Goal: Task Accomplishment & Management: Manage account settings

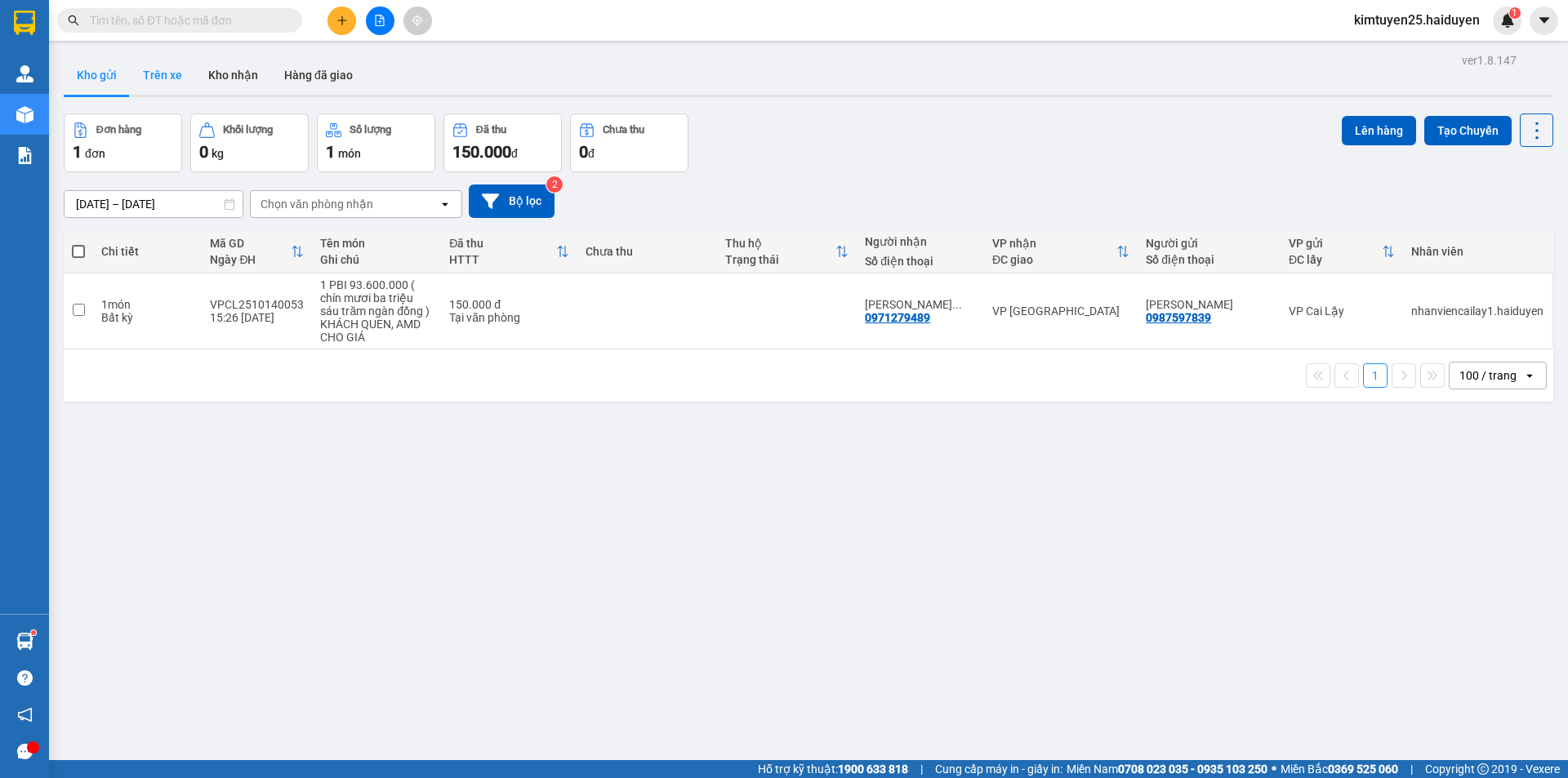
click at [173, 82] on button "Trên xe" at bounding box center [162, 75] width 65 height 40
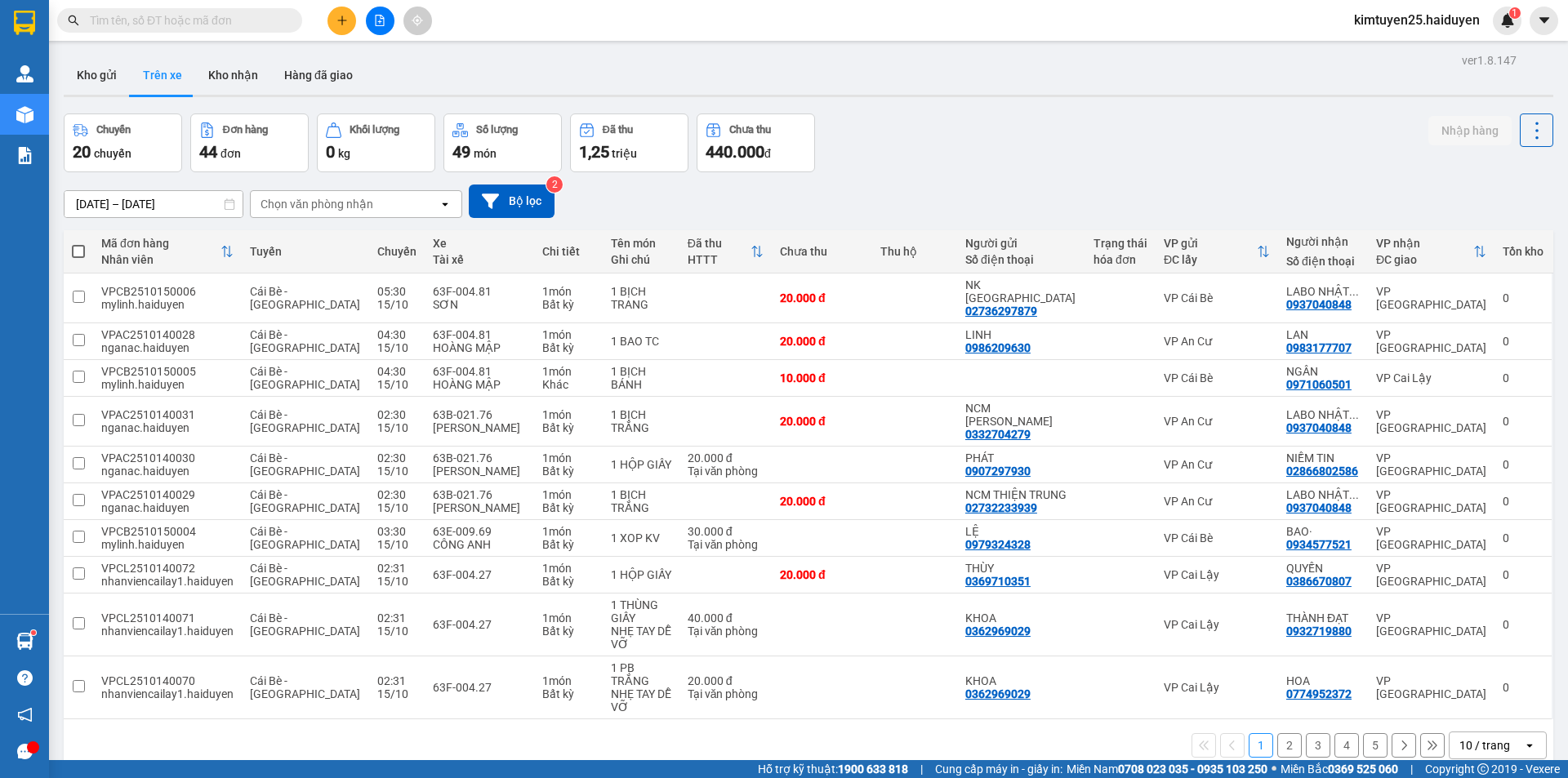
click at [398, 205] on div "Chọn văn phòng nhận" at bounding box center [344, 205] width 188 height 26
click at [424, 265] on div "VP Cai Lậy" at bounding box center [355, 267] width 212 height 29
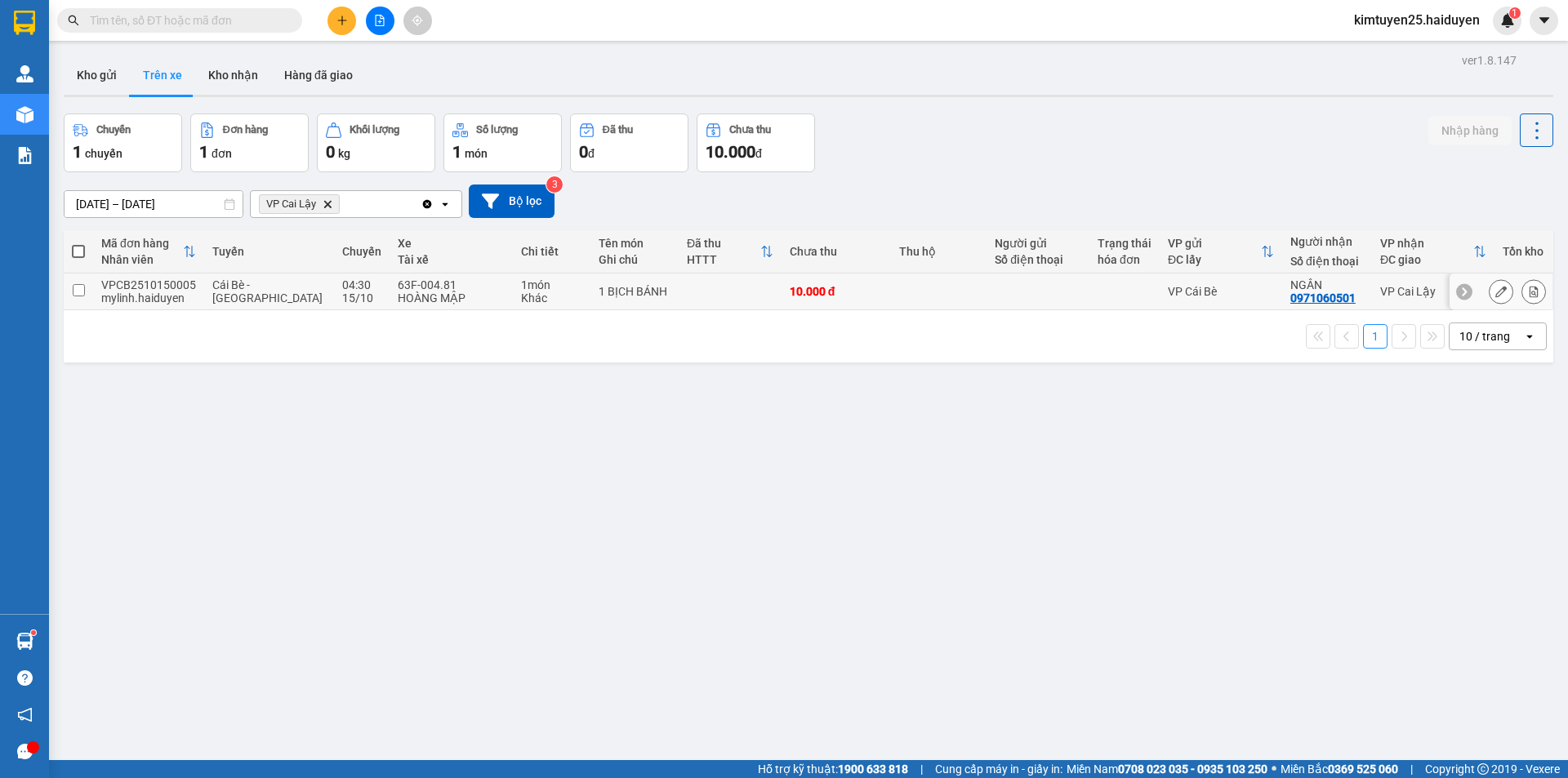
click at [924, 284] on td at bounding box center [938, 291] width 95 height 37
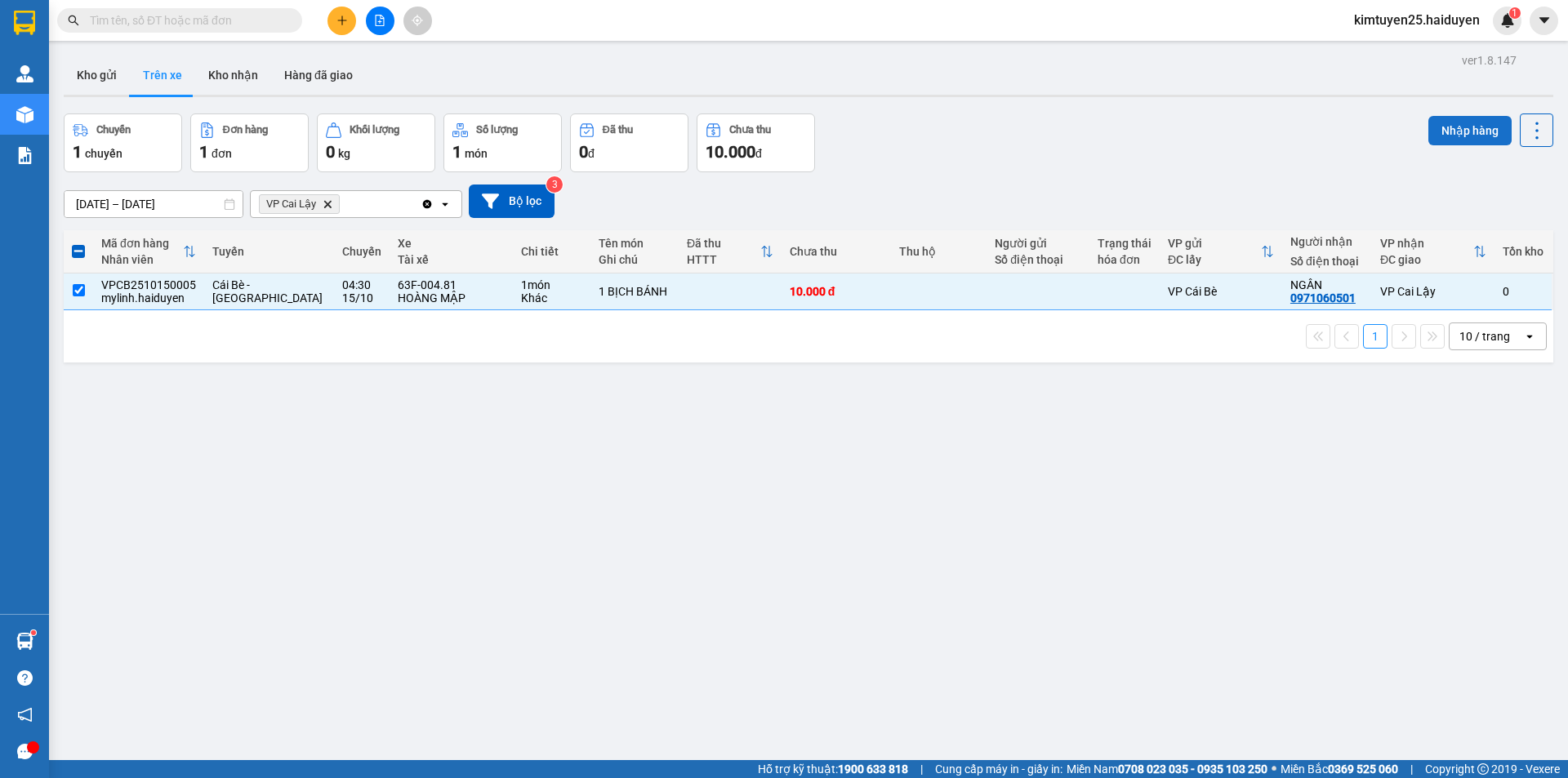
click at [1460, 141] on button "Nhập hàng" at bounding box center [1470, 130] width 83 height 29
checkbox input "false"
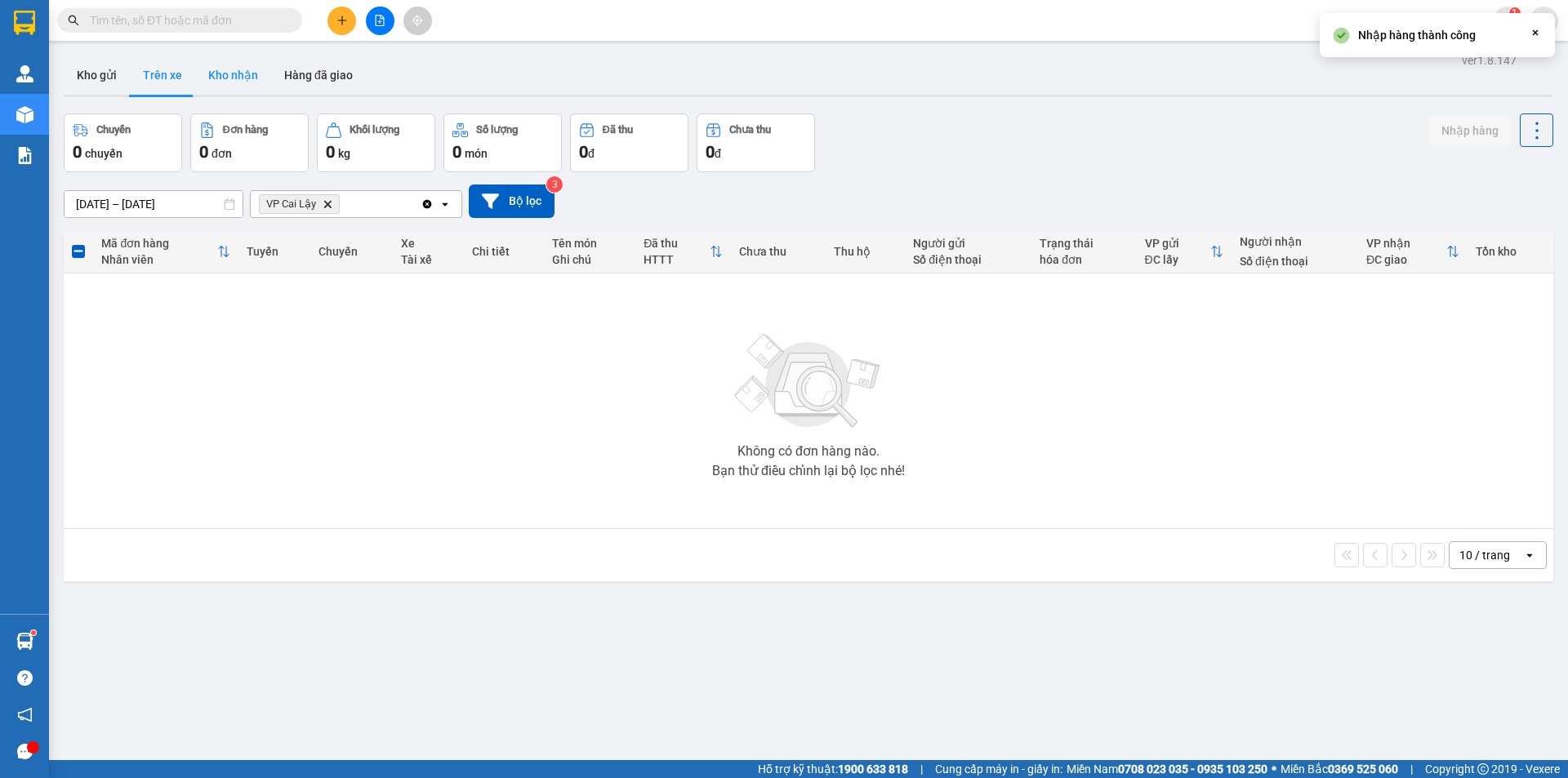
click at [235, 80] on button "Kho nhận" at bounding box center [233, 75] width 76 height 40
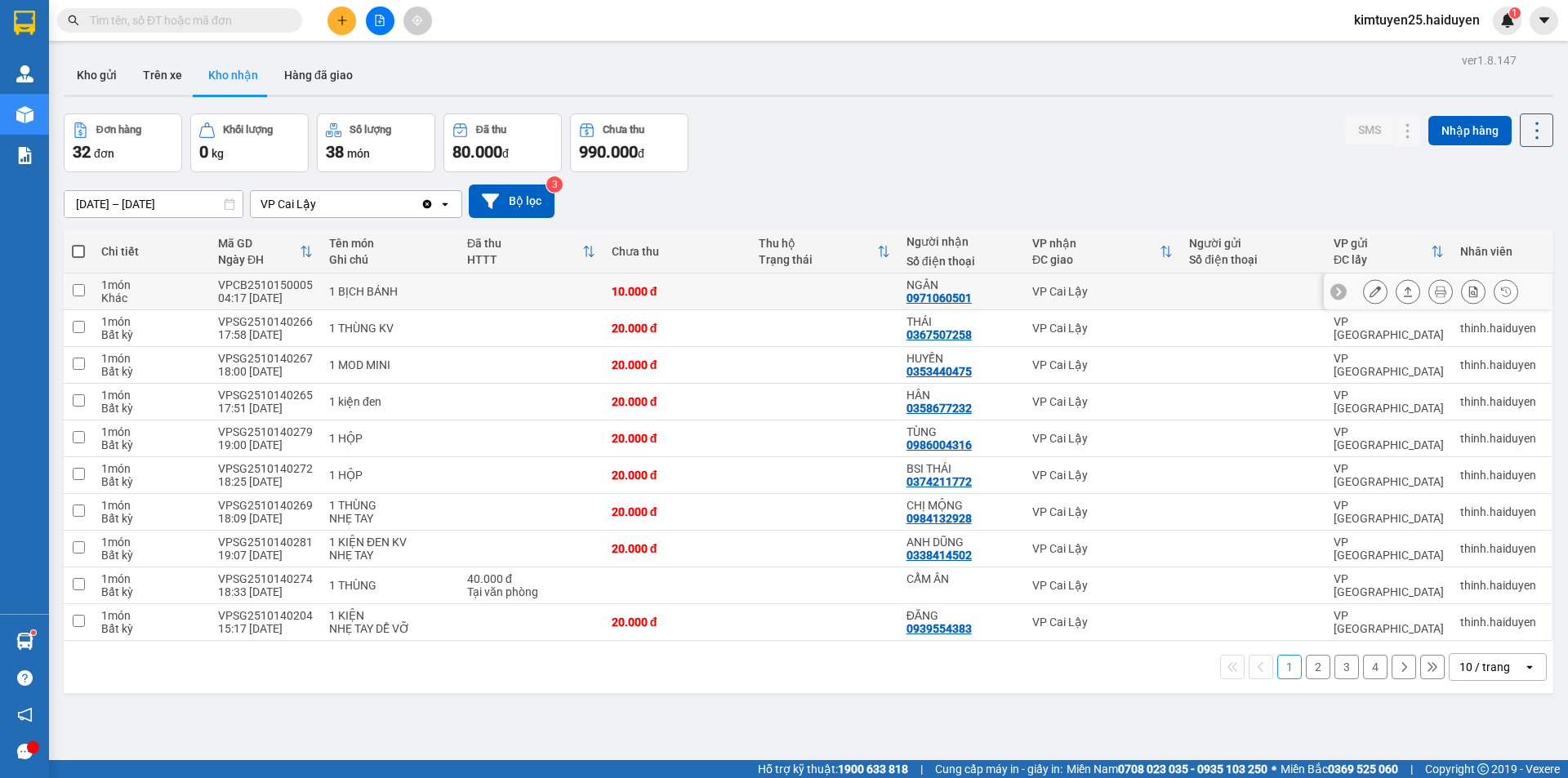
click at [1369, 290] on icon at bounding box center [1375, 291] width 11 height 11
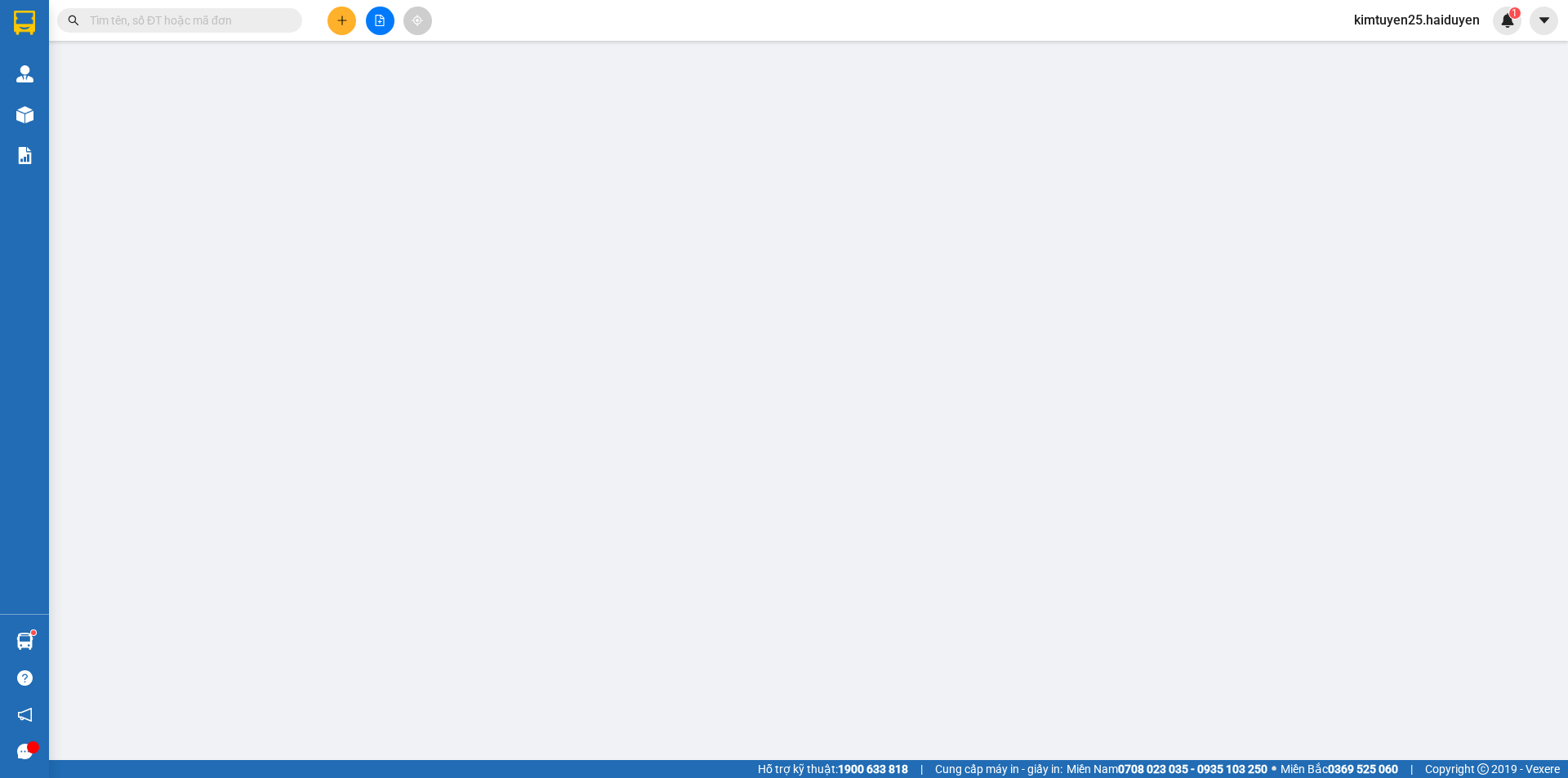
click at [1408, 497] on div "SỬA ĐƠN HÀNG Lịch sử Ảnh kiện hàng Yêu cầu xuất hóa đơn điện tử Total Paid Fee …" at bounding box center [784, 389] width 1568 height 778
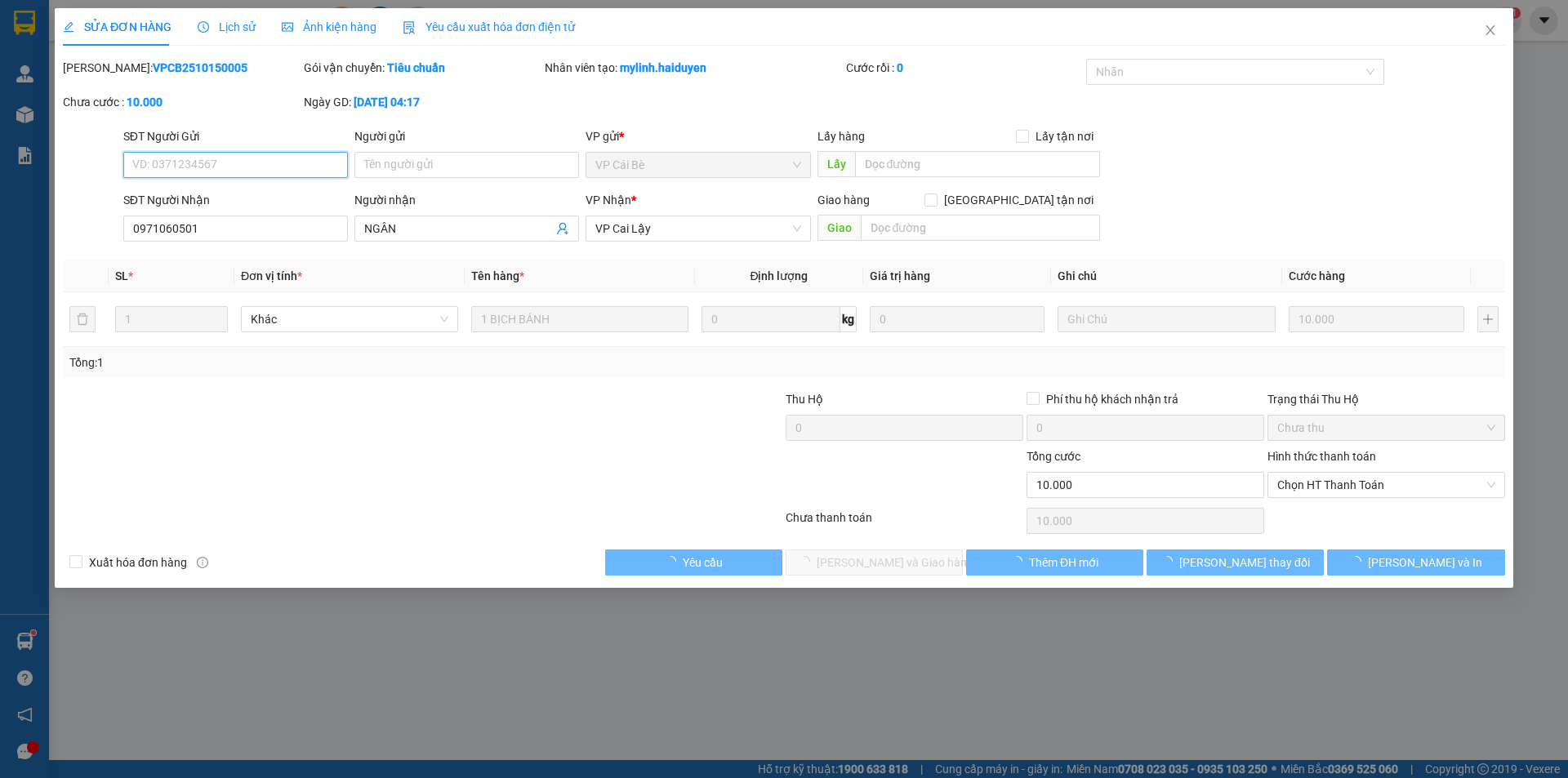
type input "0971060501"
type input "NGÂN"
type input "0"
type input "10.000"
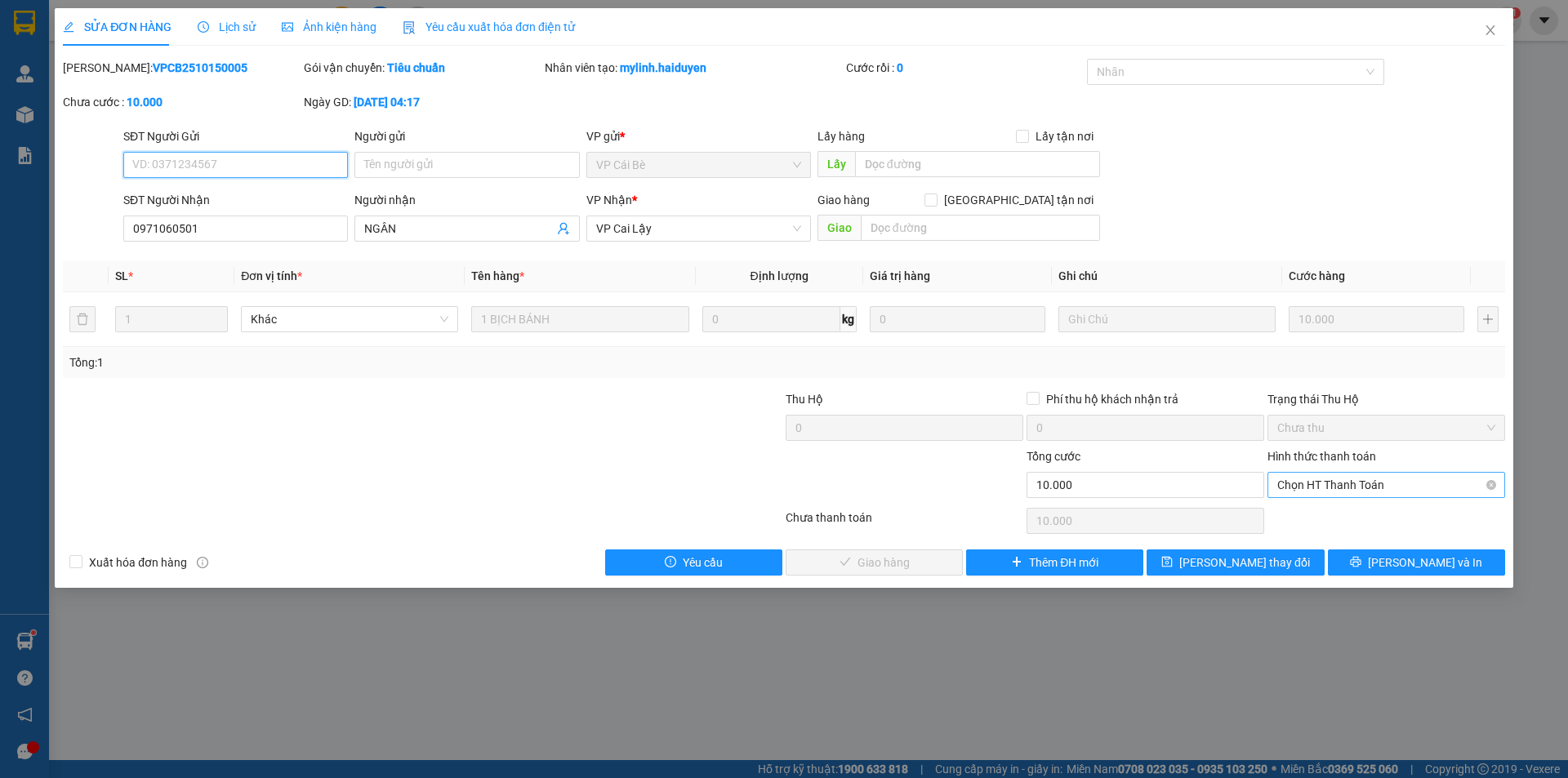
click at [1323, 491] on span "Chọn HT Thanh Toán" at bounding box center [1386, 485] width 218 height 25
click at [1320, 520] on div "Tại văn phòng" at bounding box center [1386, 518] width 218 height 18
type input "0"
click at [904, 571] on span "[PERSON_NAME] và Giao hàng" at bounding box center [895, 562] width 157 height 18
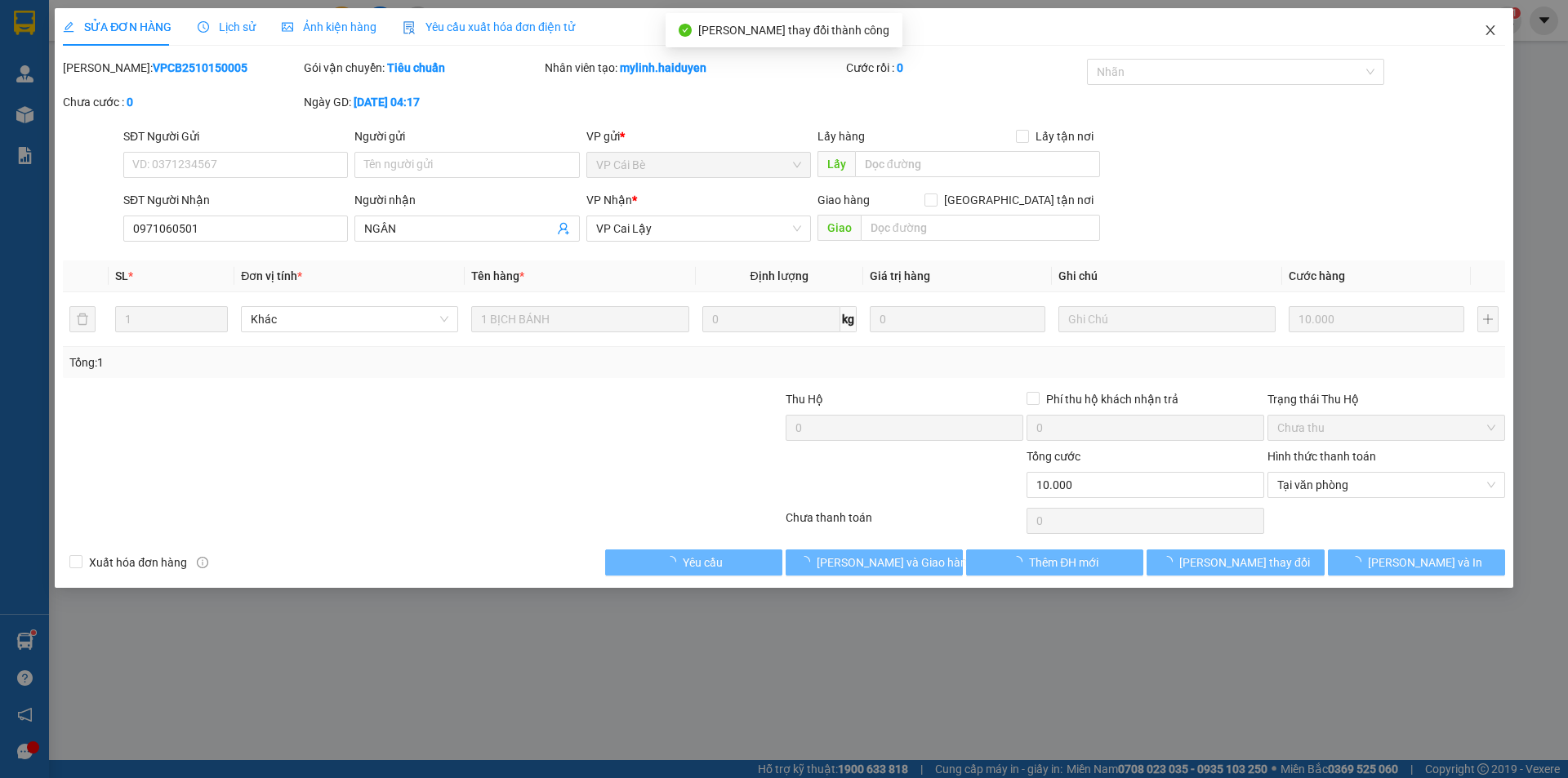
click at [1490, 32] on icon "close" at bounding box center [1491, 30] width 13 height 13
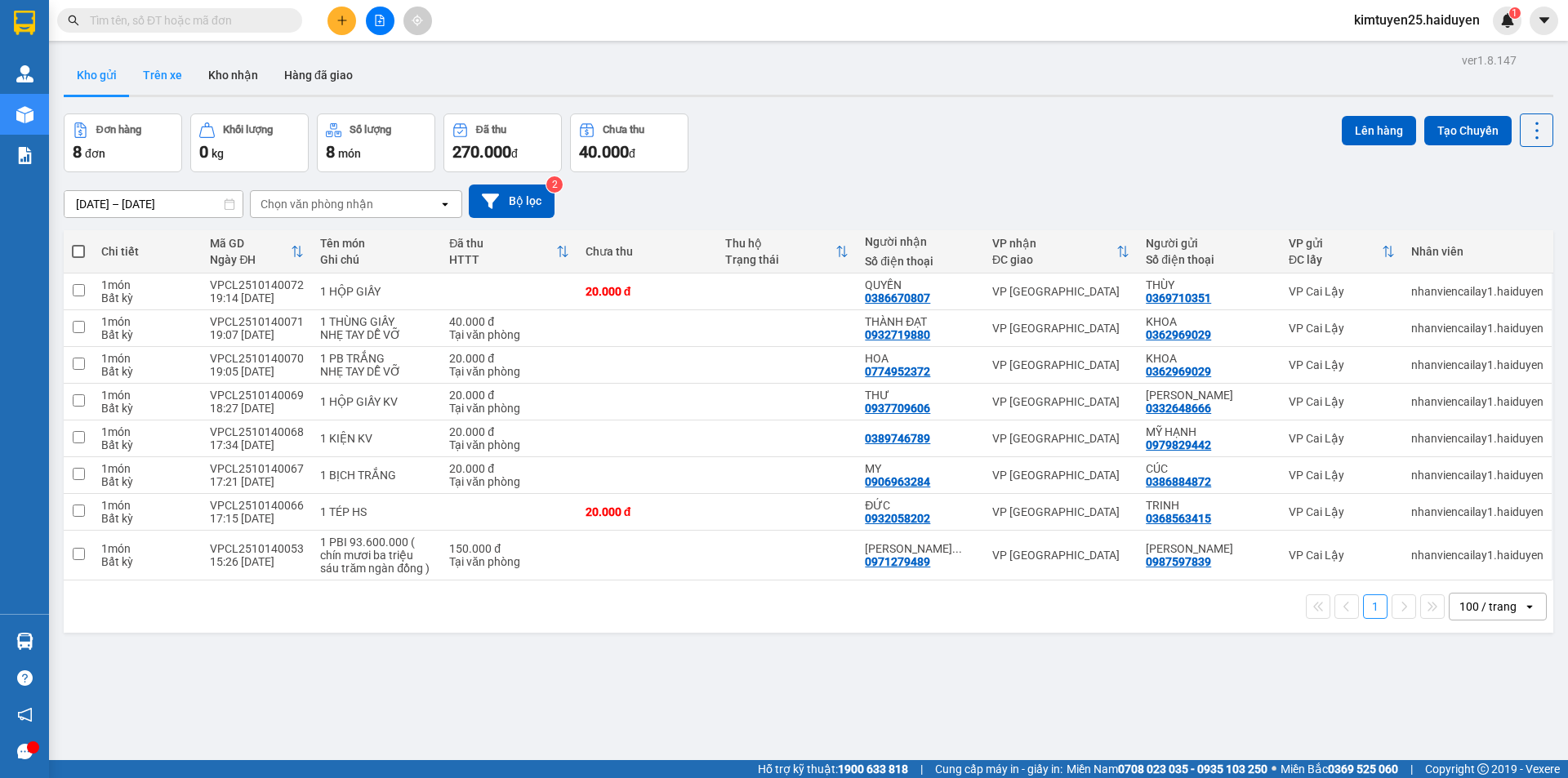
click at [161, 72] on button "Trên xe" at bounding box center [162, 75] width 65 height 40
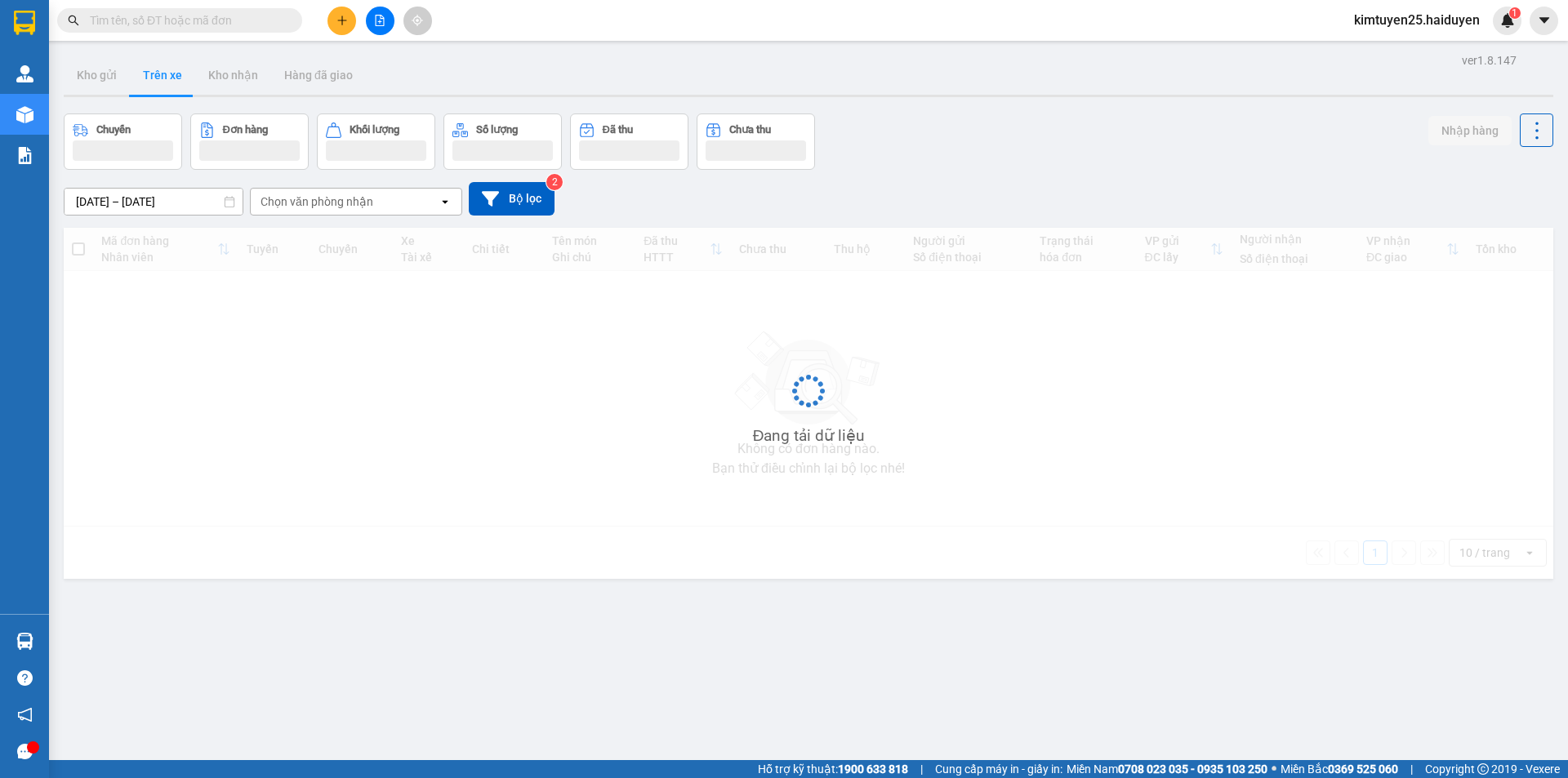
click at [328, 204] on div "Chọn văn phòng nhận" at bounding box center [317, 201] width 113 height 16
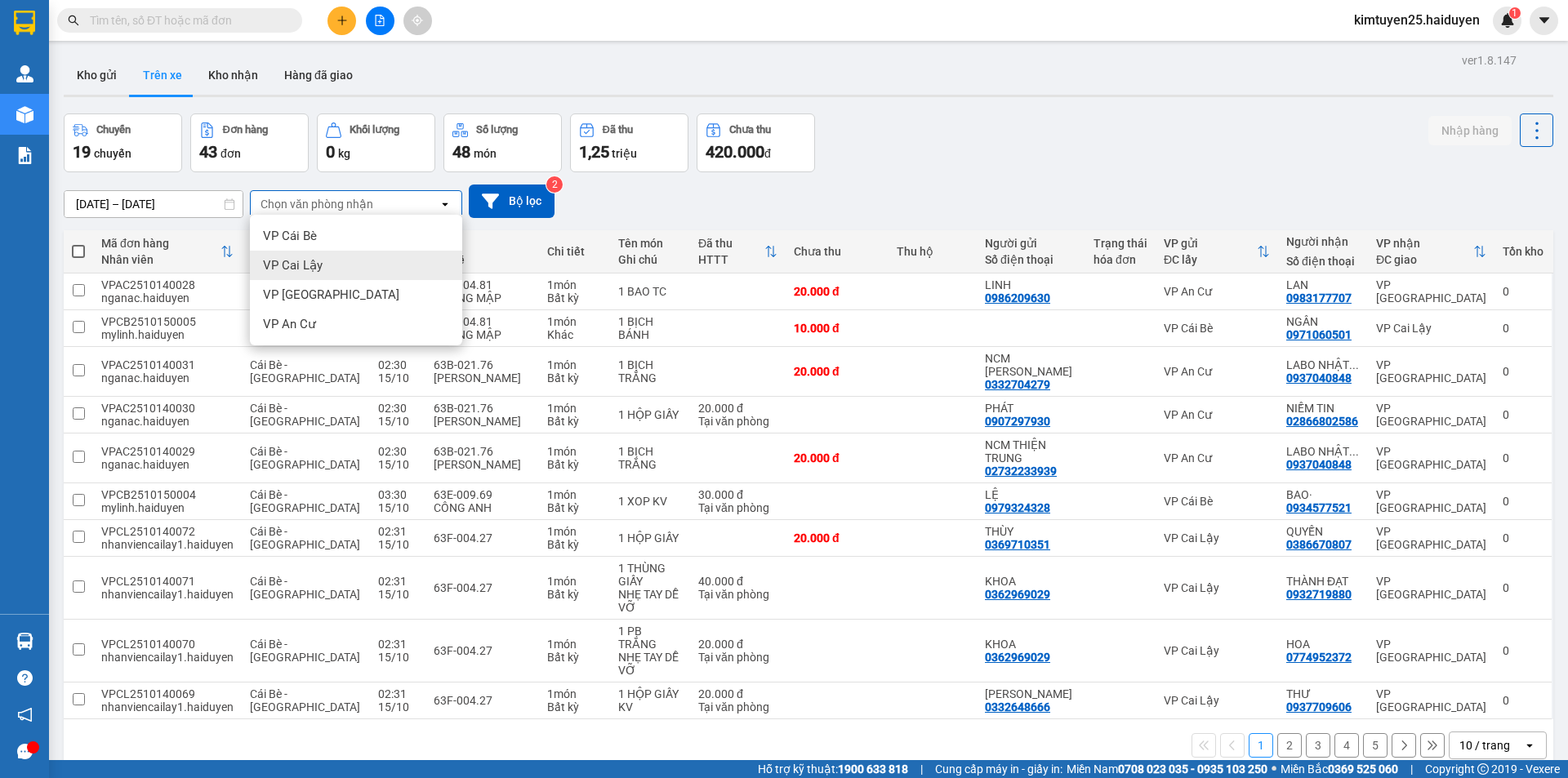
click at [344, 267] on div "VP Cai Lậy" at bounding box center [355, 265] width 212 height 29
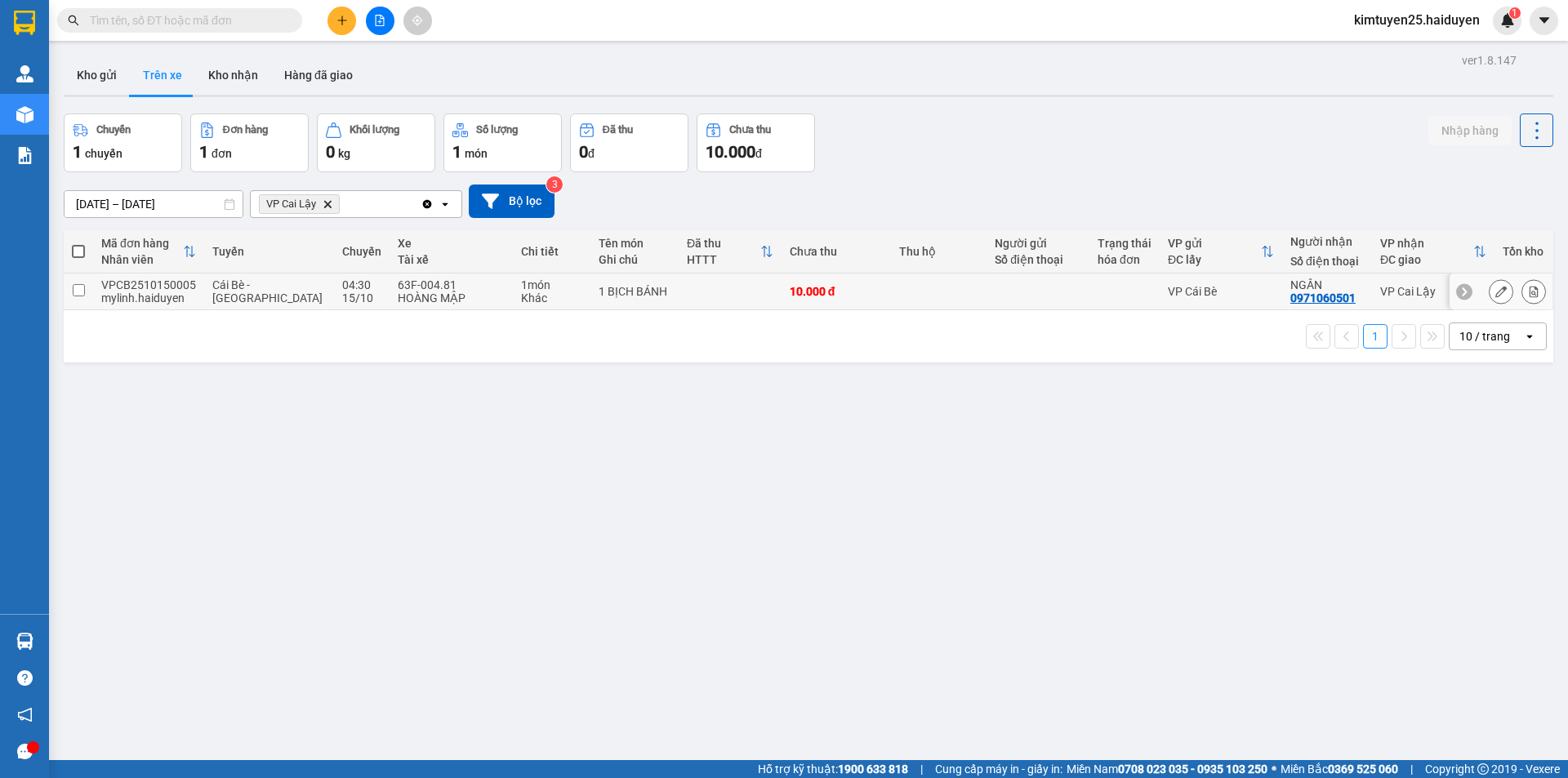
click at [995, 290] on div at bounding box center [1038, 291] width 87 height 13
checkbox input "true"
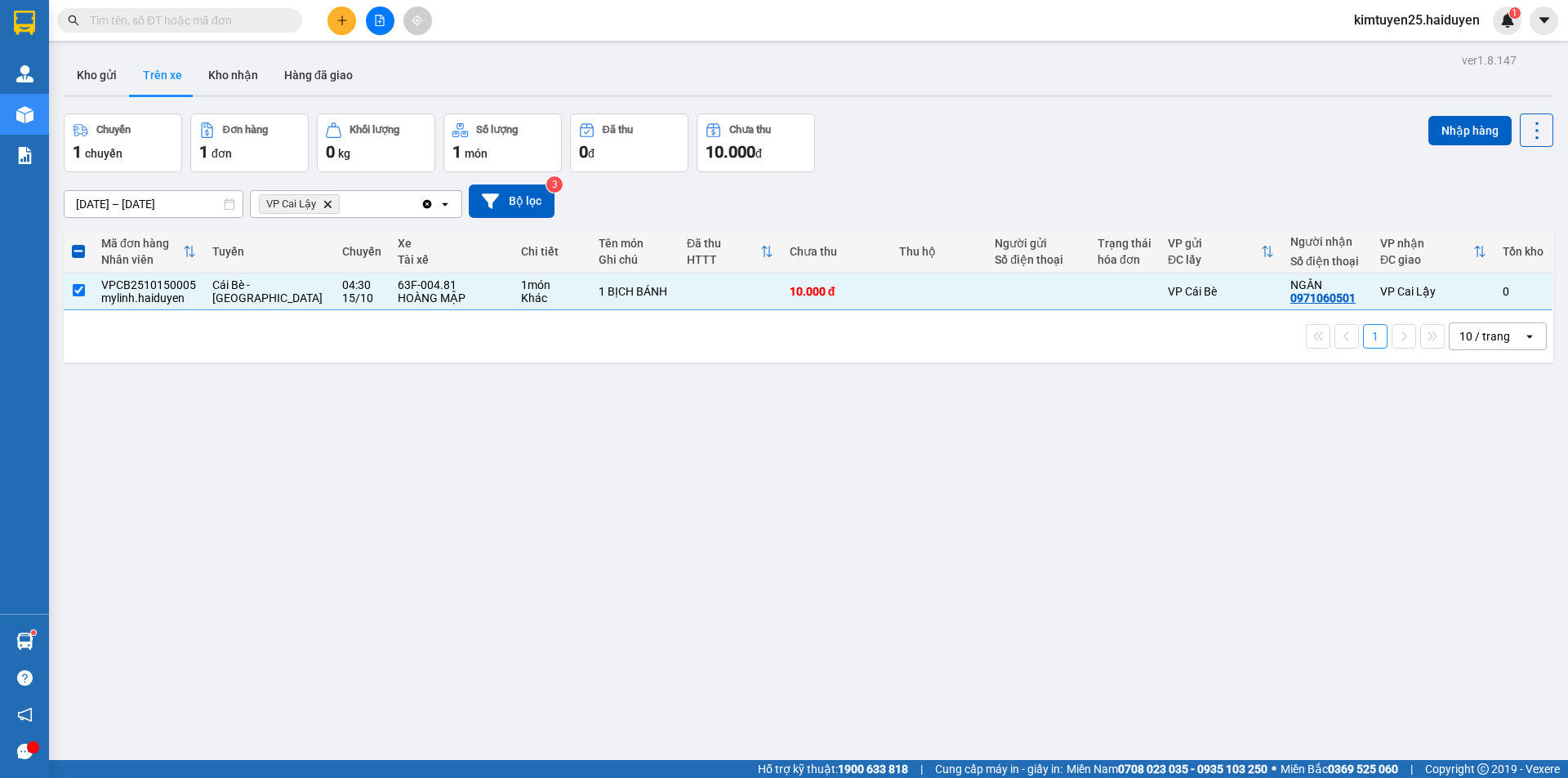
click at [1419, 26] on span "kimtuyen25.haiduyen" at bounding box center [1416, 20] width 152 height 21
click at [1376, 53] on span "Đăng xuất" at bounding box center [1424, 50] width 118 height 18
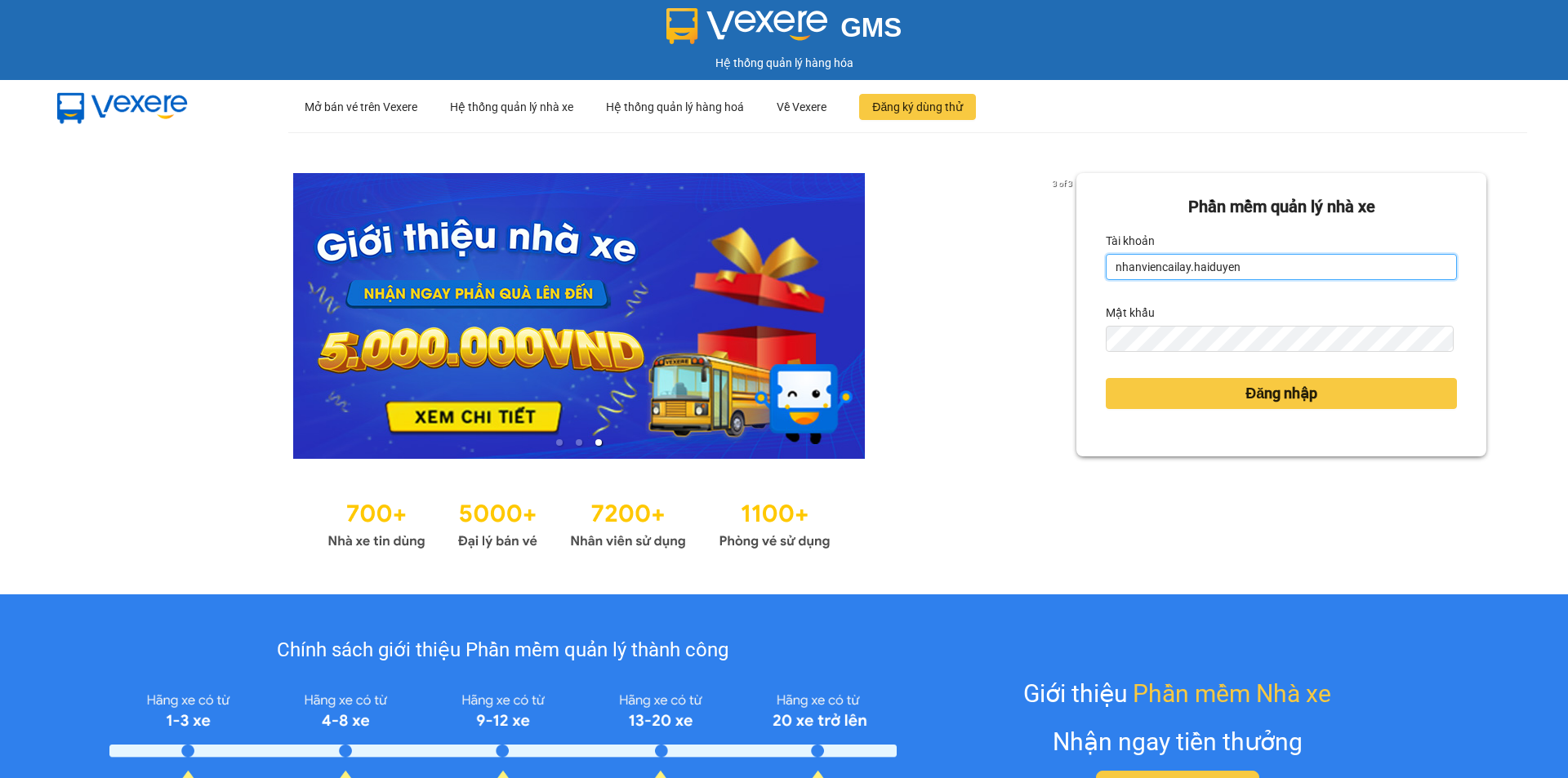
type input "nhanviencailay1.haiduyen"
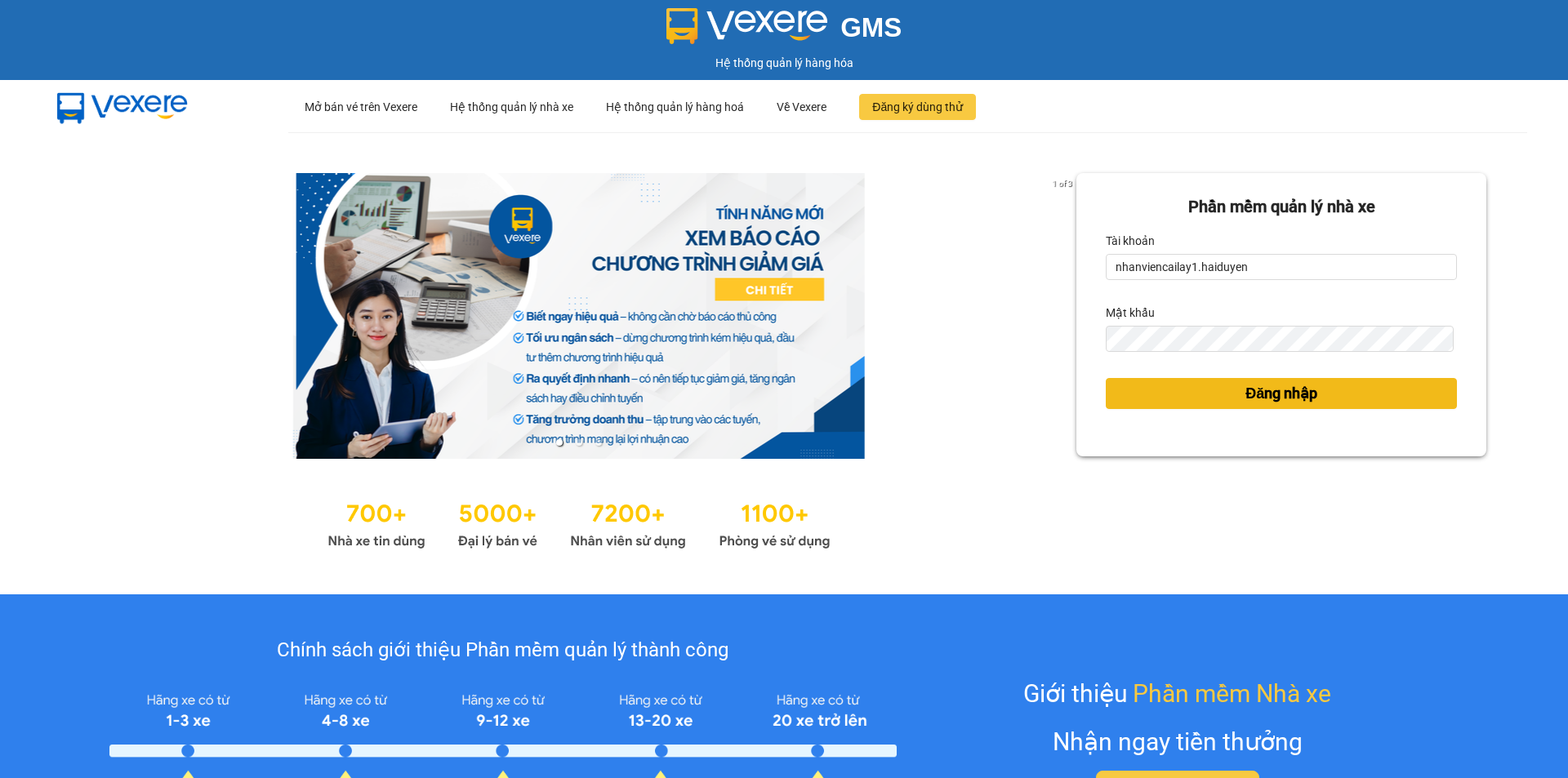
click at [1115, 405] on button "Đăng nhập" at bounding box center [1281, 393] width 351 height 31
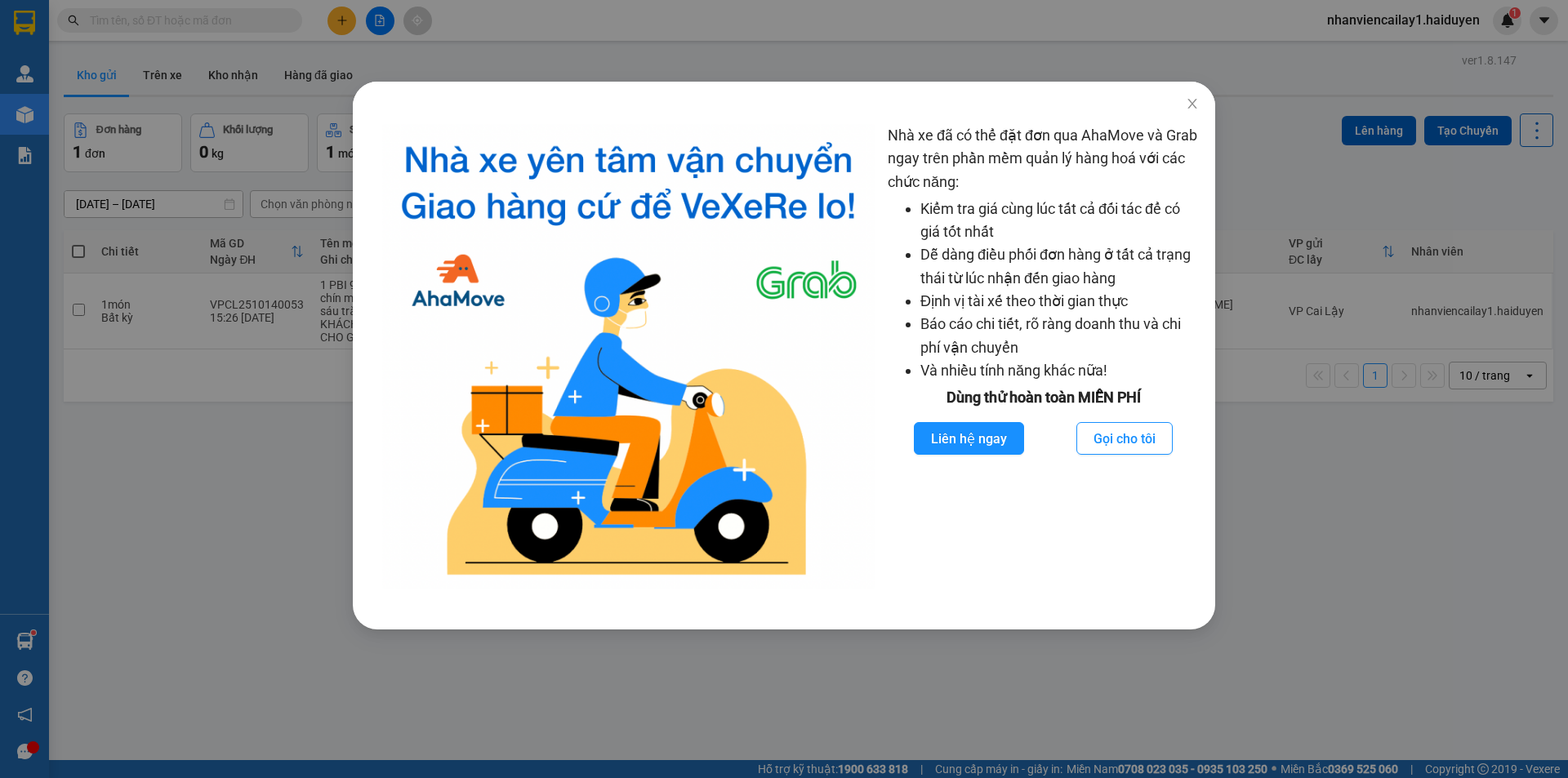
click at [466, 42] on div "Nhà xe đã có thể đặt đơn qua AhaMove và Grab ngay trên phần mềm quản lý hàng ho…" at bounding box center [784, 389] width 1568 height 778
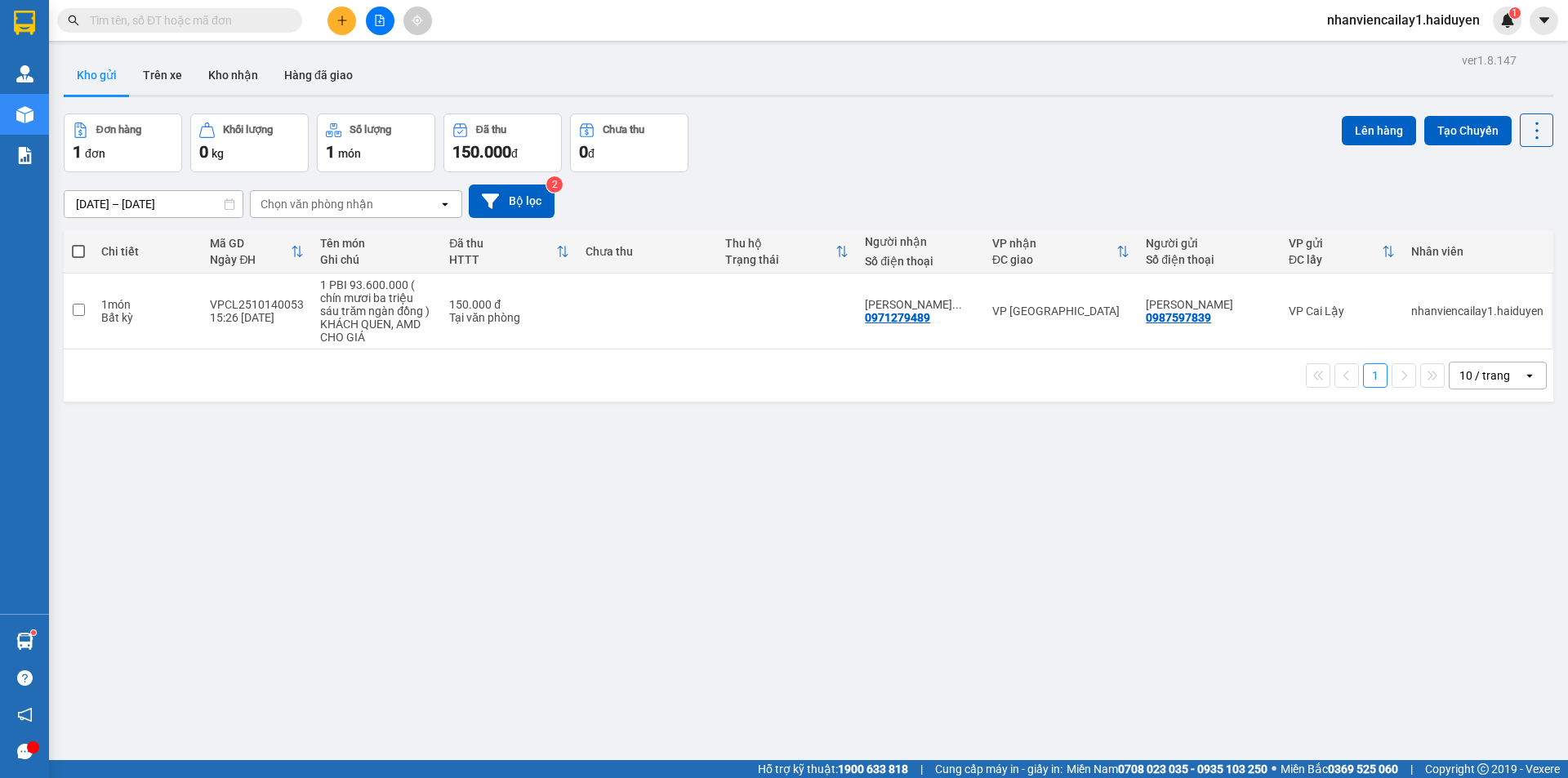
click at [329, 12] on button at bounding box center [341, 21] width 28 height 28
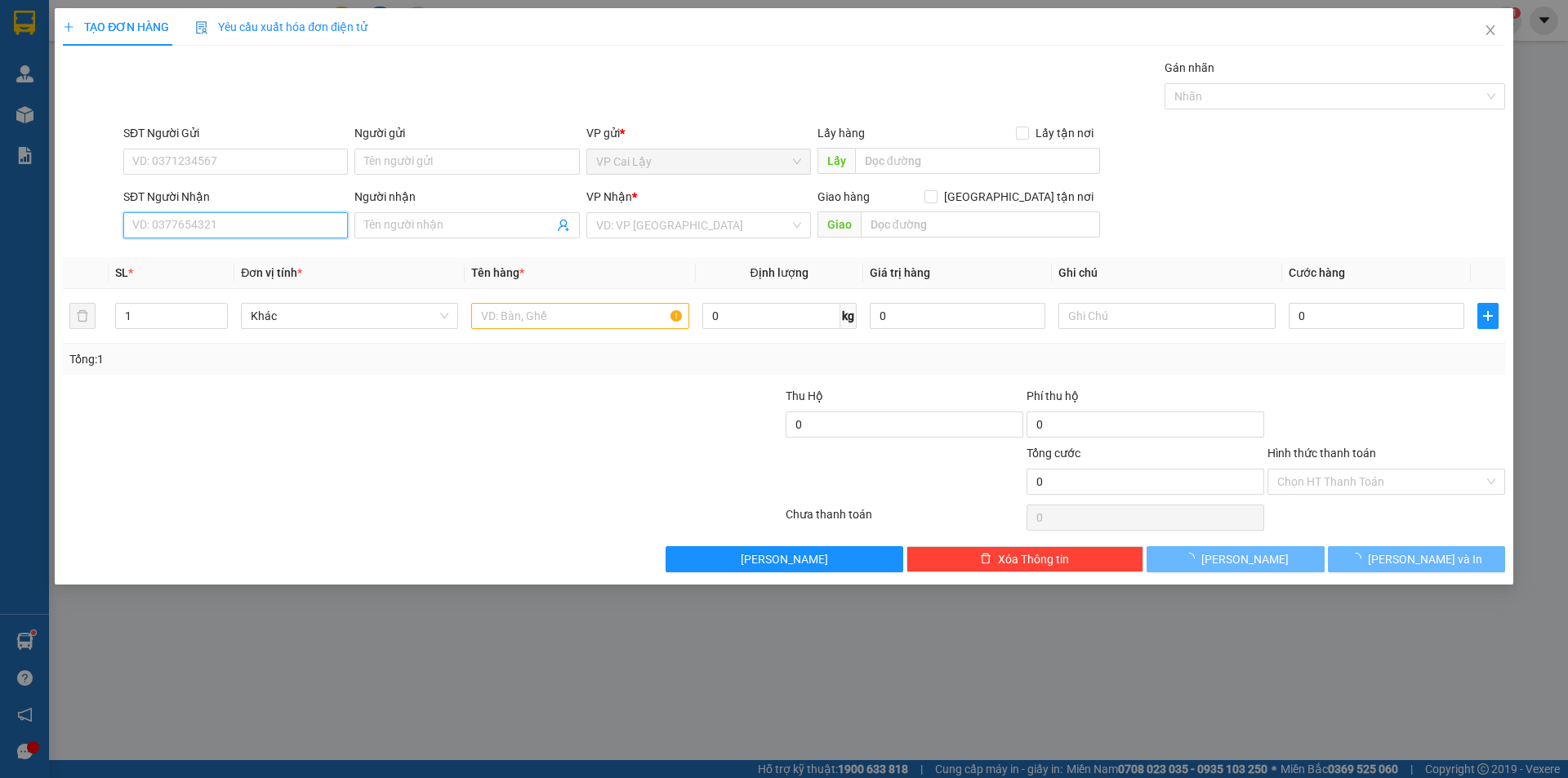
click at [233, 225] on input "SĐT Người Nhận" at bounding box center [236, 225] width 224 height 26
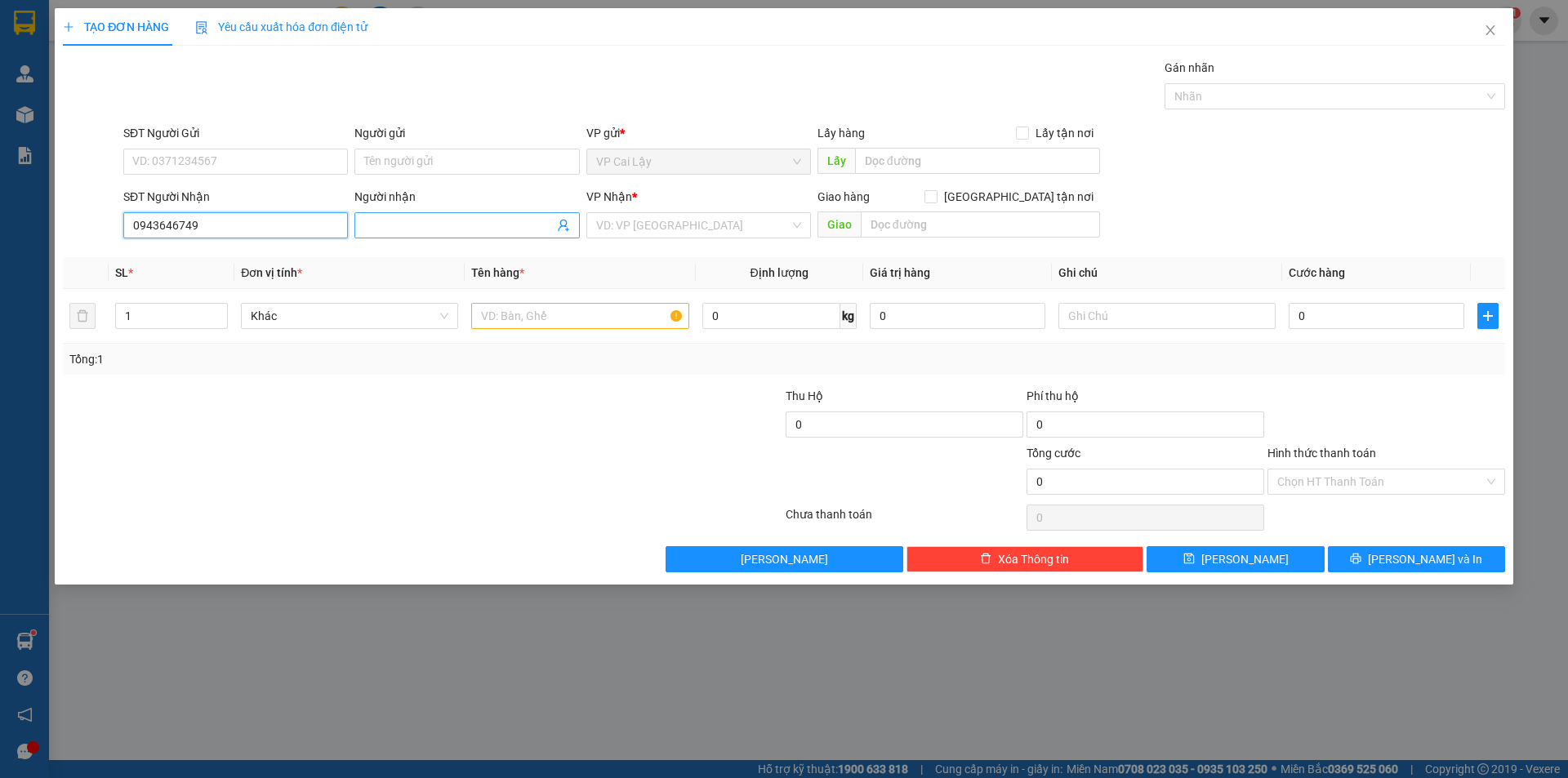
type input "0943646749"
click at [455, 221] on input "Người nhận" at bounding box center [458, 225] width 189 height 18
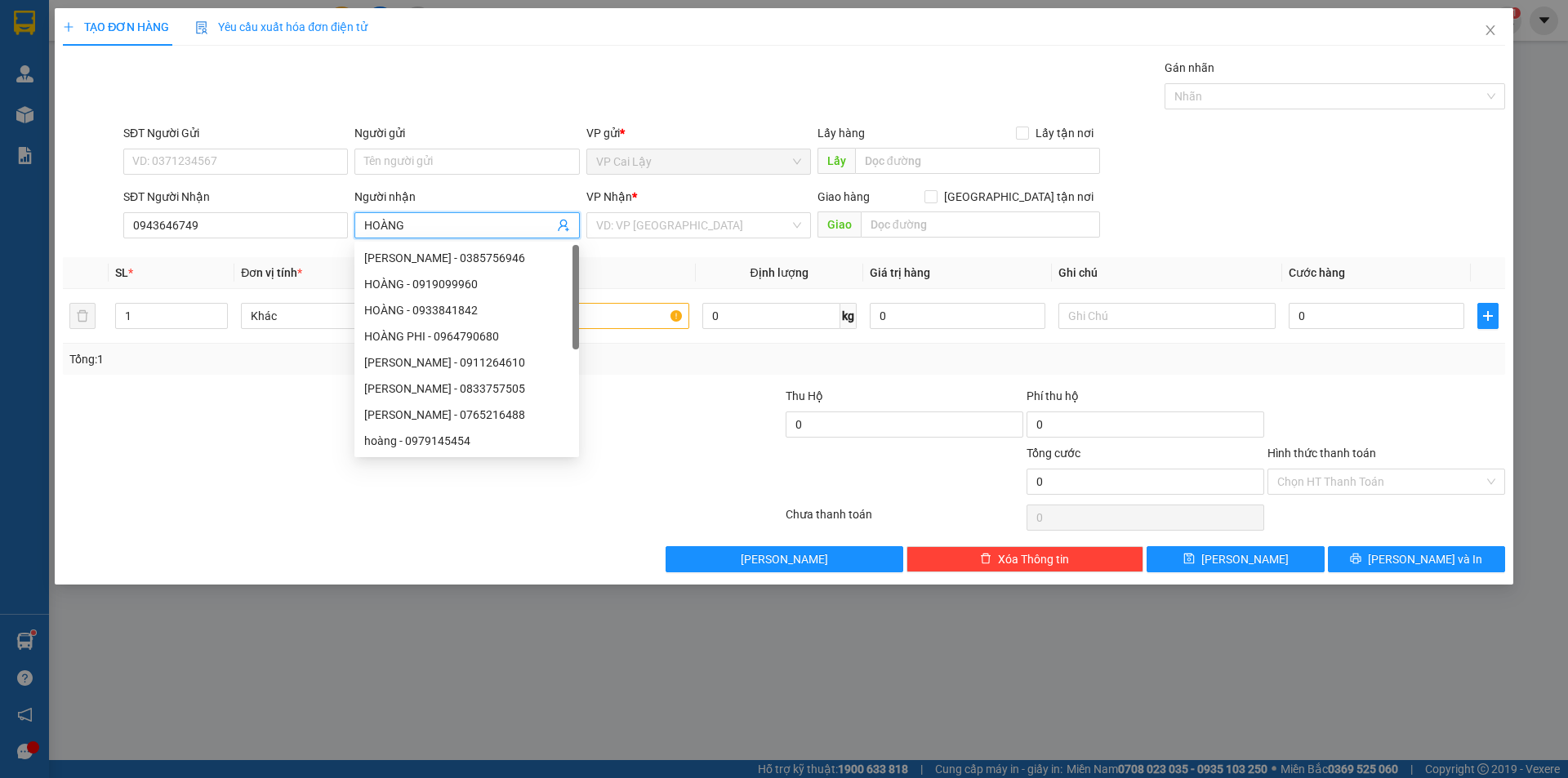
type input "HOÀNG"
click at [623, 239] on div "VP Nhận * VD: VP Sài Gòn" at bounding box center [699, 216] width 224 height 58
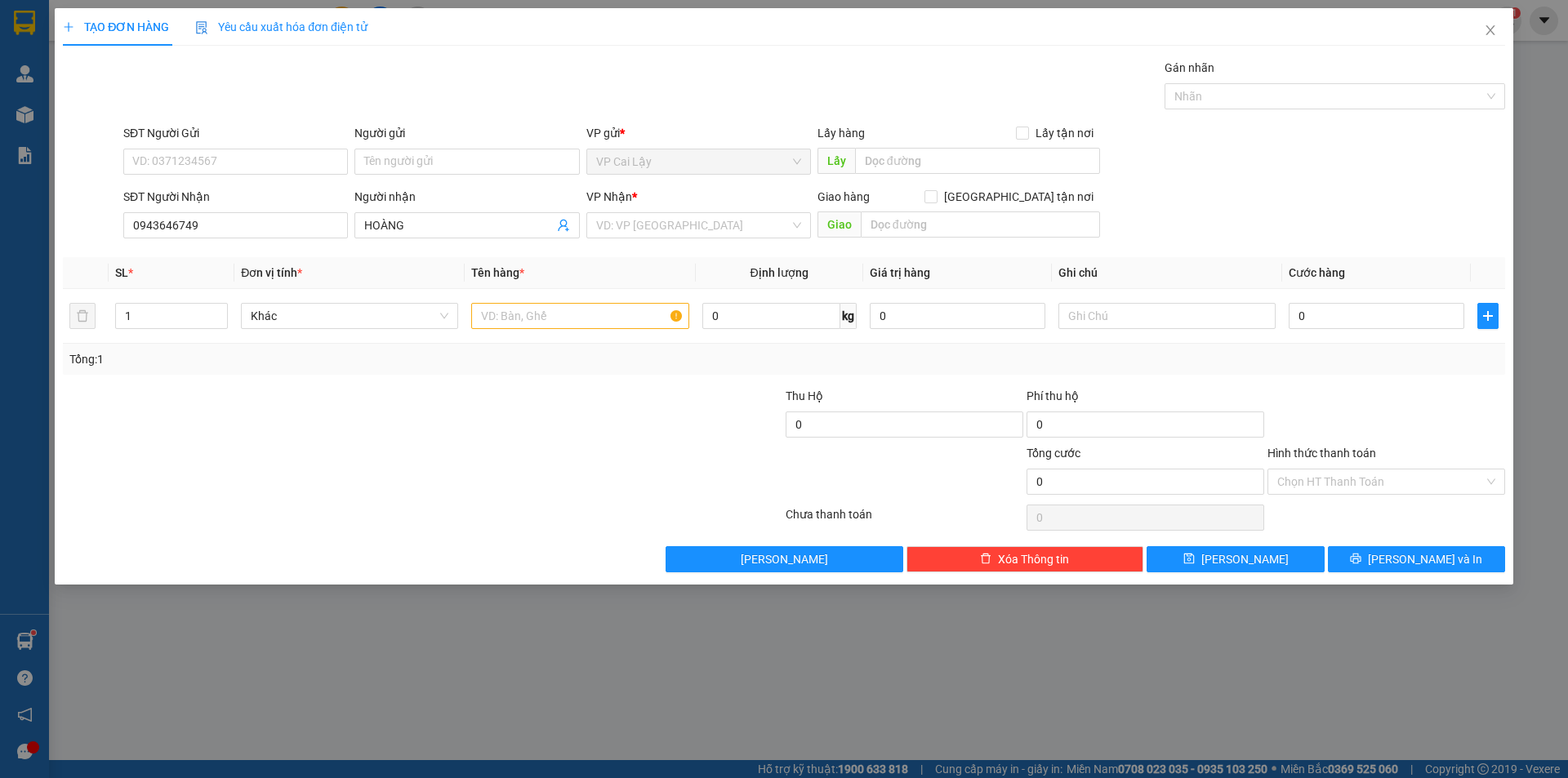
click at [654, 240] on div "VP Nhận * VD: VP Sài Gòn" at bounding box center [699, 216] width 224 height 58
click at [671, 229] on input "search" at bounding box center [692, 225] width 193 height 25
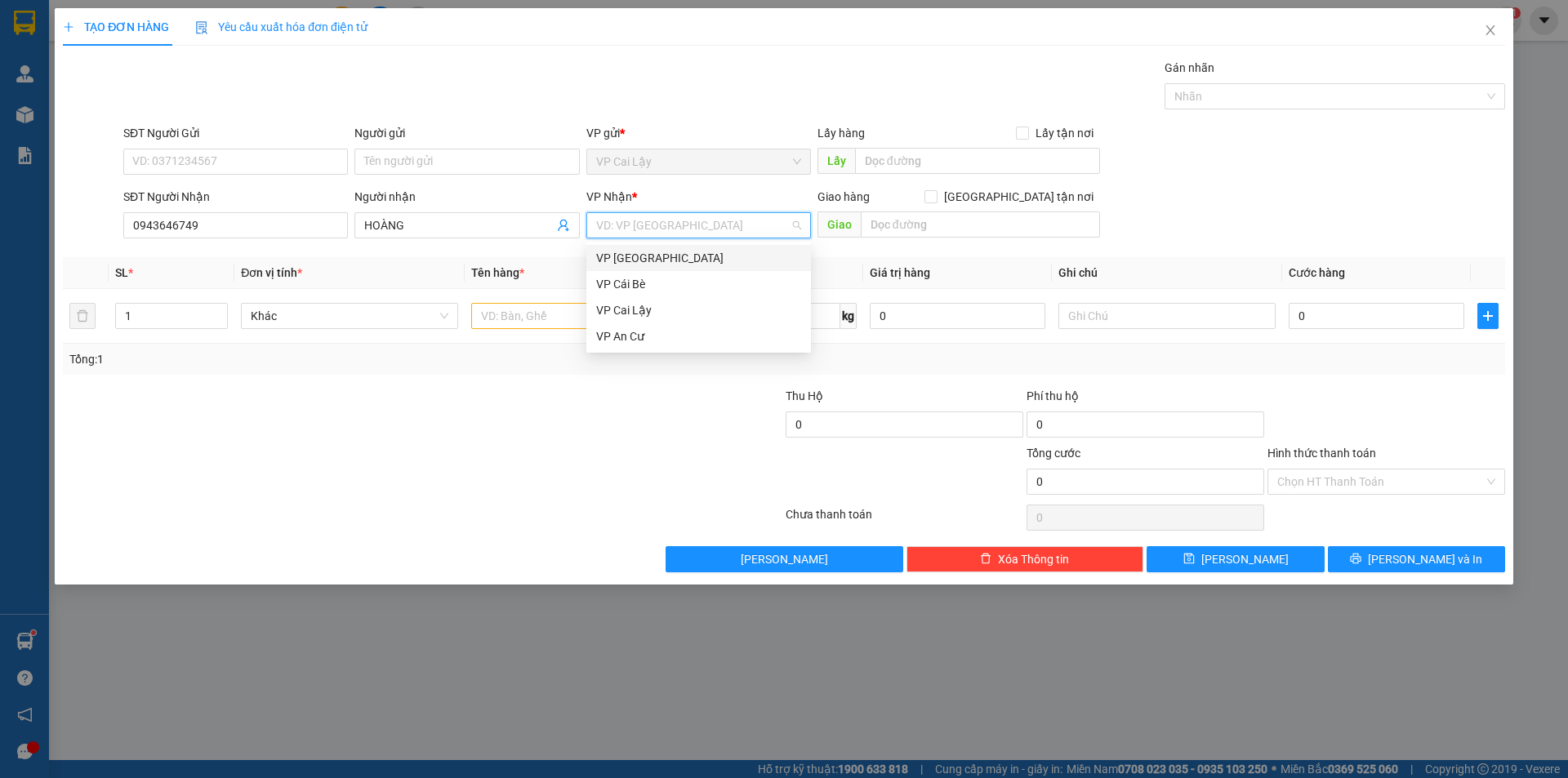
click at [626, 257] on div "VP [GEOGRAPHIC_DATA]" at bounding box center [698, 257] width 205 height 18
click at [514, 321] on input "text" at bounding box center [580, 316] width 217 height 26
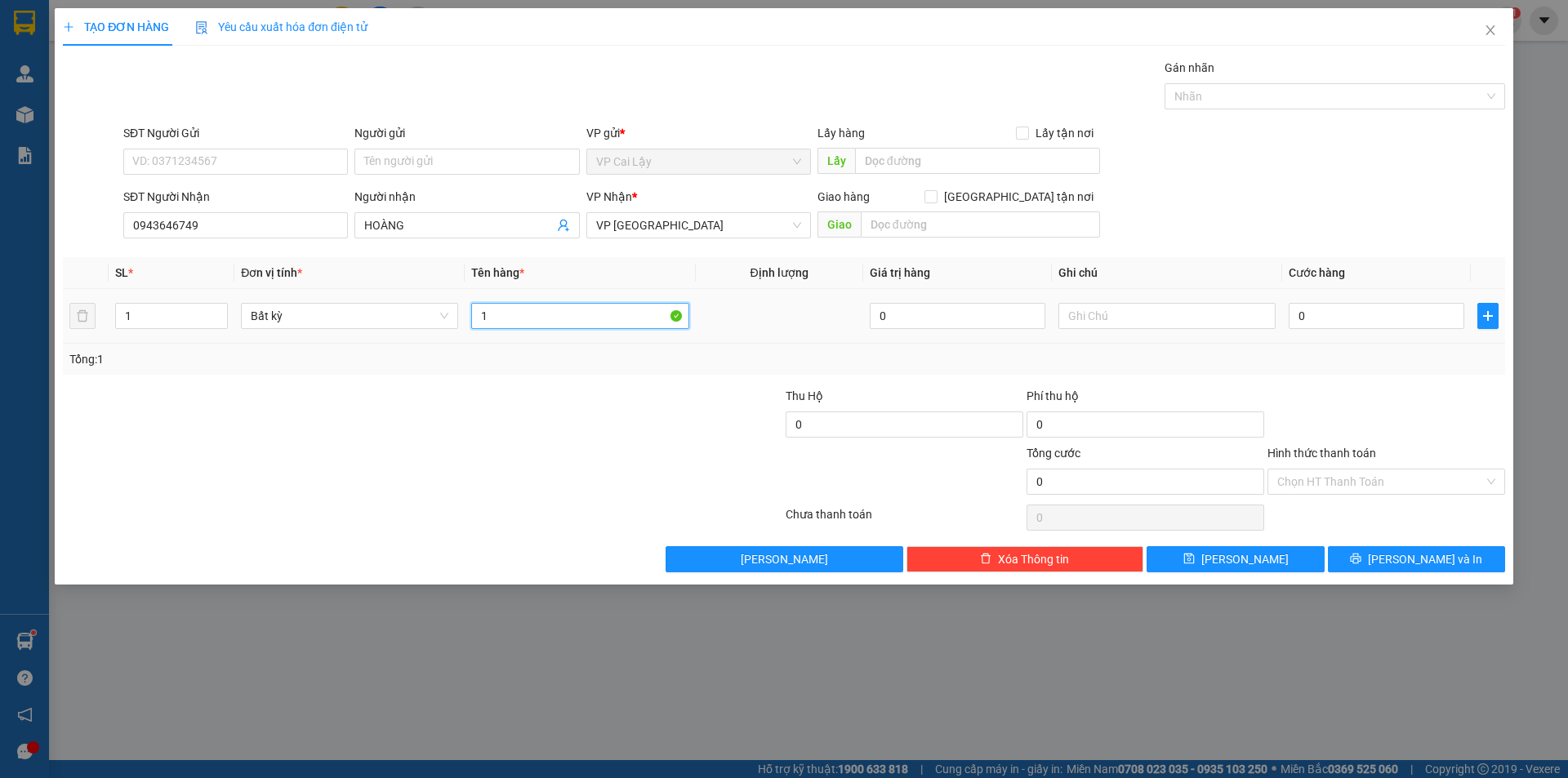
type input "1"
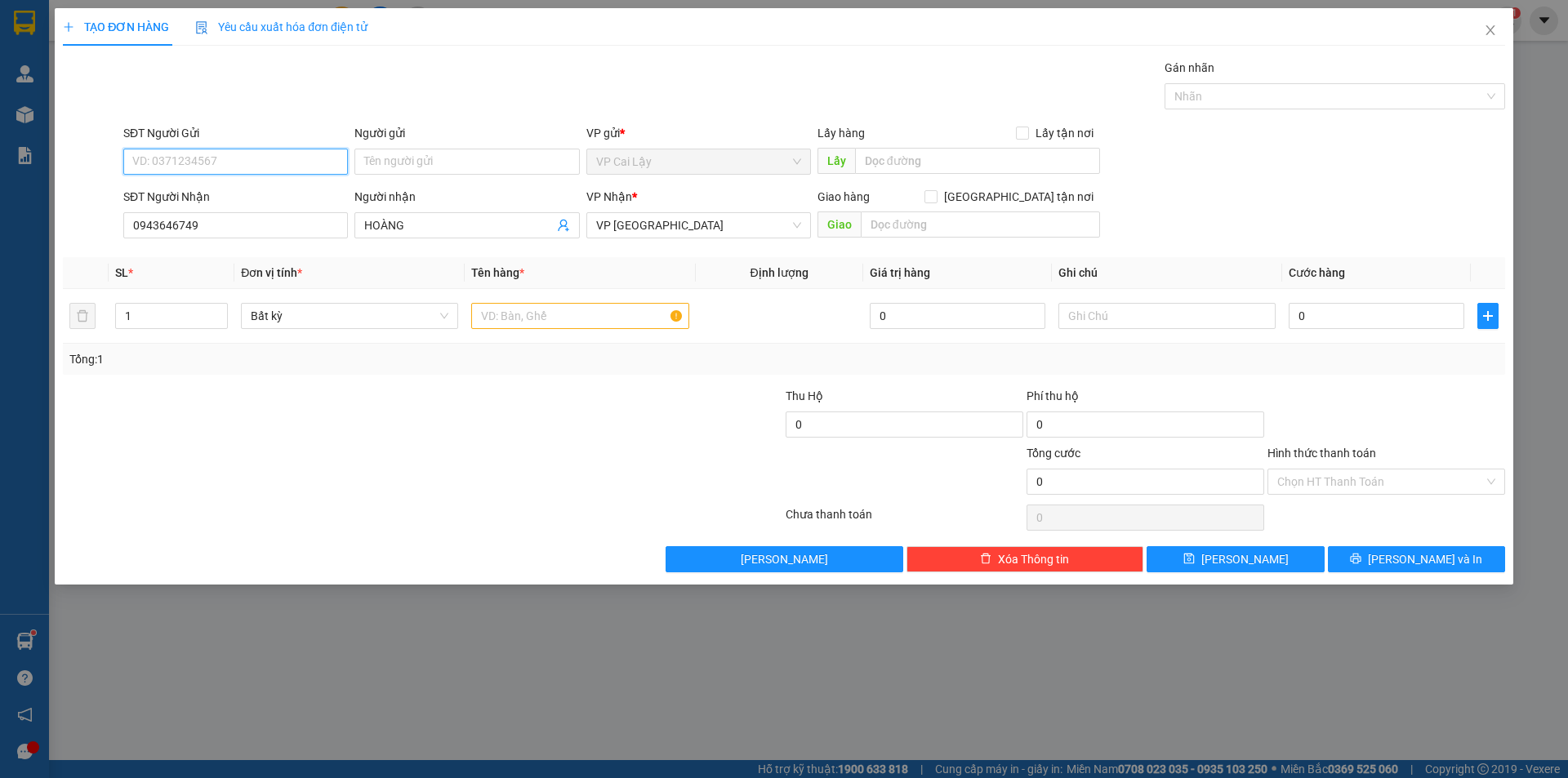
click at [283, 157] on input "SĐT Người Gửi" at bounding box center [236, 162] width 224 height 26
click at [159, 190] on div "0777920994 - HẠNH" at bounding box center [235, 194] width 205 height 18
type input "0777920994"
type input "HẠNH"
type input "MÁY CHÀ NGỌC ẨN"
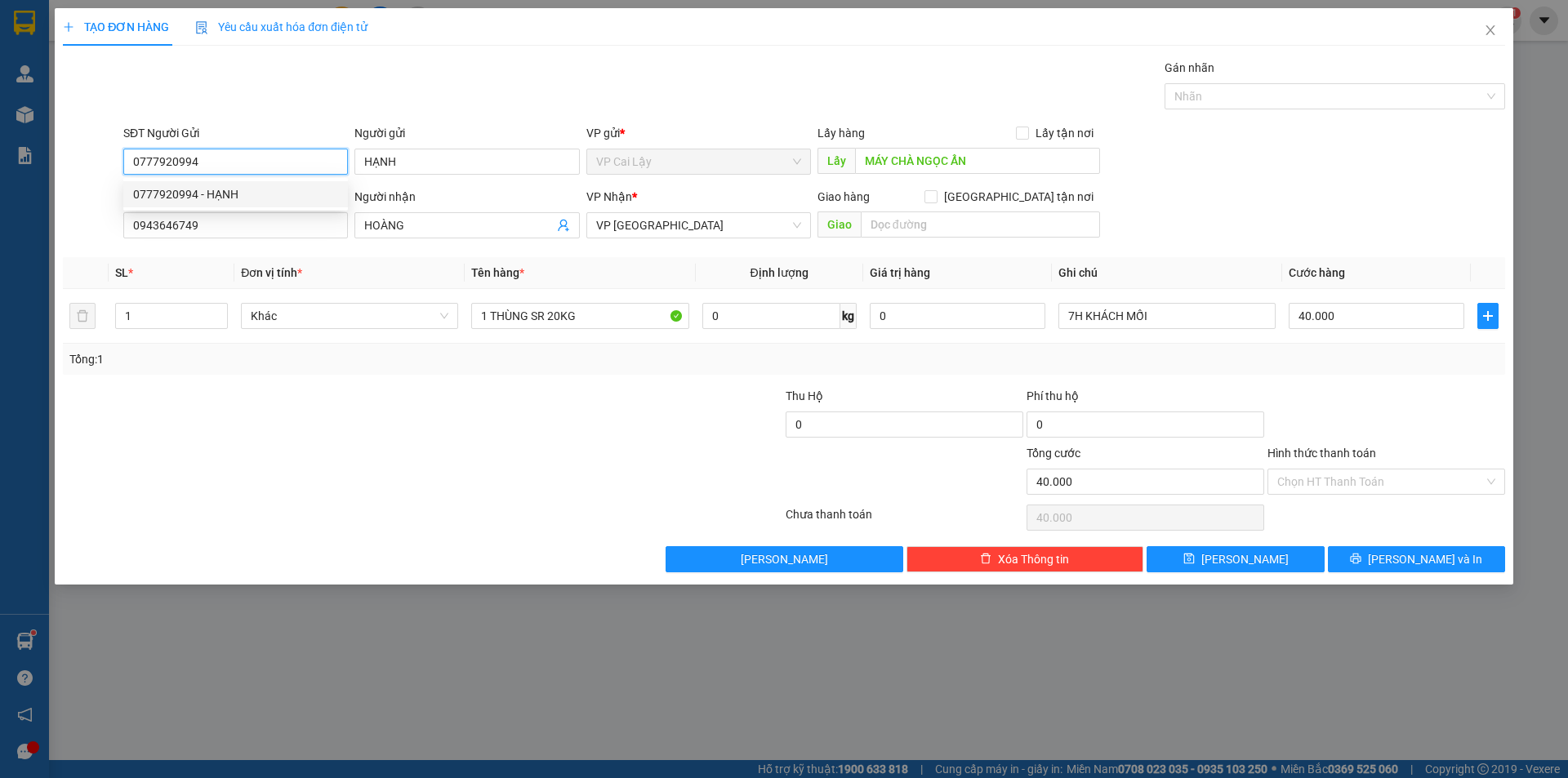
type input "40.000"
type input "0777920994"
click at [462, 402] on div at bounding box center [302, 416] width 482 height 58
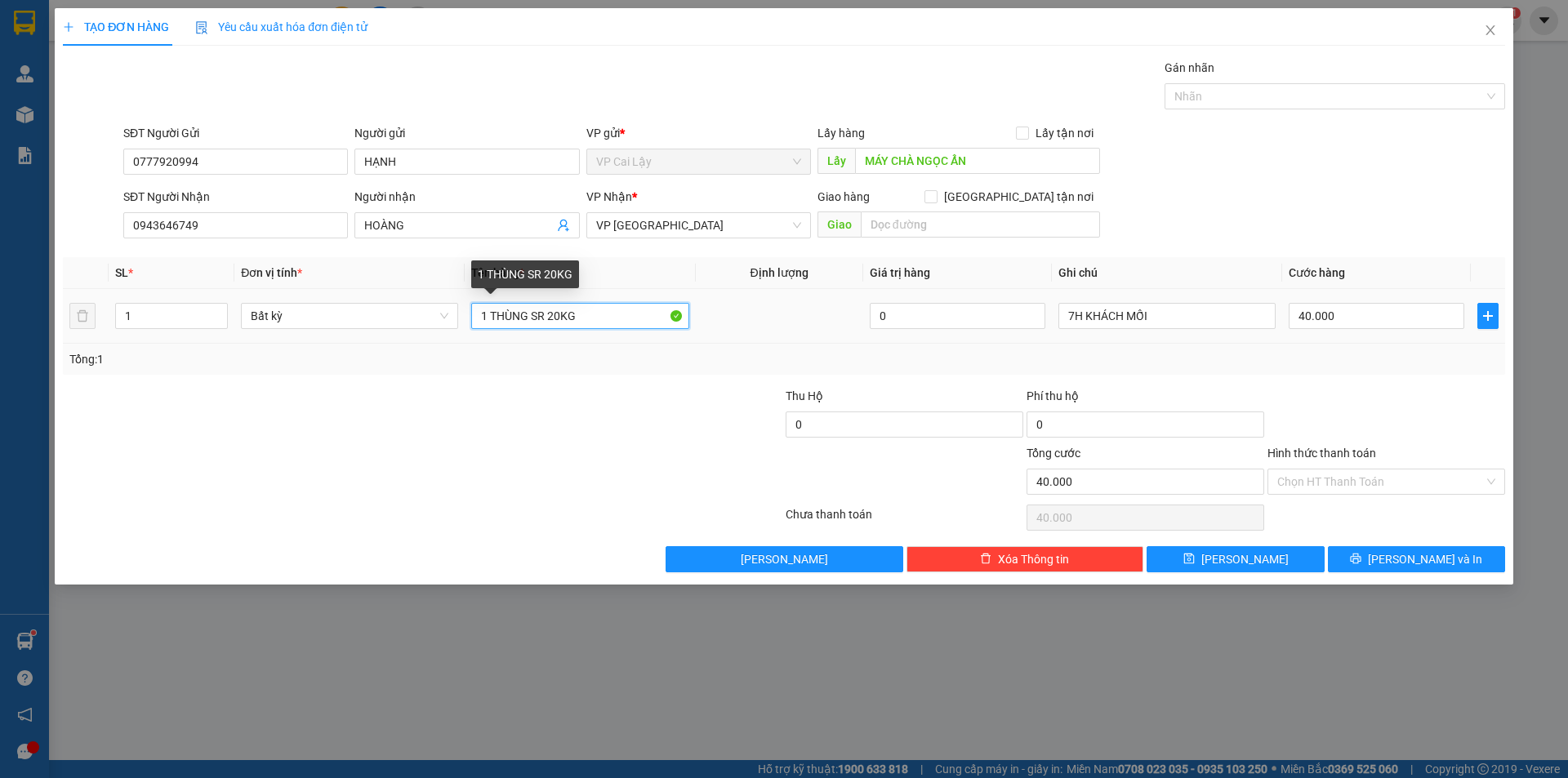
click at [556, 314] on input "1 THÙNG SR 20KG" at bounding box center [580, 316] width 217 height 26
type input "1 THÙNG SR 6KG"
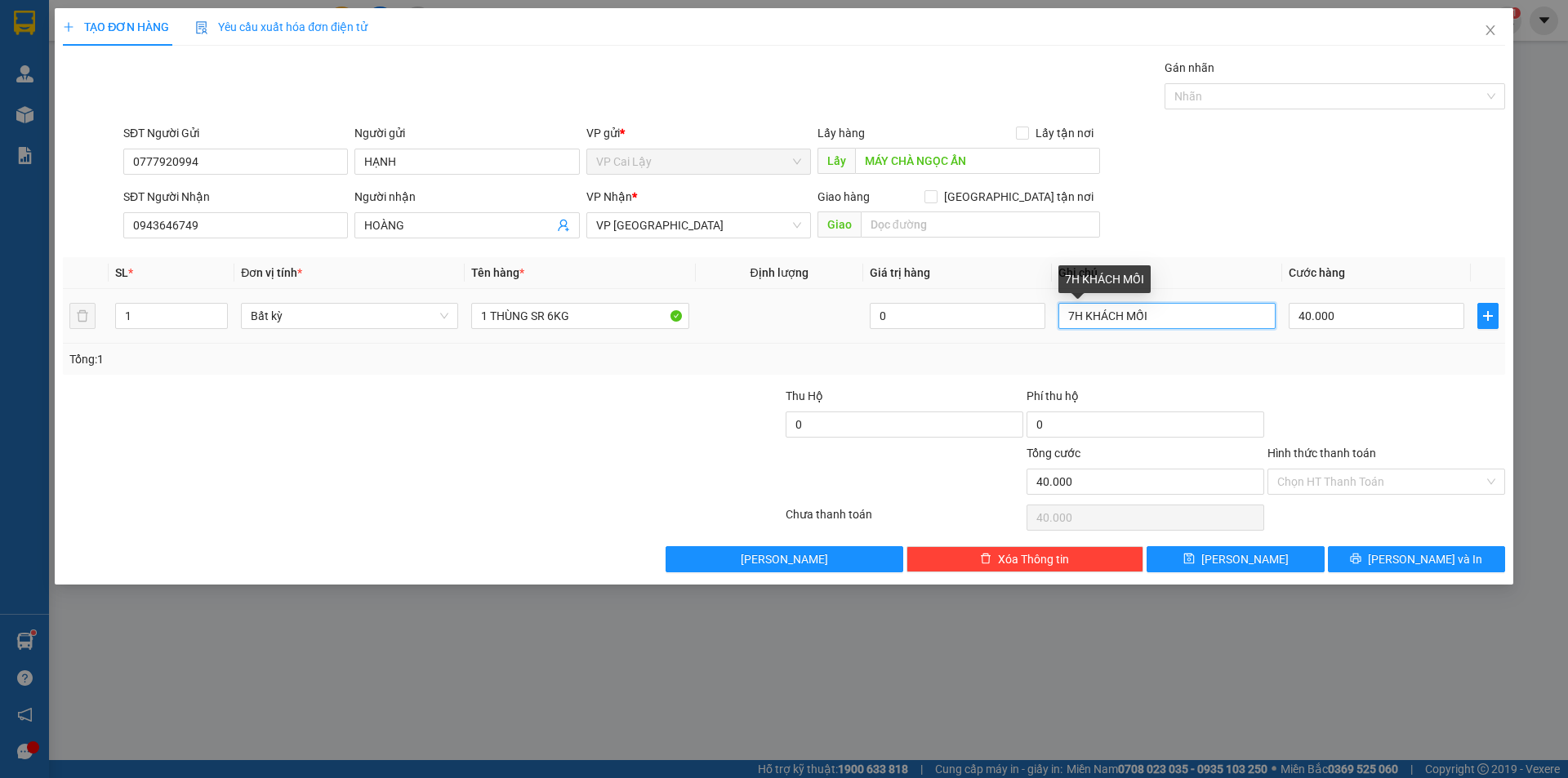
click at [1077, 318] on input "7H KHÁCH MỐI" at bounding box center [1166, 316] width 217 height 26
type input "6H KHÁCH MỐI"
click at [1320, 317] on input "40.000" at bounding box center [1377, 316] width 175 height 26
type input "2"
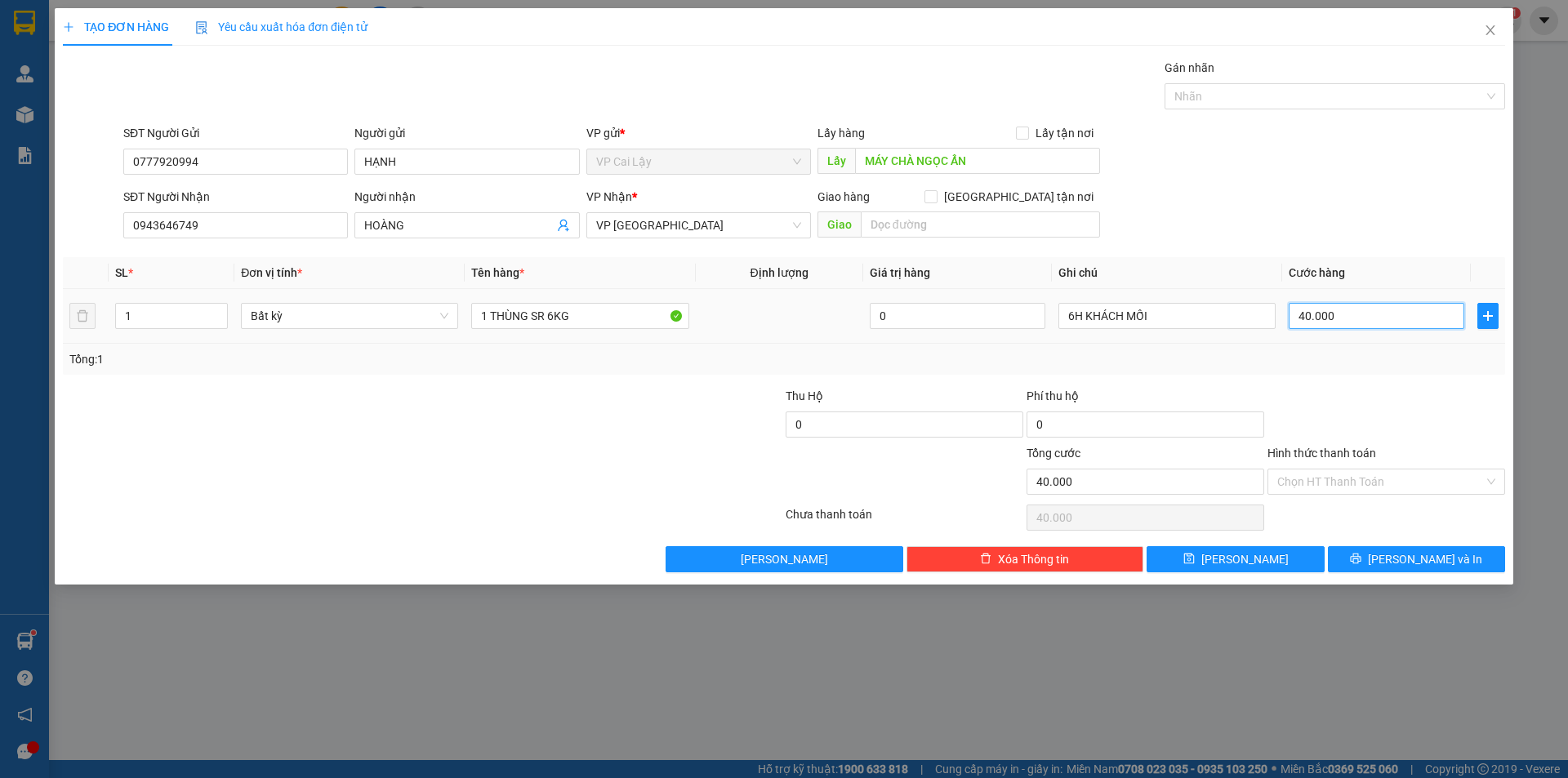
type input "2"
type input "20"
click at [1341, 407] on div at bounding box center [1386, 416] width 241 height 58
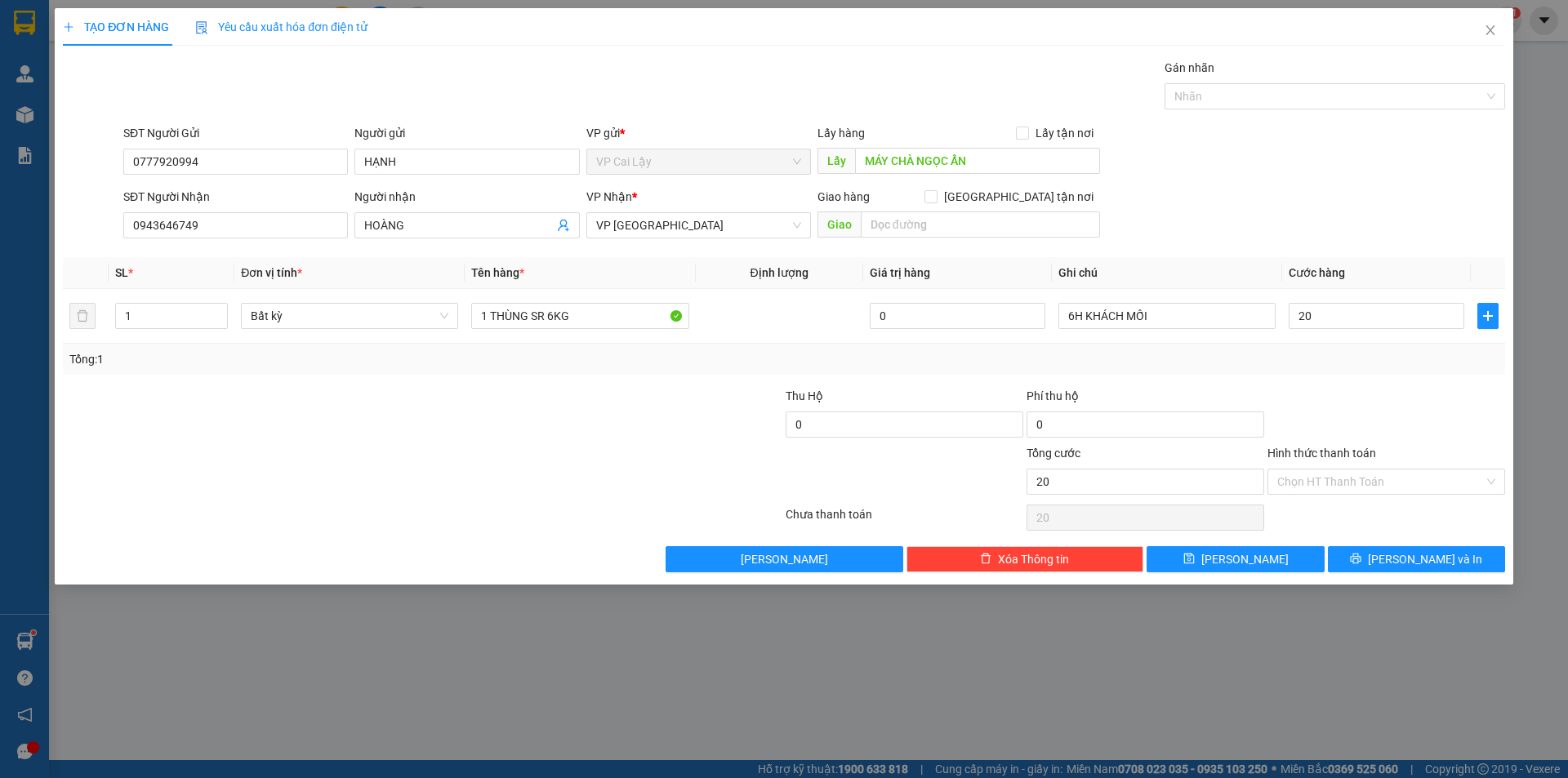
type input "20.000"
click at [1386, 494] on div "Chọn HT Thanh Toán" at bounding box center [1386, 482] width 238 height 26
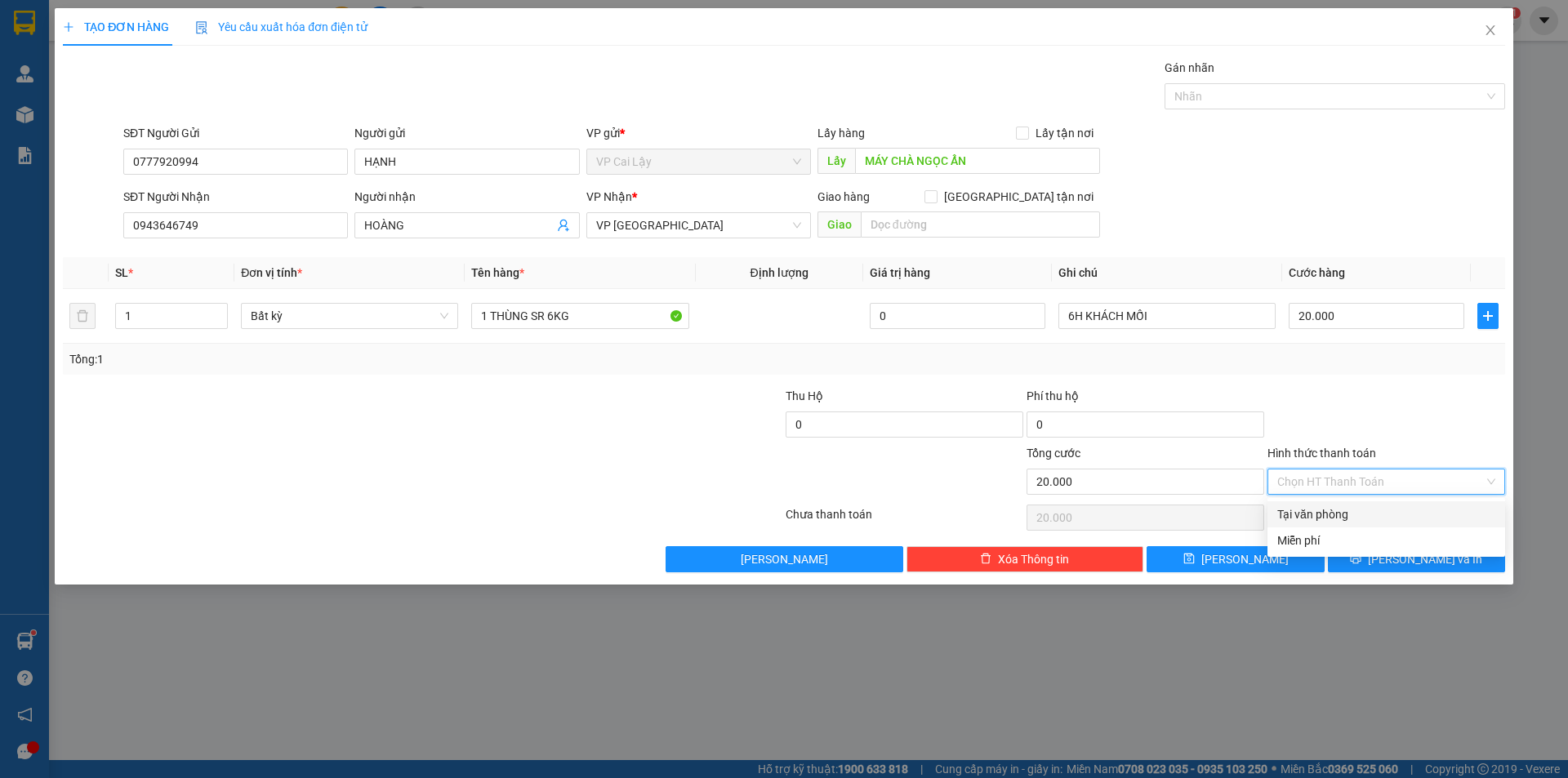
click at [1405, 516] on div "Tại văn phòng" at bounding box center [1386, 514] width 218 height 18
type input "0"
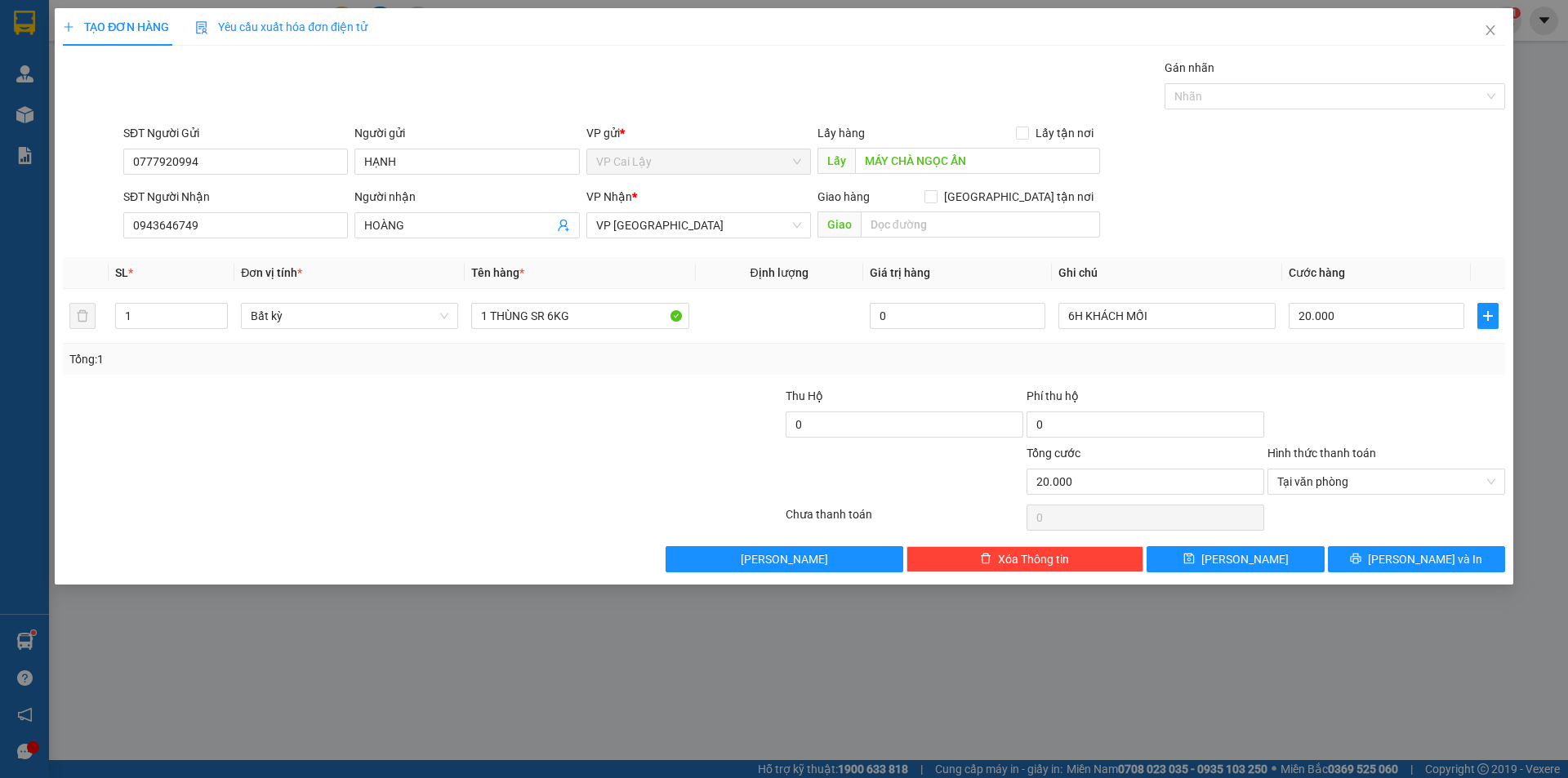
click at [1427, 430] on div at bounding box center [1386, 416] width 241 height 58
click at [1374, 567] on button "[PERSON_NAME] và In" at bounding box center [1416, 559] width 177 height 26
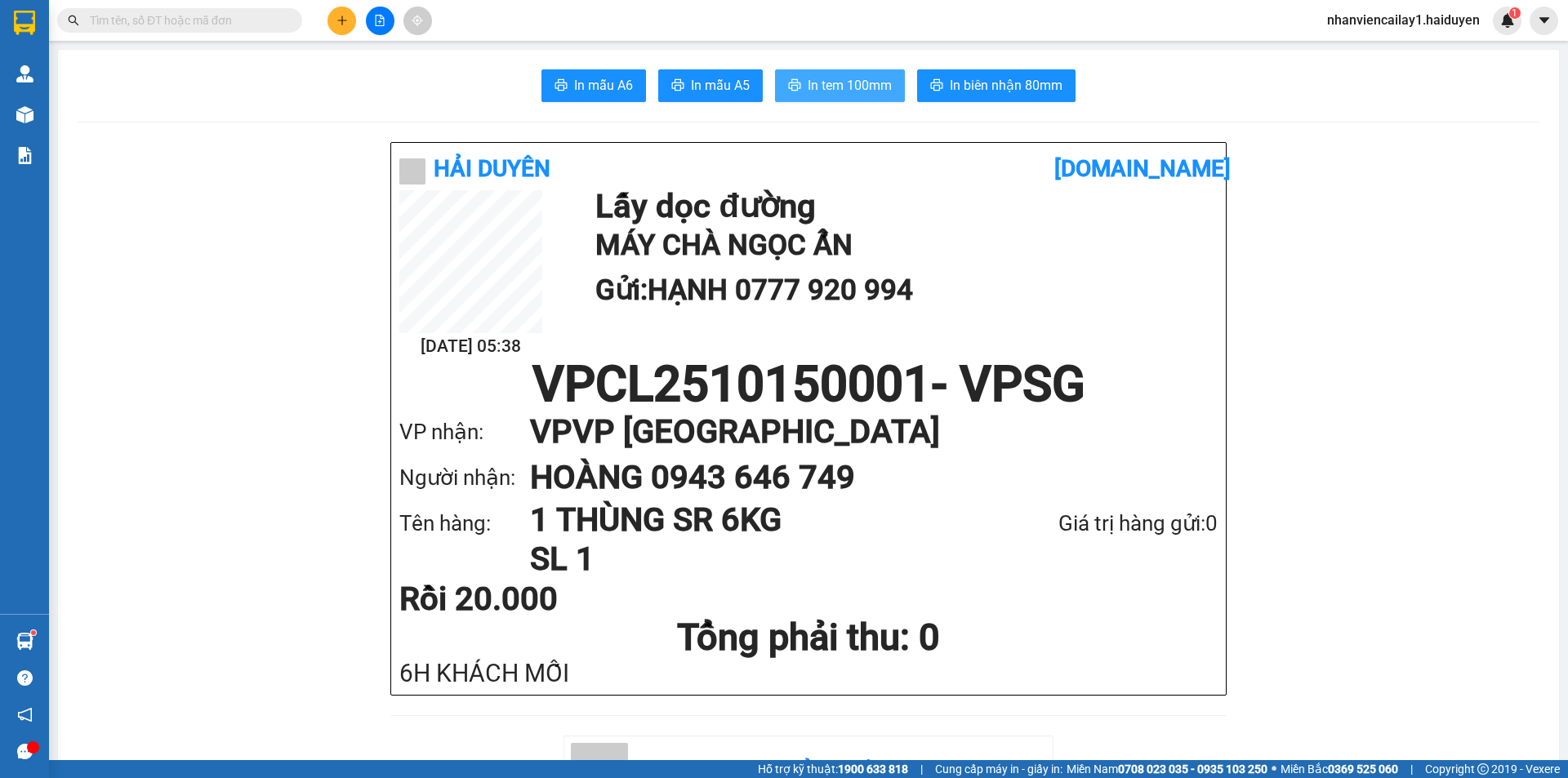
click at [821, 89] on span "In tem 100mm" at bounding box center [850, 86] width 84 height 21
click at [373, 23] on button at bounding box center [380, 21] width 28 height 28
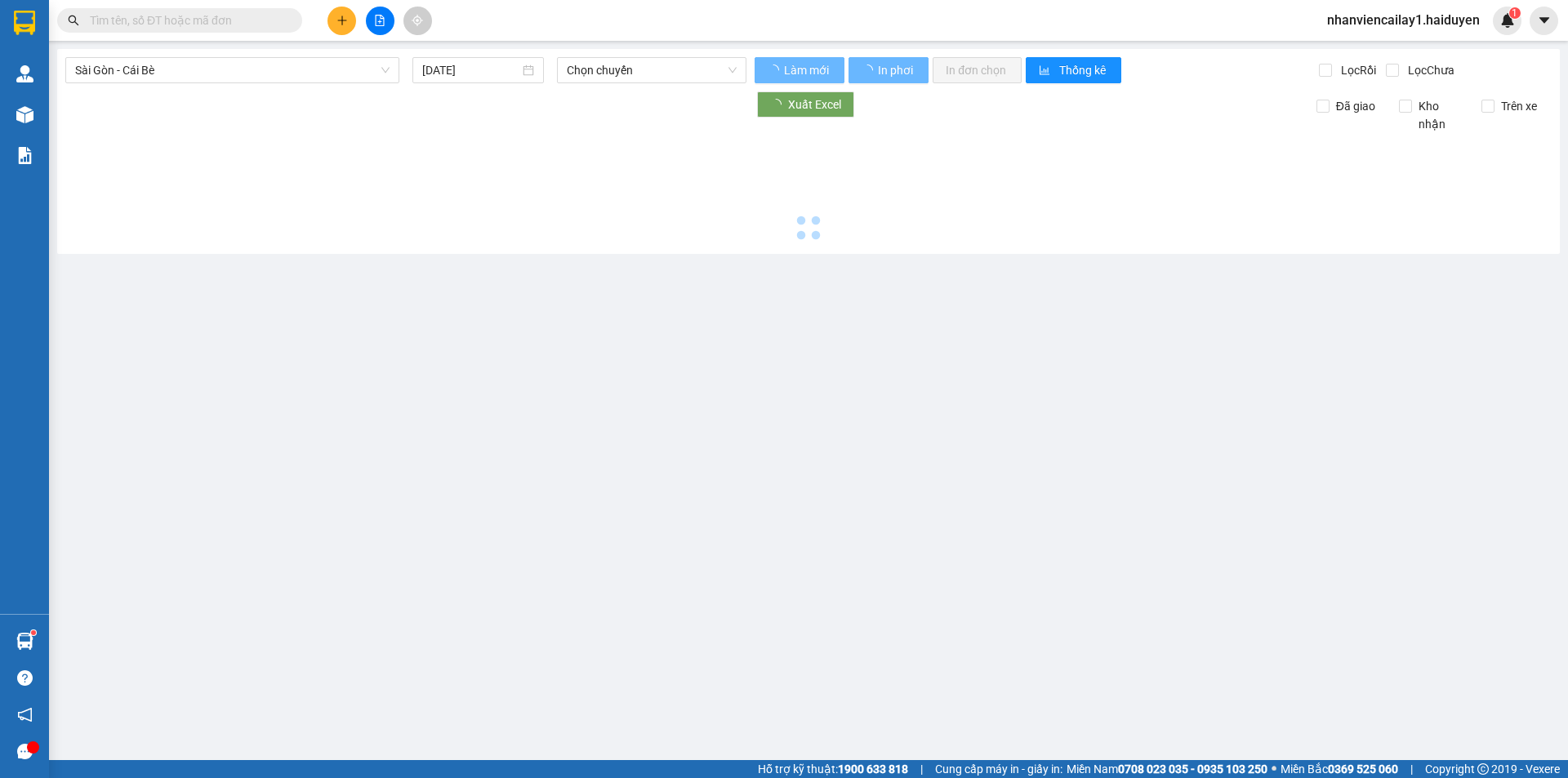
drag, startPoint x: 232, startPoint y: 74, endPoint x: 237, endPoint y: 83, distance: 10.3
click at [236, 76] on span "Sài Gòn - Cái Bè" at bounding box center [232, 70] width 314 height 25
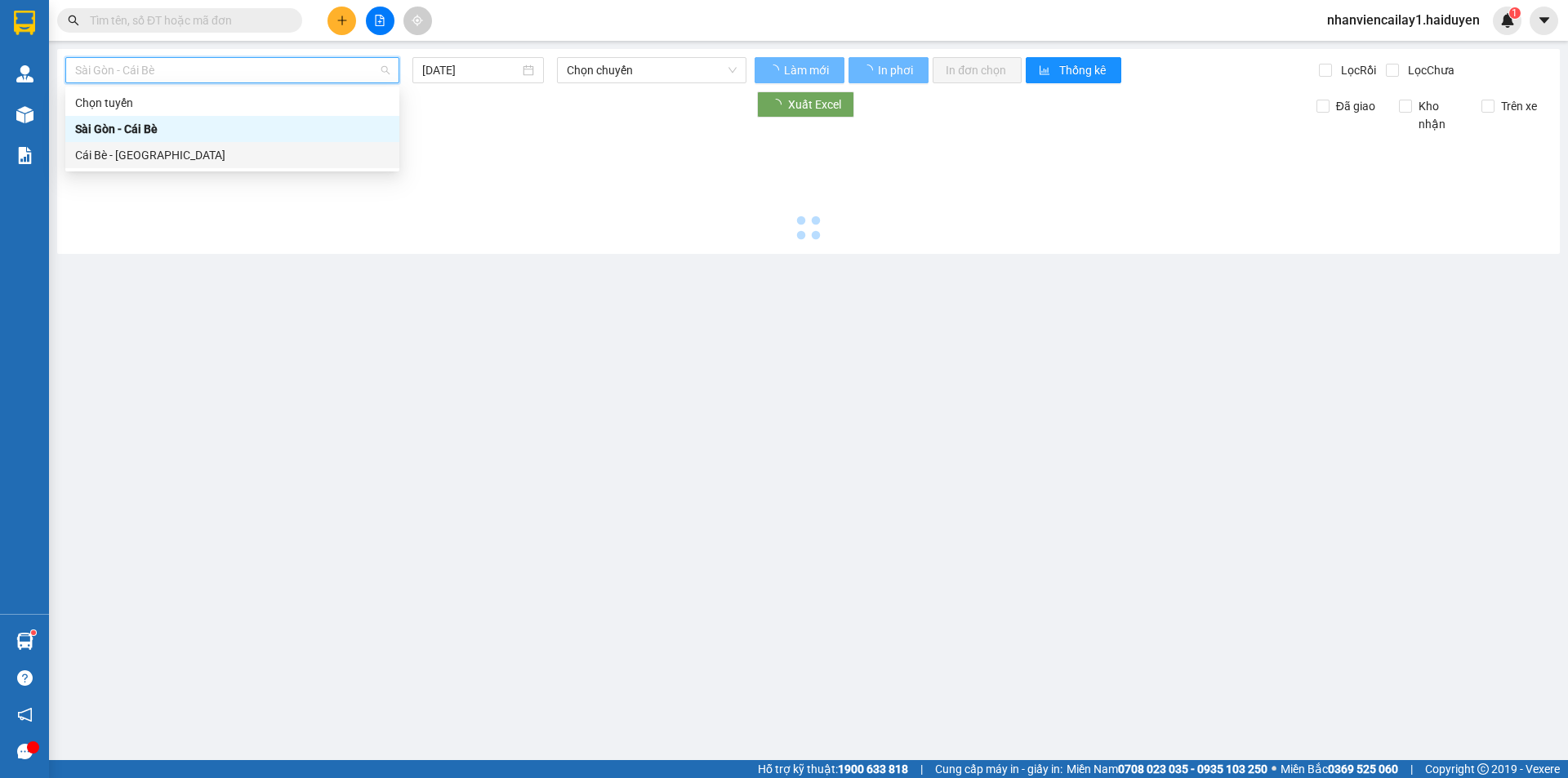
click at [202, 158] on div "Cái Bè - [GEOGRAPHIC_DATA]" at bounding box center [232, 155] width 314 height 18
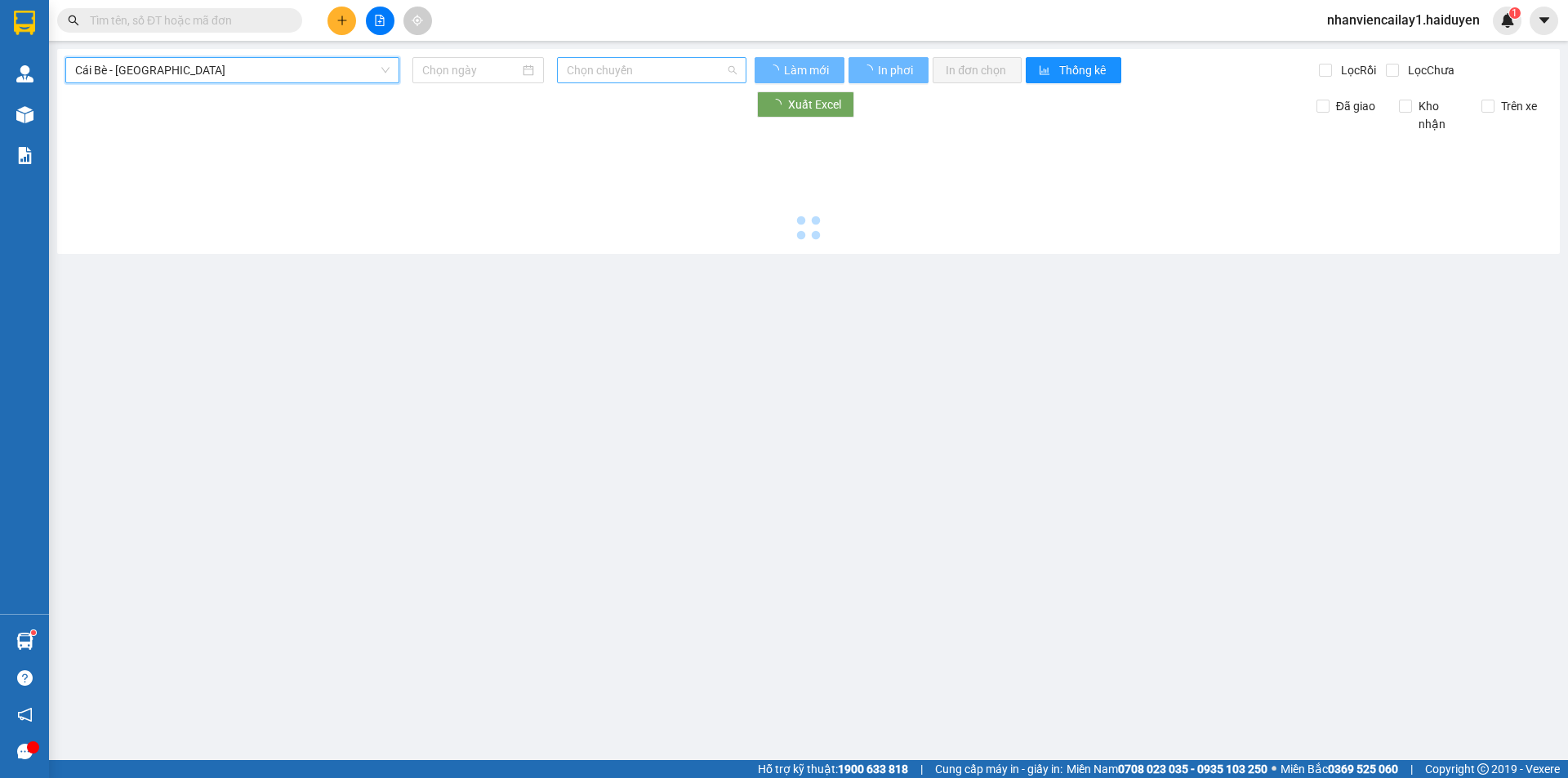
click at [680, 70] on span "Chọn chuyến" at bounding box center [652, 70] width 170 height 25
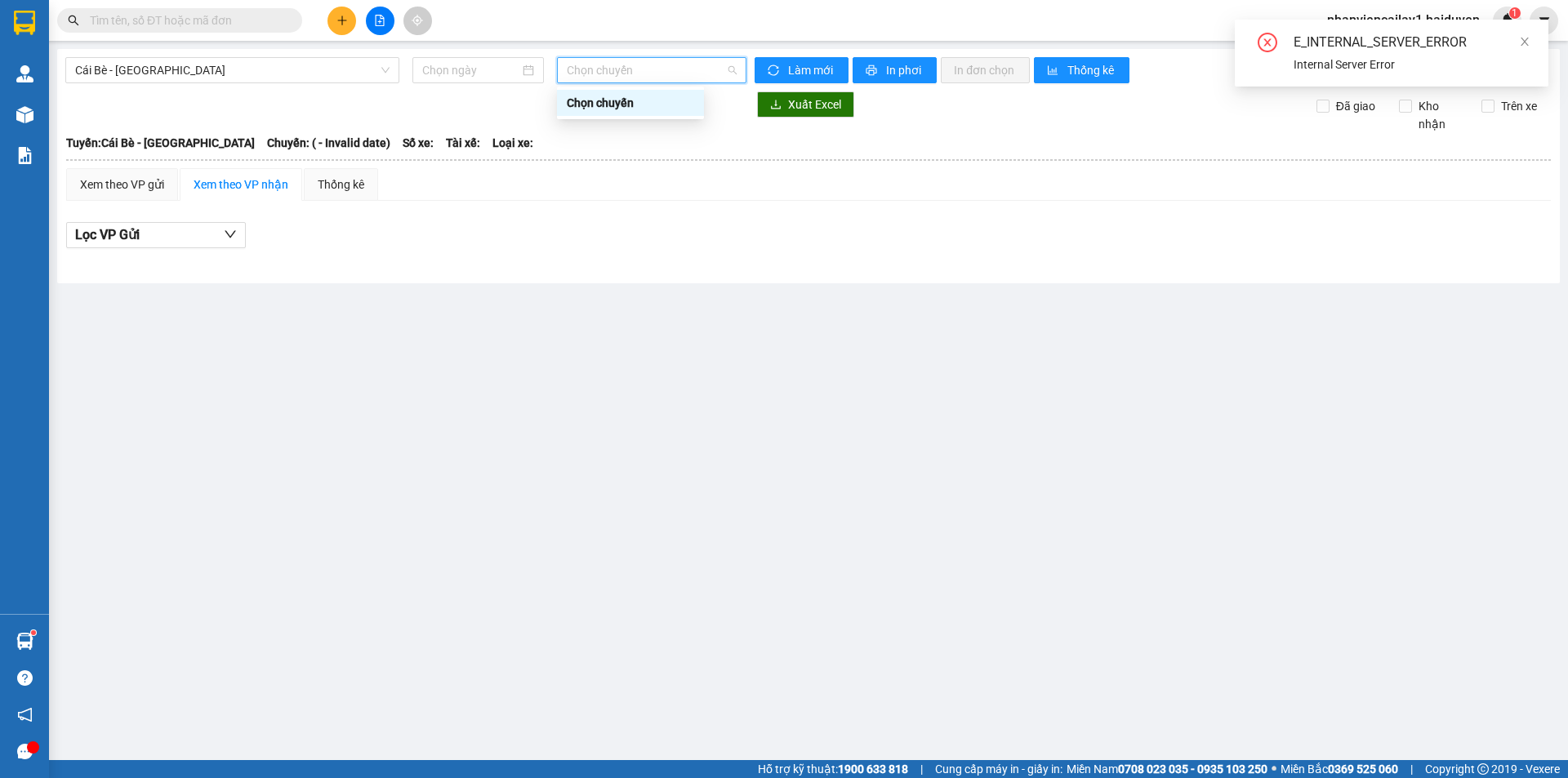
type input "15/10/2025"
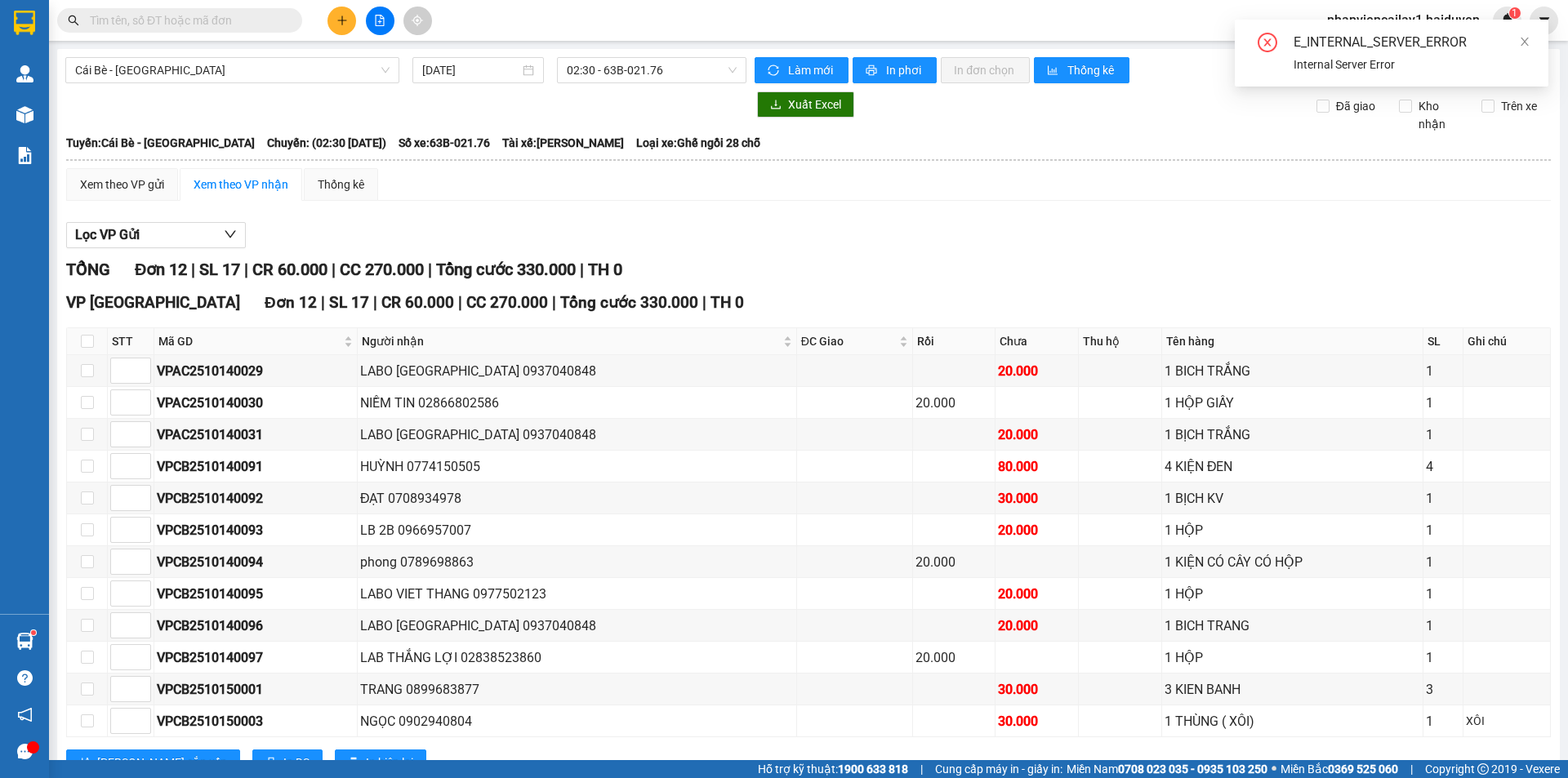
click at [820, 239] on div "Lọc VP Gửi" at bounding box center [808, 236] width 1485 height 27
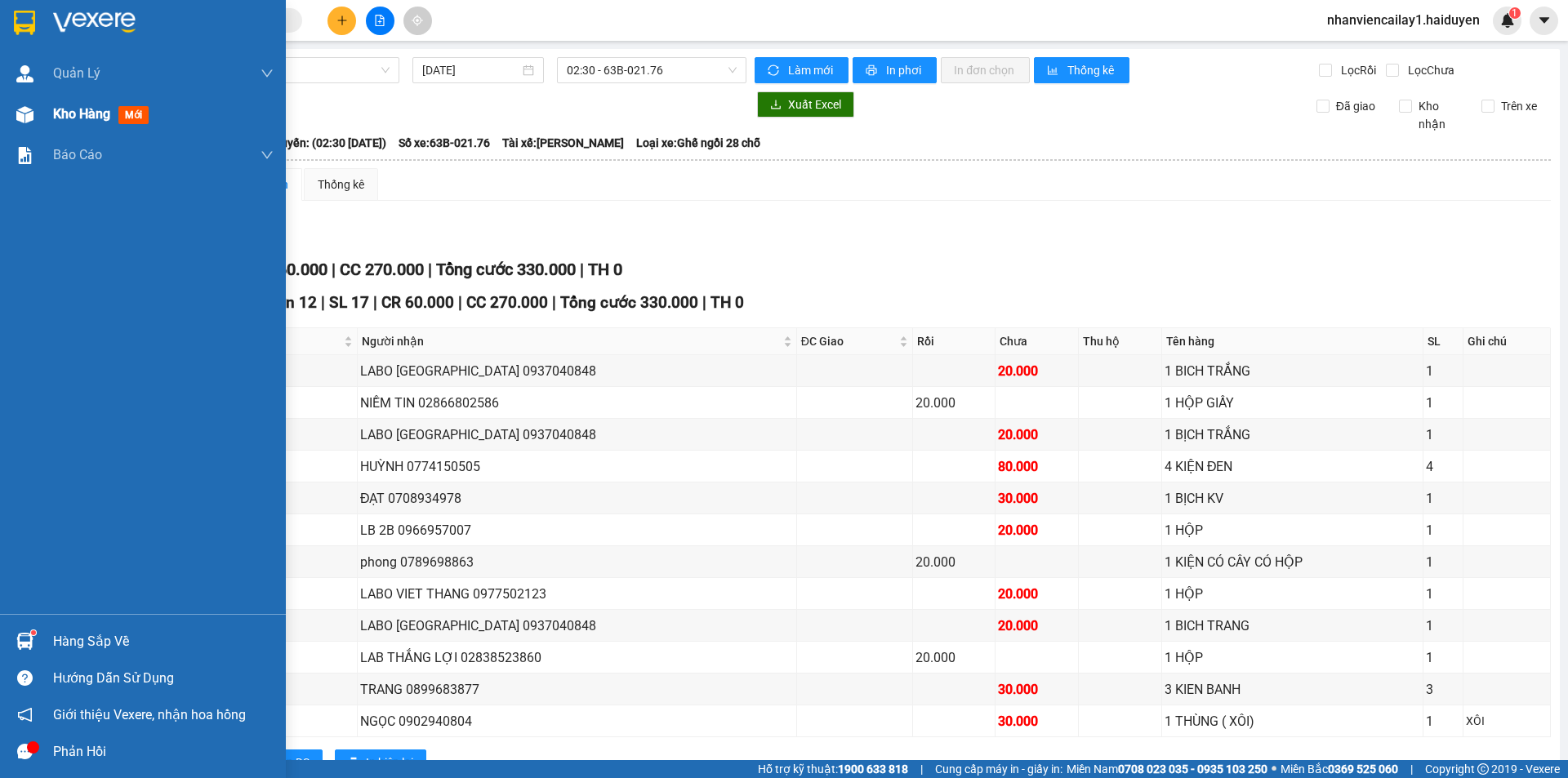
click at [81, 108] on span "Kho hàng" at bounding box center [81, 114] width 58 height 15
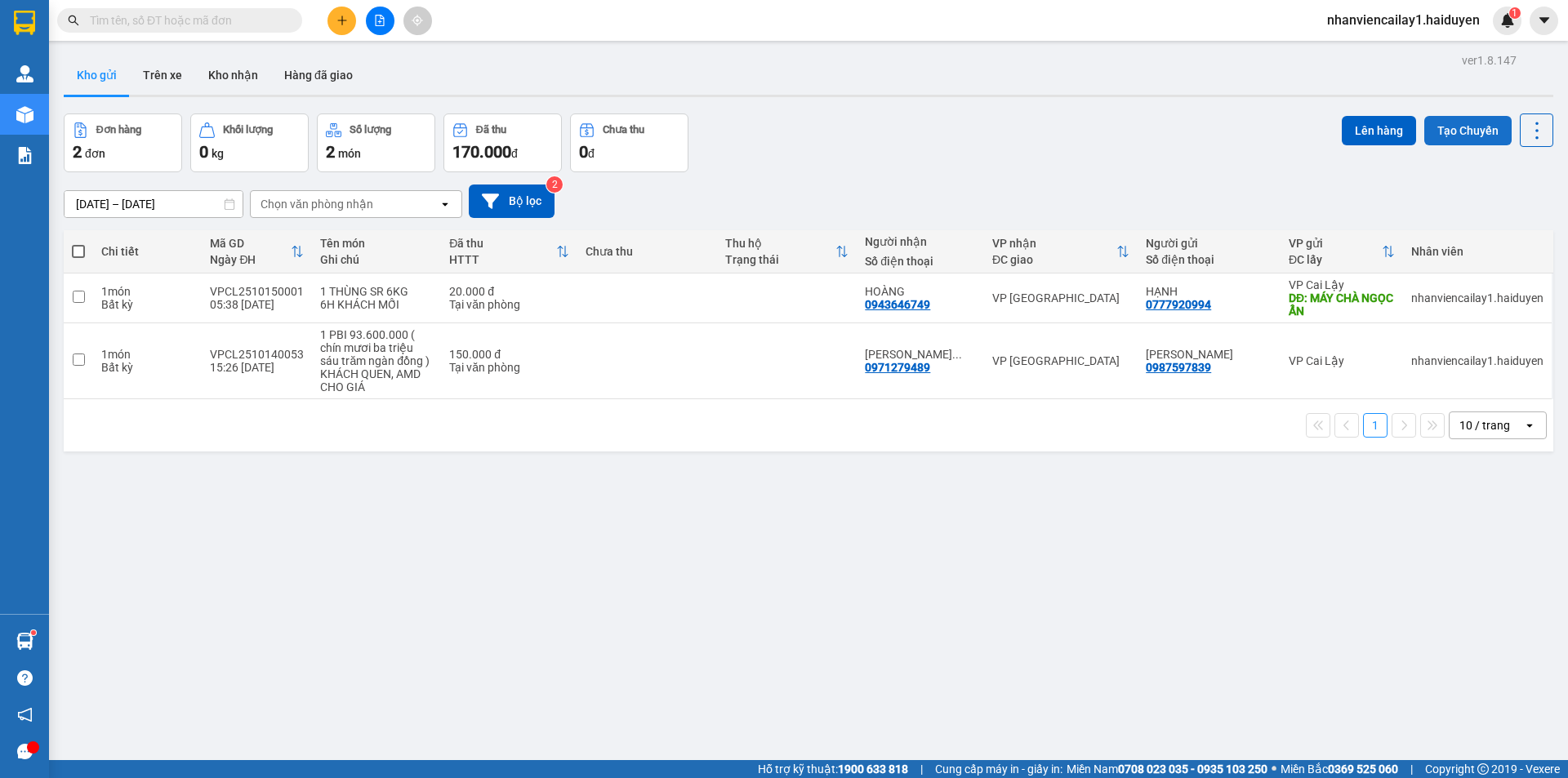
click at [1477, 134] on button "Tạo Chuyến" at bounding box center [1467, 130] width 88 height 29
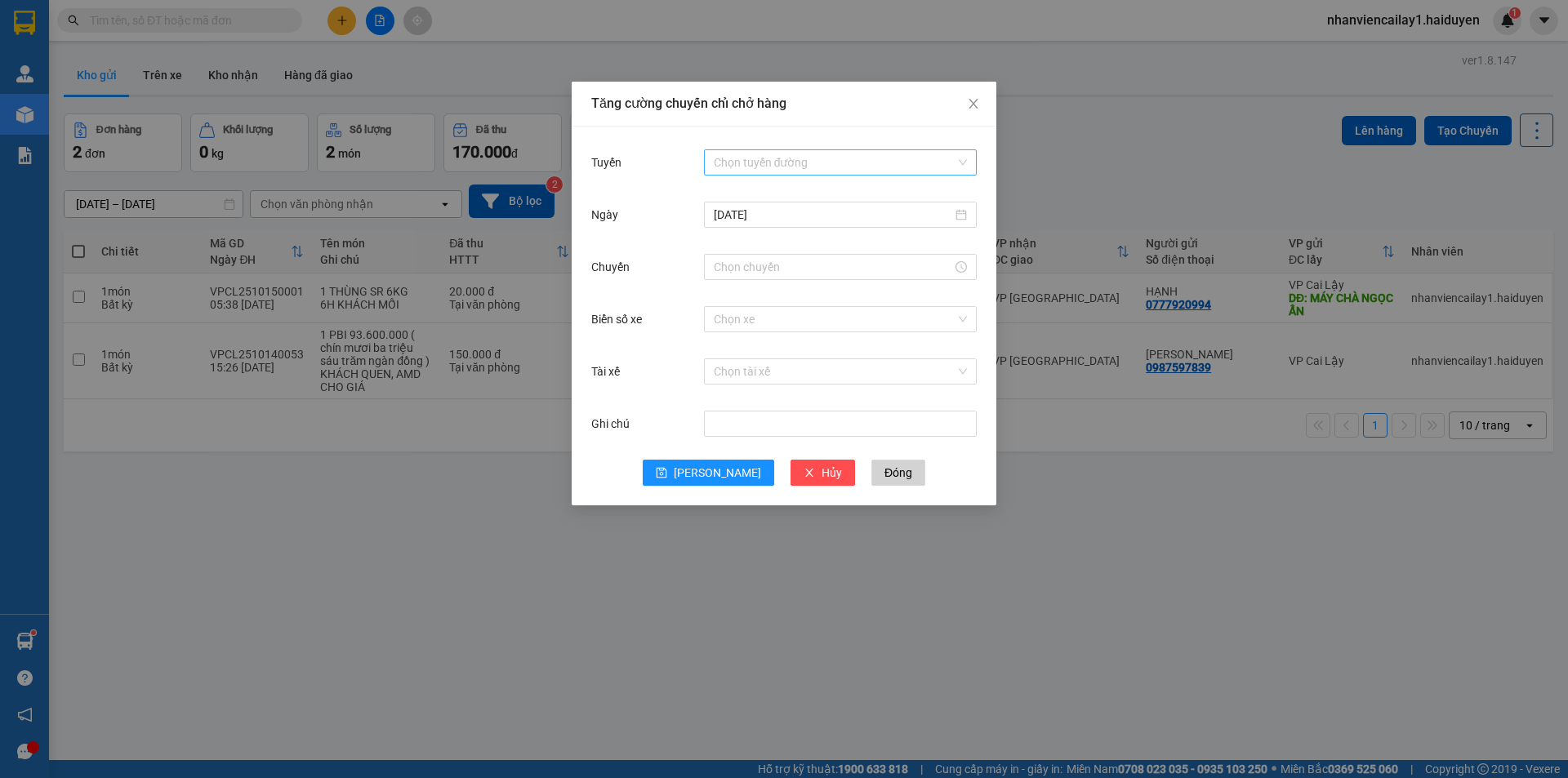
click at [879, 162] on input "Tuyến" at bounding box center [834, 162] width 241 height 25
click at [817, 223] on div "Cái Bè - [GEOGRAPHIC_DATA]" at bounding box center [840, 221] width 253 height 18
click at [767, 213] on input "14/10/2025" at bounding box center [833, 214] width 239 height 18
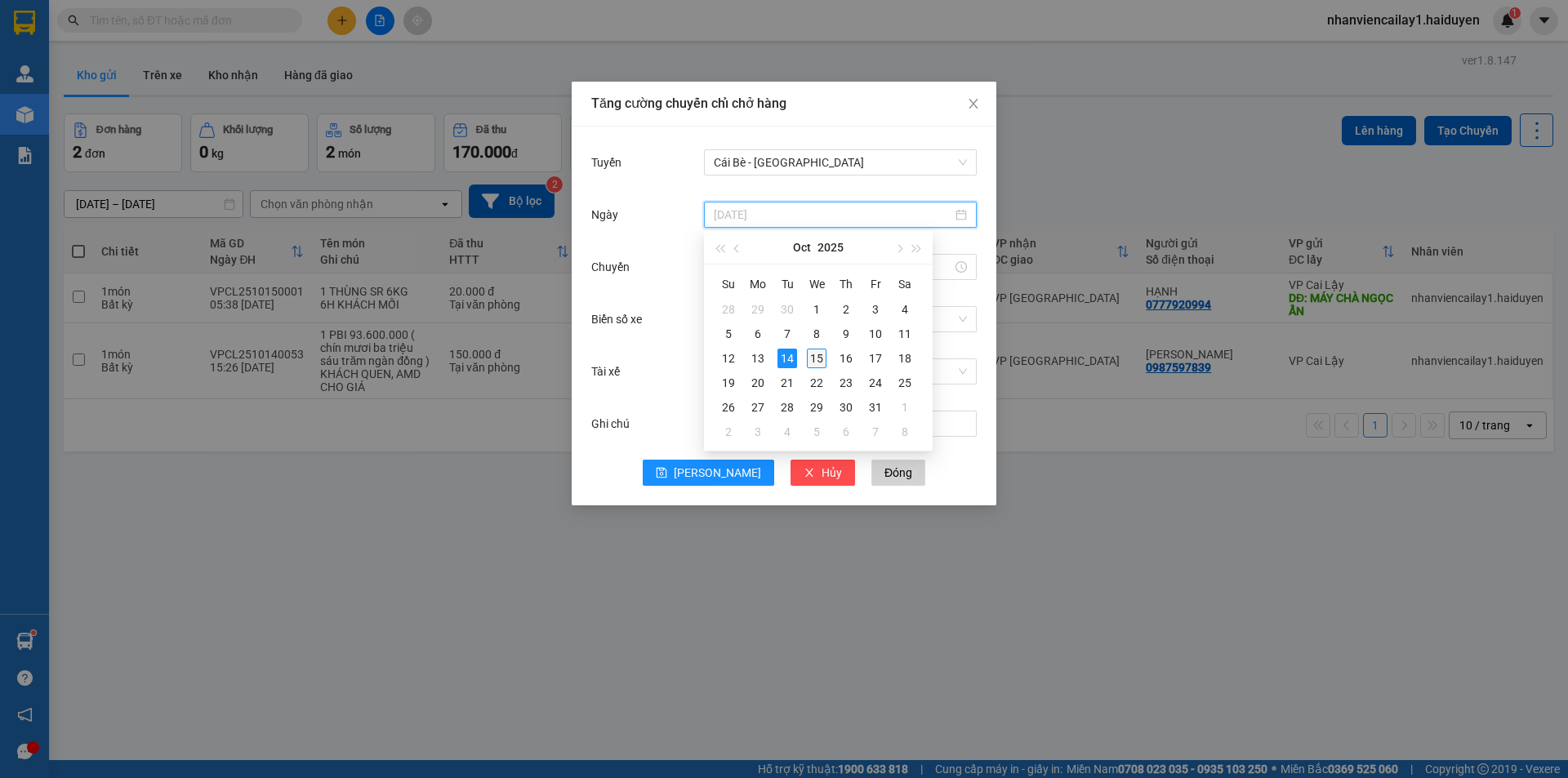
type input "15/10/2025"
click at [810, 358] on div "15" at bounding box center [817, 358] width 20 height 20
click at [760, 272] on input "Chuyến" at bounding box center [833, 267] width 239 height 18
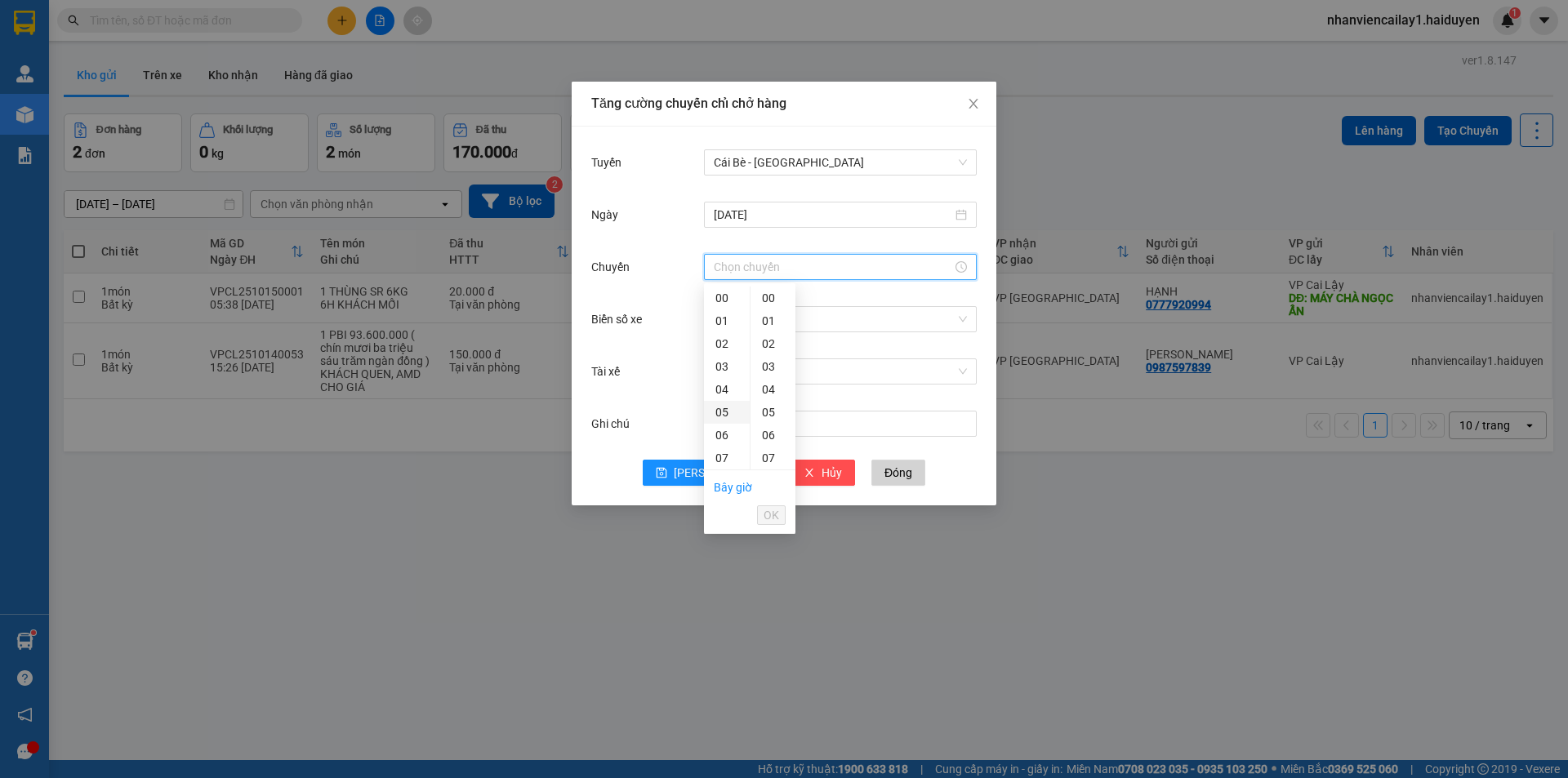
click at [725, 406] on div "05" at bounding box center [727, 412] width 46 height 23
click at [762, 345] on div "31" at bounding box center [773, 354] width 45 height 23
type input "05:31"
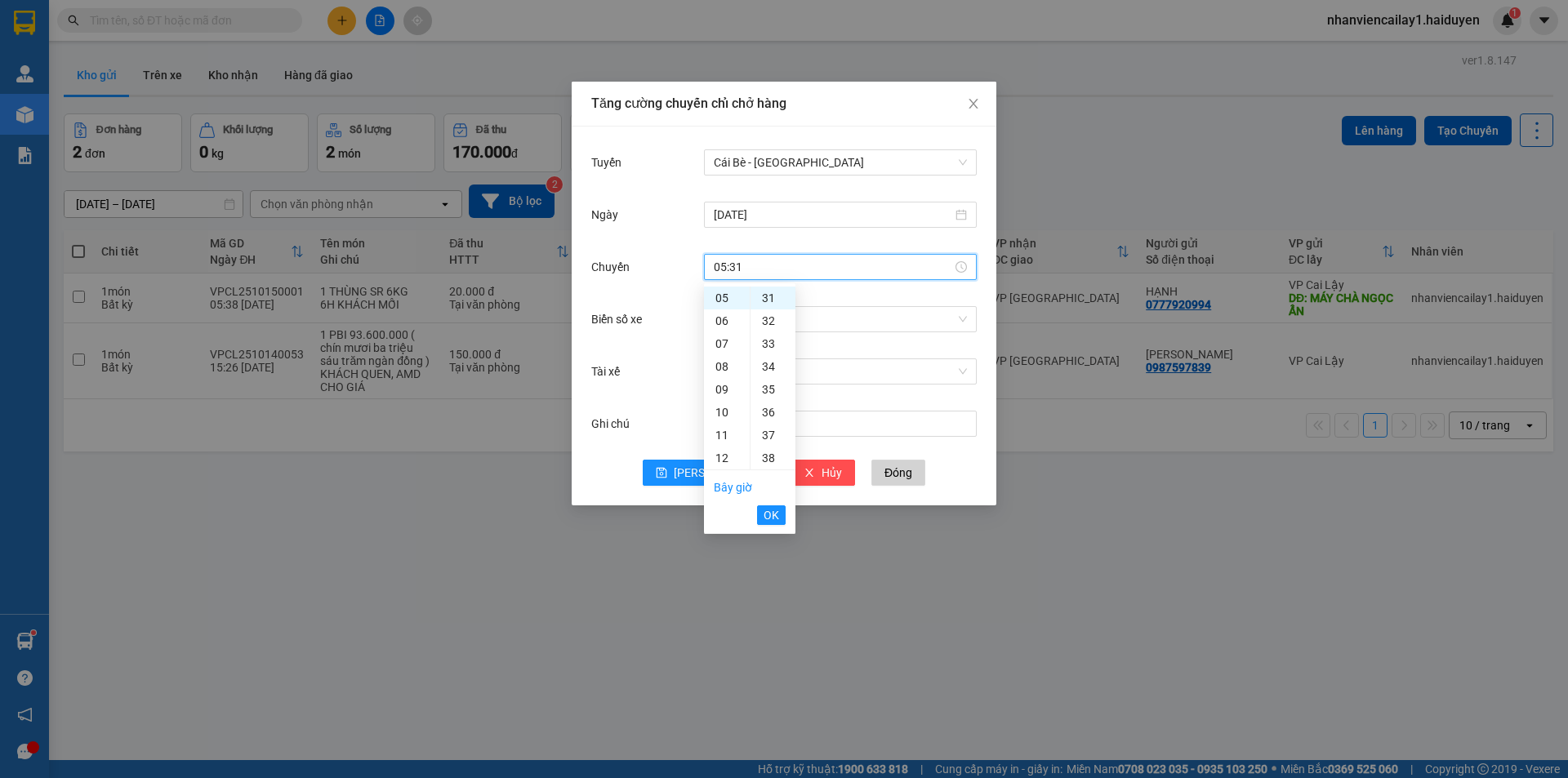
click at [756, 512] on ul "Bây giờ OK" at bounding box center [750, 502] width 91 height 62
click at [770, 512] on span "OK" at bounding box center [771, 515] width 15 height 18
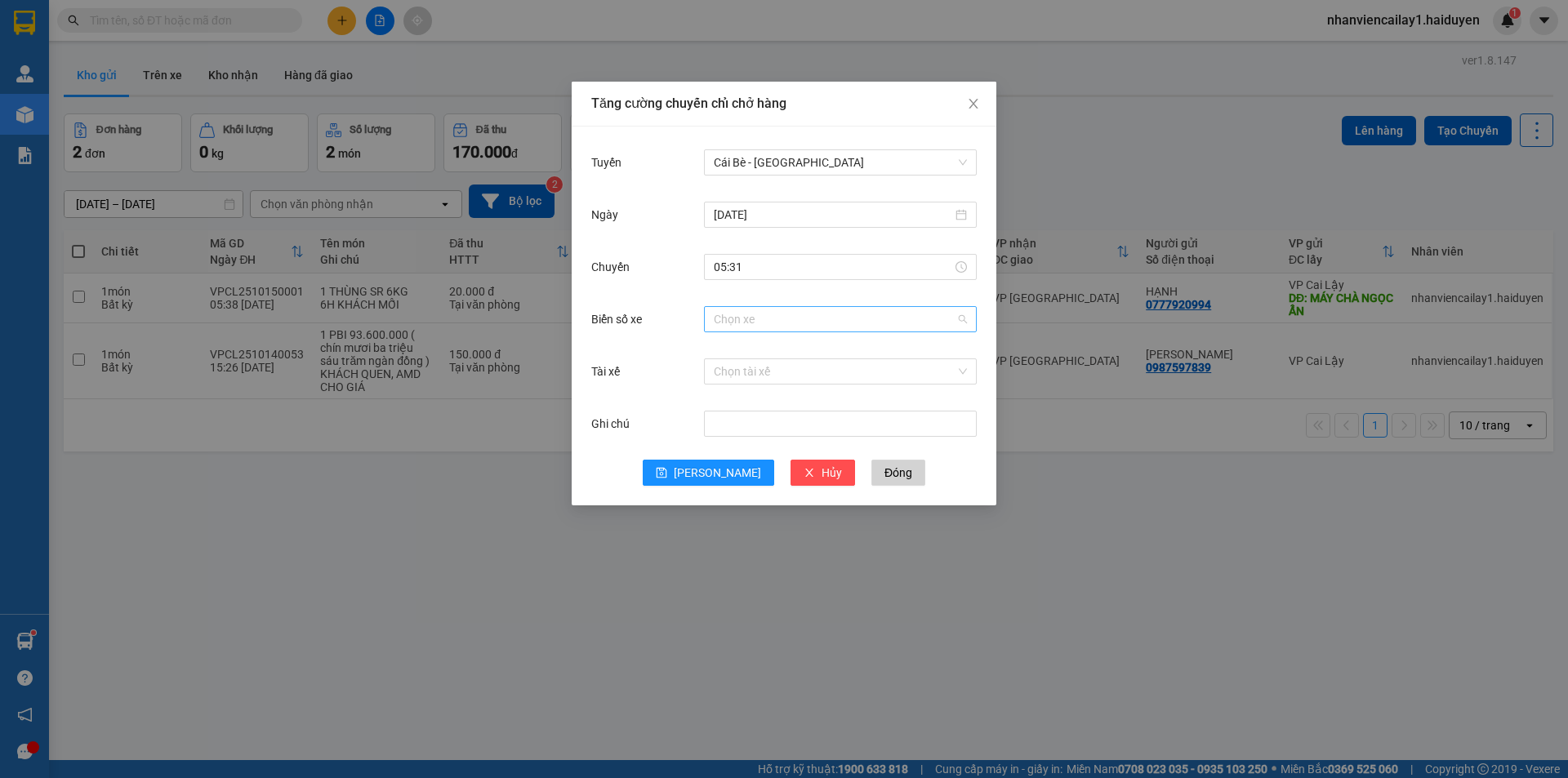
click at [788, 315] on input "Biển số xe" at bounding box center [834, 320] width 241 height 25
type input "64"
click at [844, 368] on body "Kết quả tìm kiếm ( 0 ) Bộ lọc No Data nhanviencailay1.haiduyen 1 Quản Lý Quản l…" at bounding box center [784, 389] width 1568 height 778
click at [846, 351] on div "Biển số xe Chọn xe" at bounding box center [784, 328] width 386 height 52
click at [902, 320] on input "Biển số xe" at bounding box center [834, 320] width 241 height 25
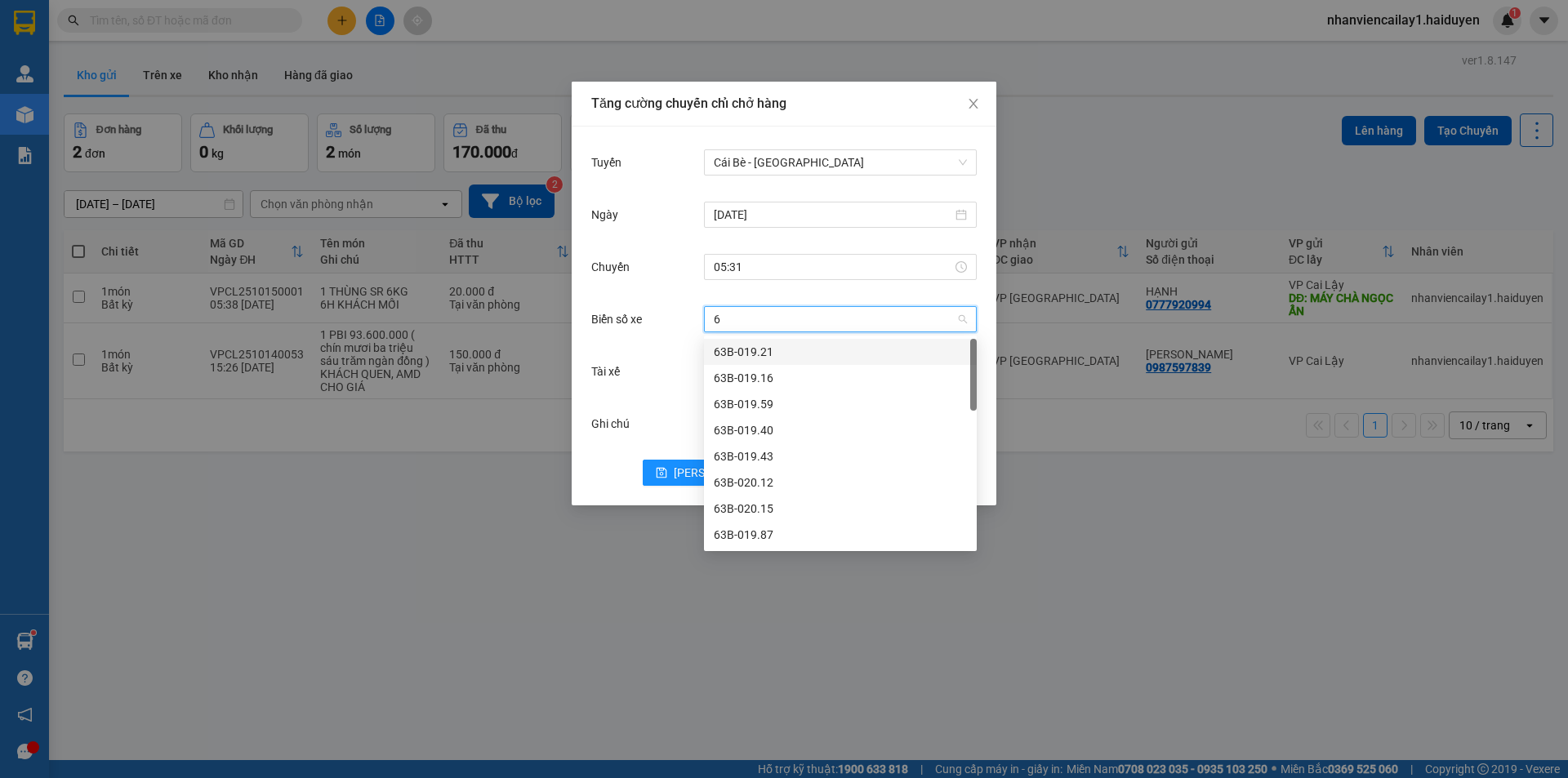
type input "64"
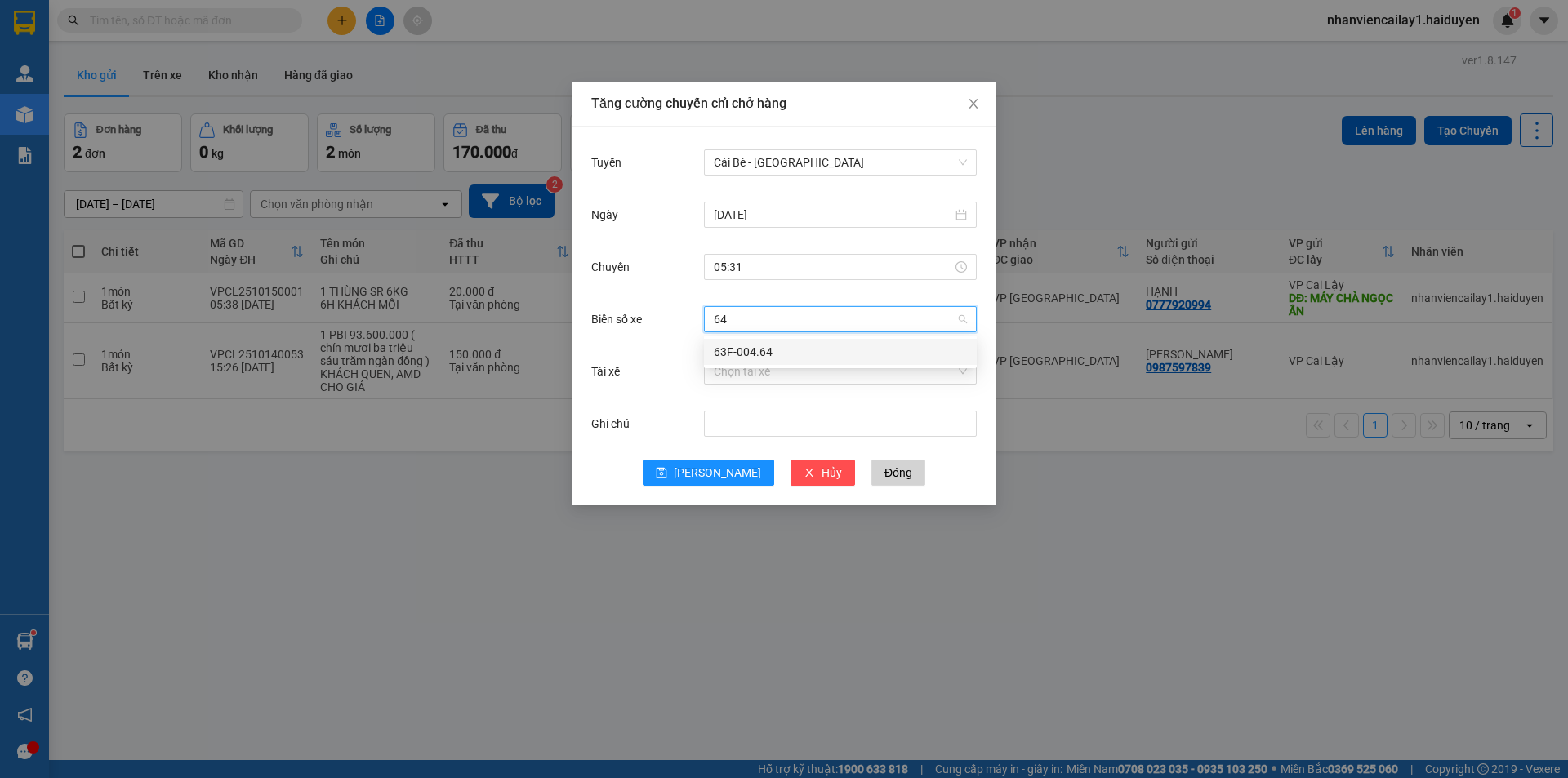
click at [749, 347] on div "63F-004.64" at bounding box center [840, 352] width 253 height 18
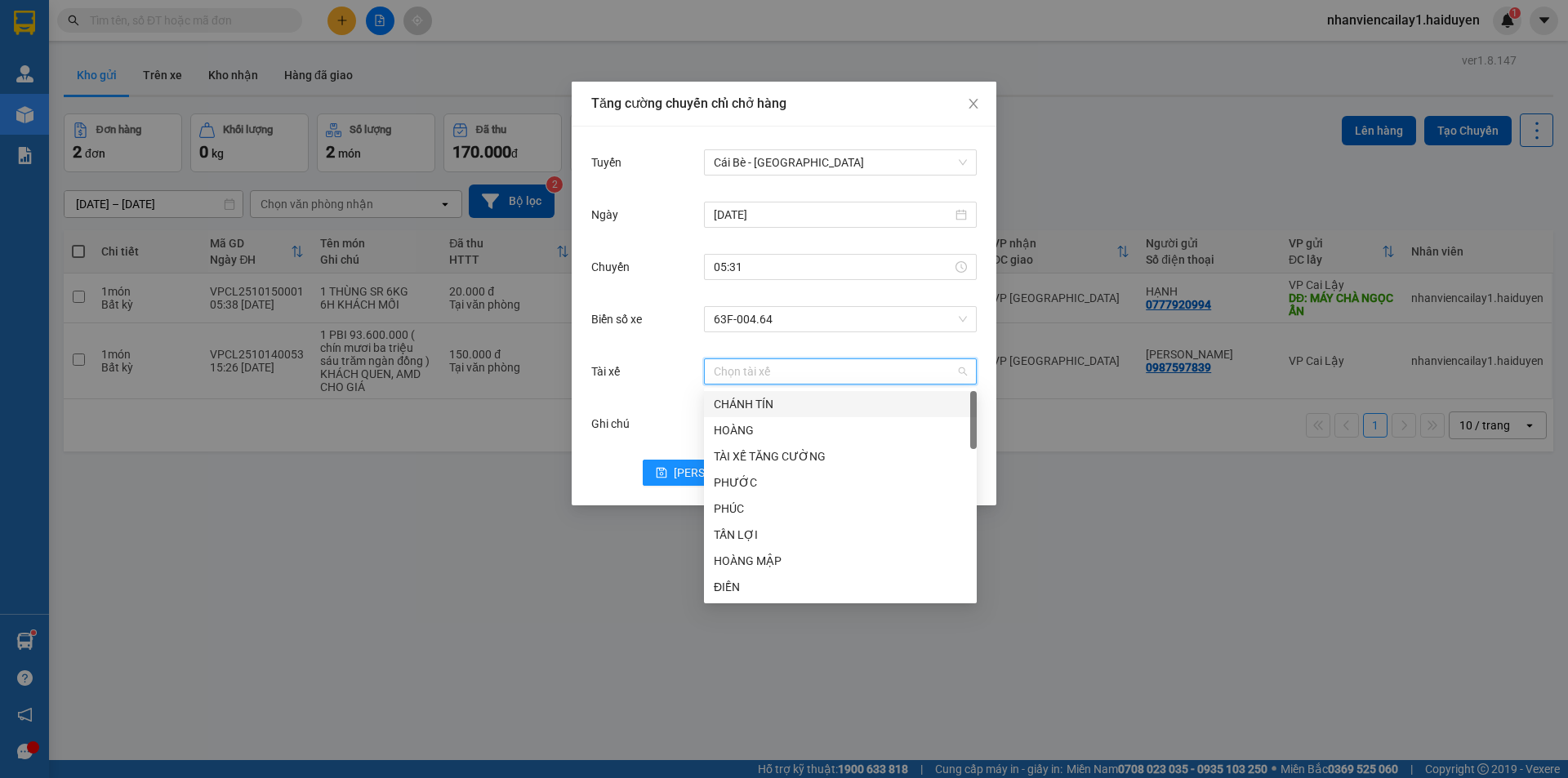
click at [857, 375] on input "Tài xế" at bounding box center [834, 372] width 241 height 25
click at [666, 436] on div "Ghi chú" at bounding box center [648, 423] width 113 height 33
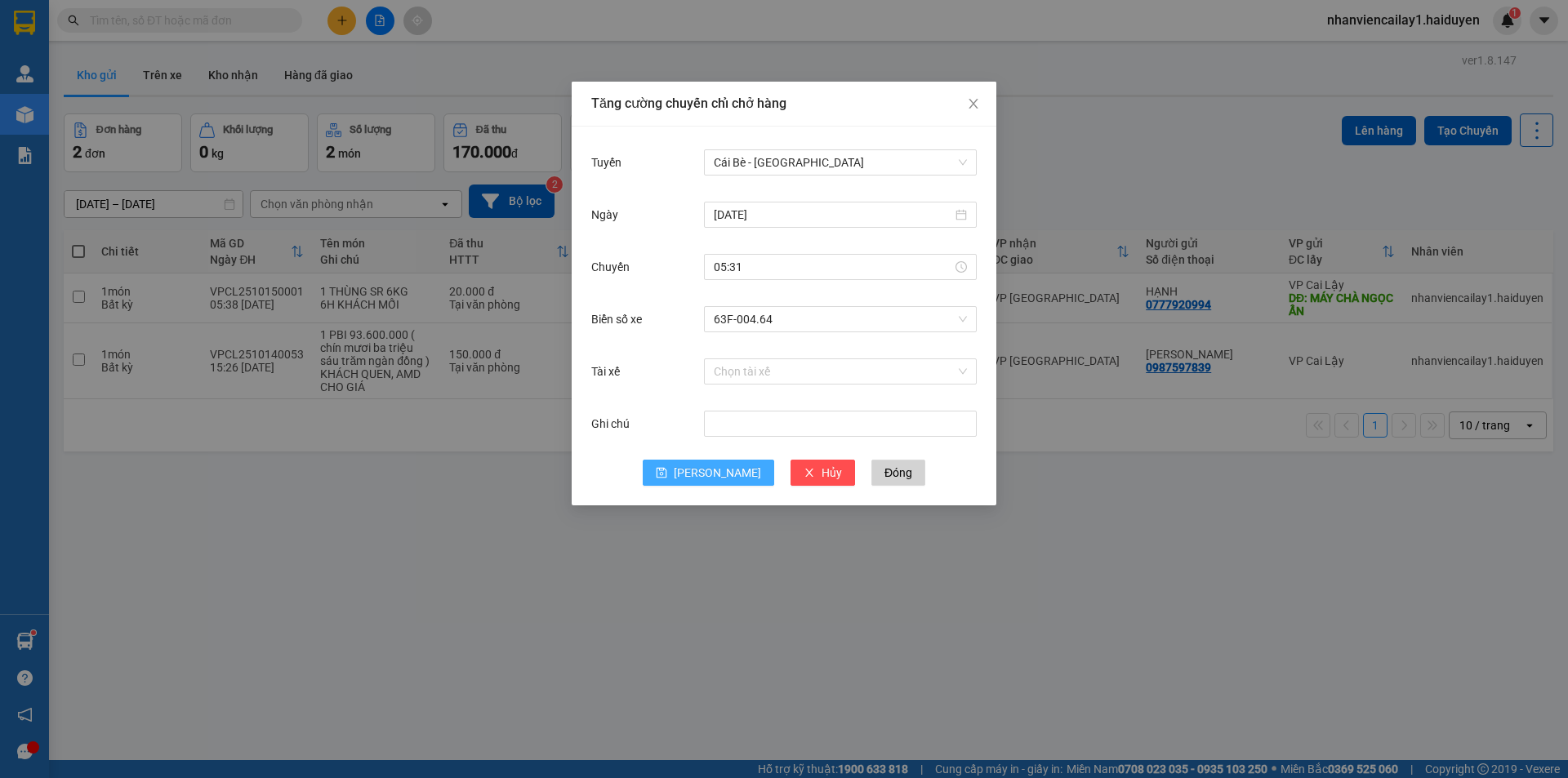
click at [728, 470] on button "Lưu" at bounding box center [708, 473] width 131 height 26
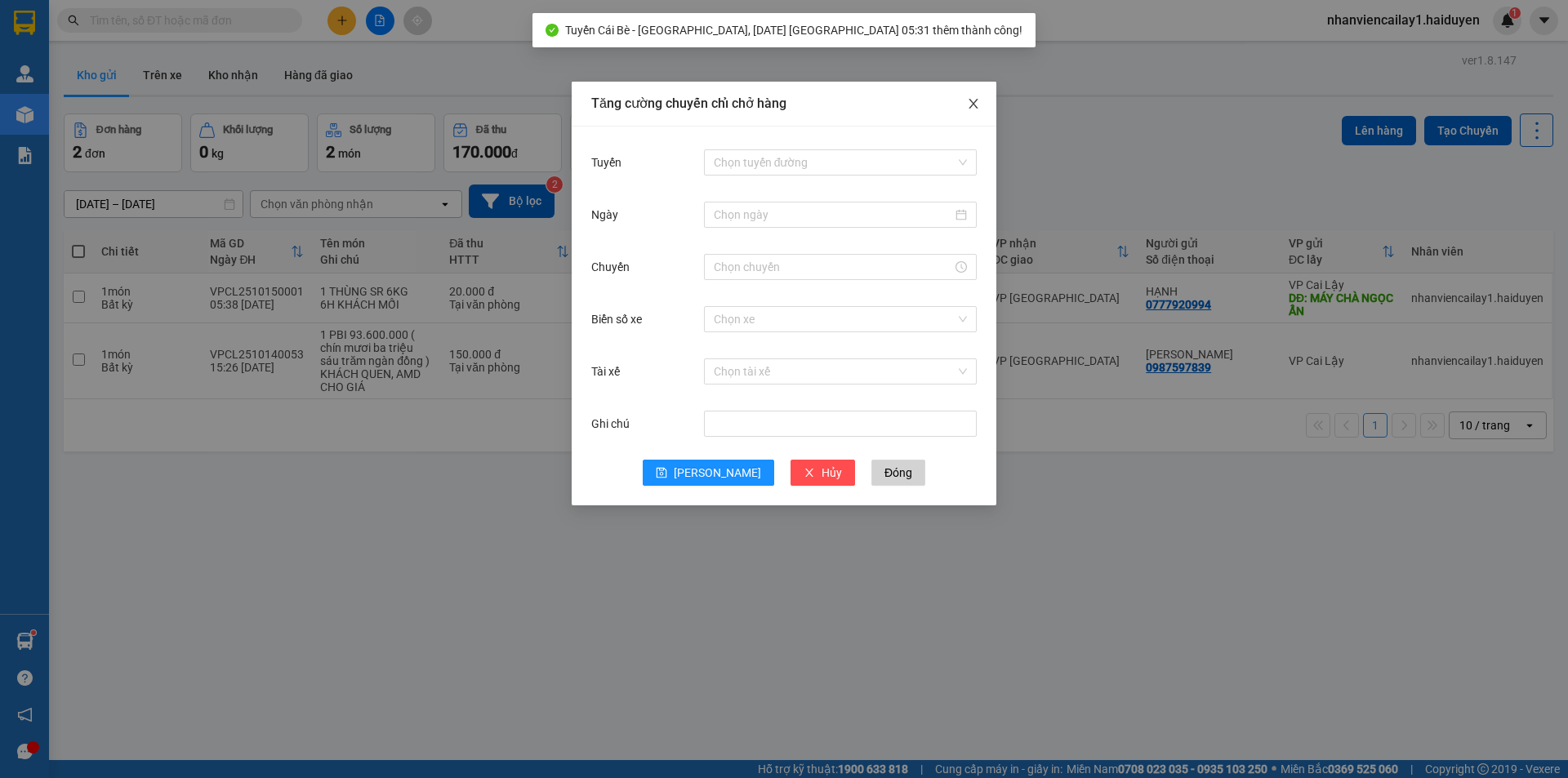
click at [974, 101] on icon "close" at bounding box center [973, 104] width 13 height 13
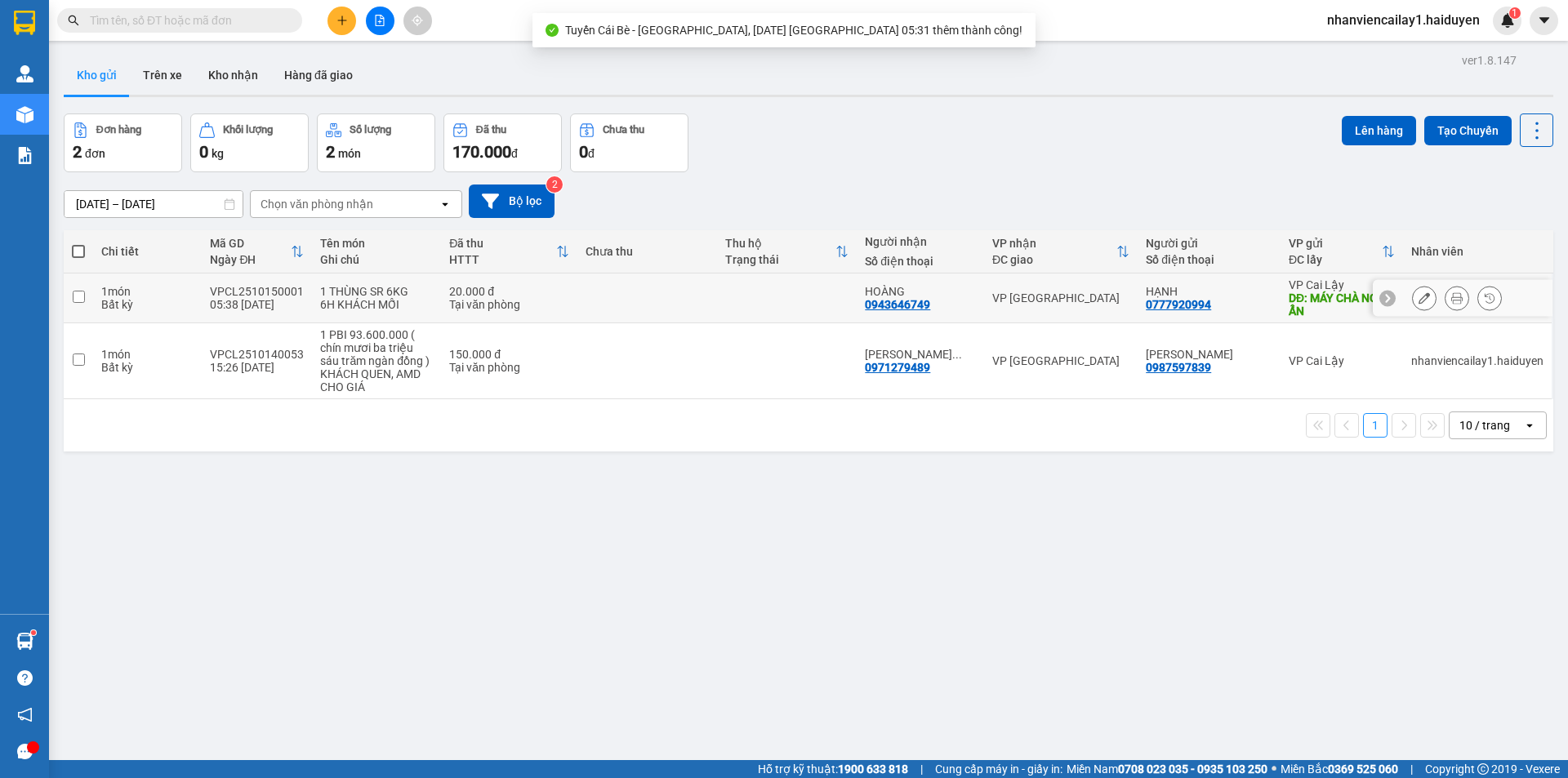
click at [728, 308] on td at bounding box center [786, 298] width 140 height 50
checkbox input "true"
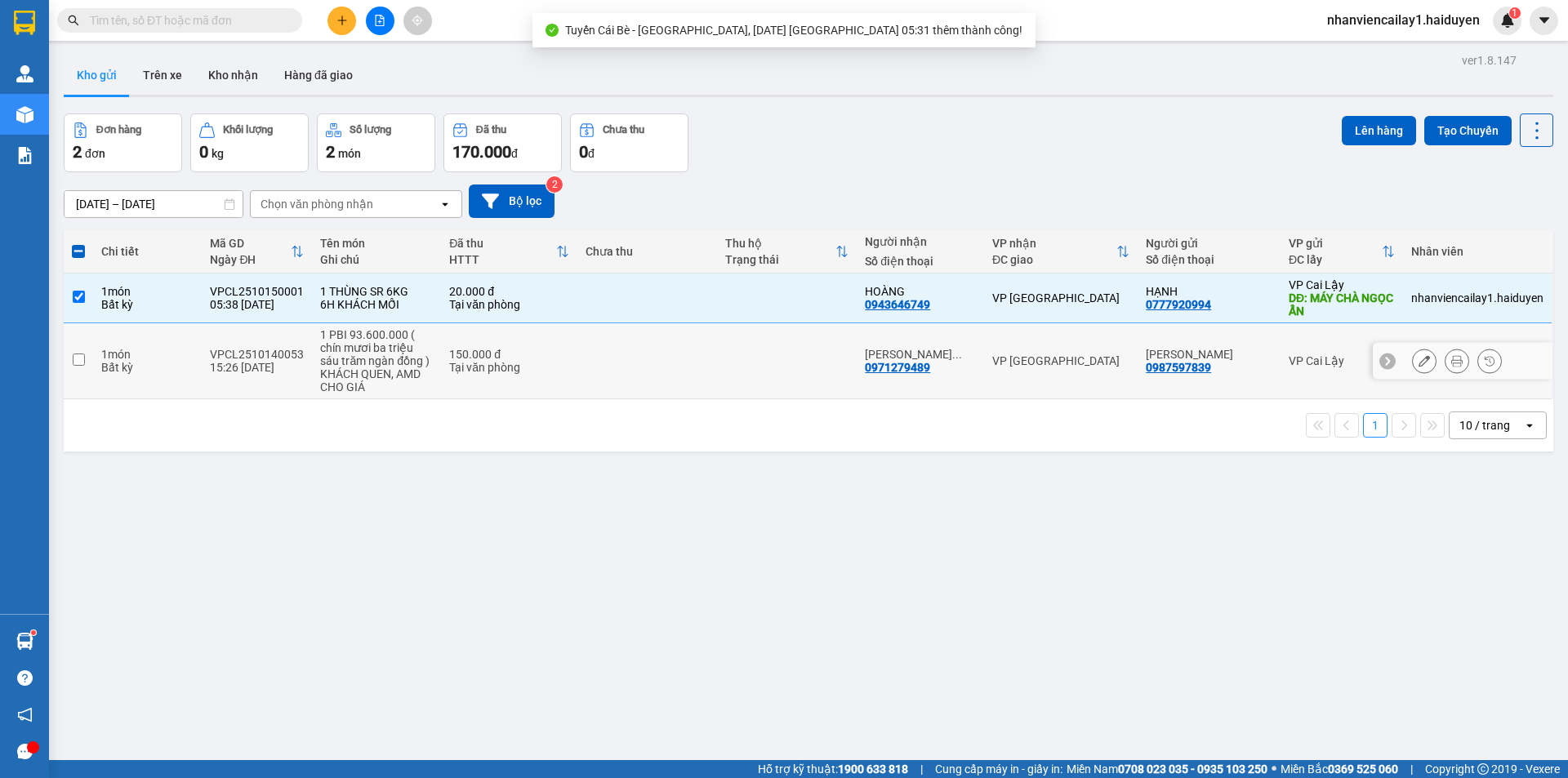
click at [741, 359] on td at bounding box center [786, 361] width 140 height 76
checkbox input "true"
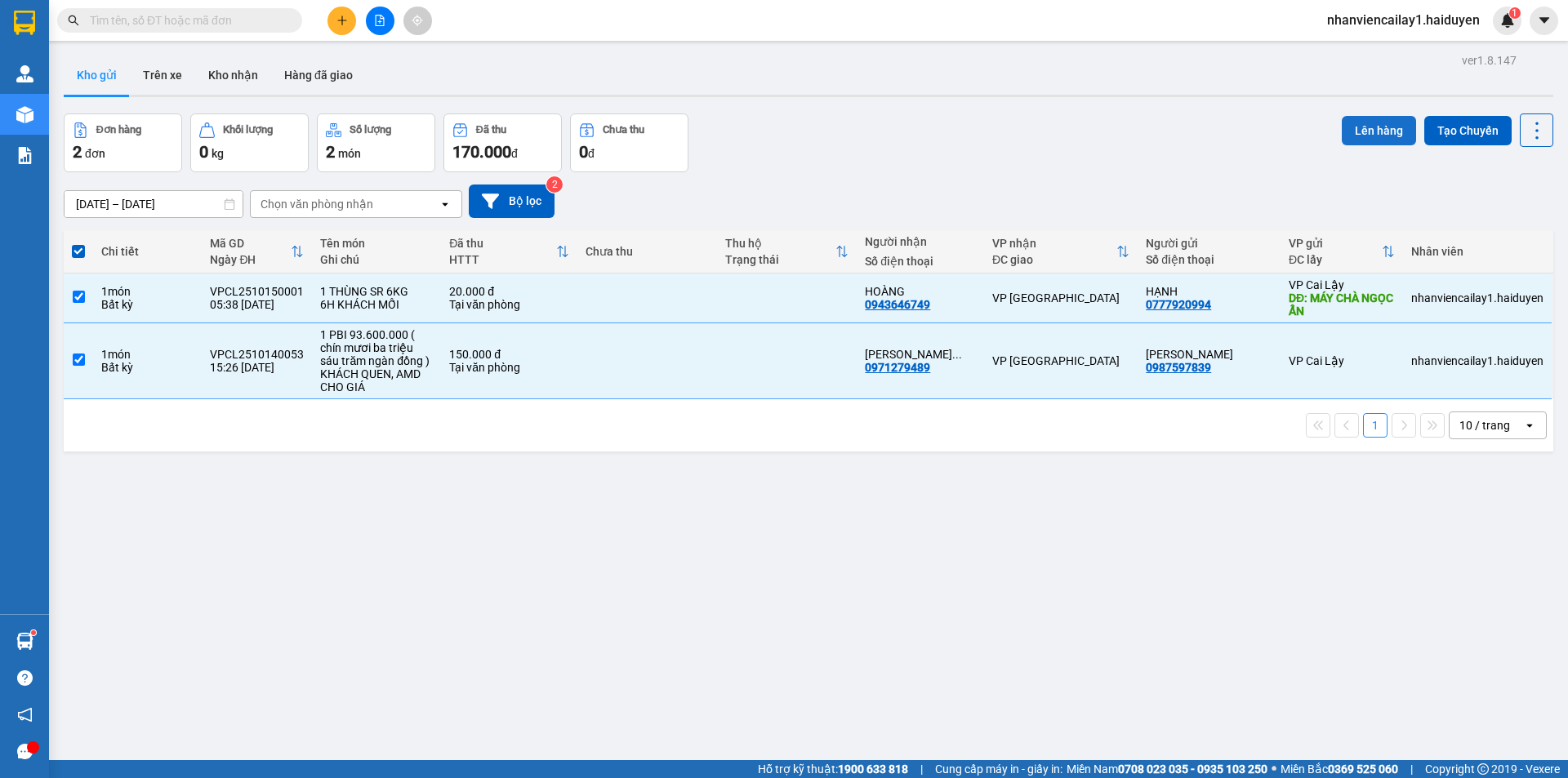
click at [1361, 127] on button "Lên hàng" at bounding box center [1378, 130] width 74 height 29
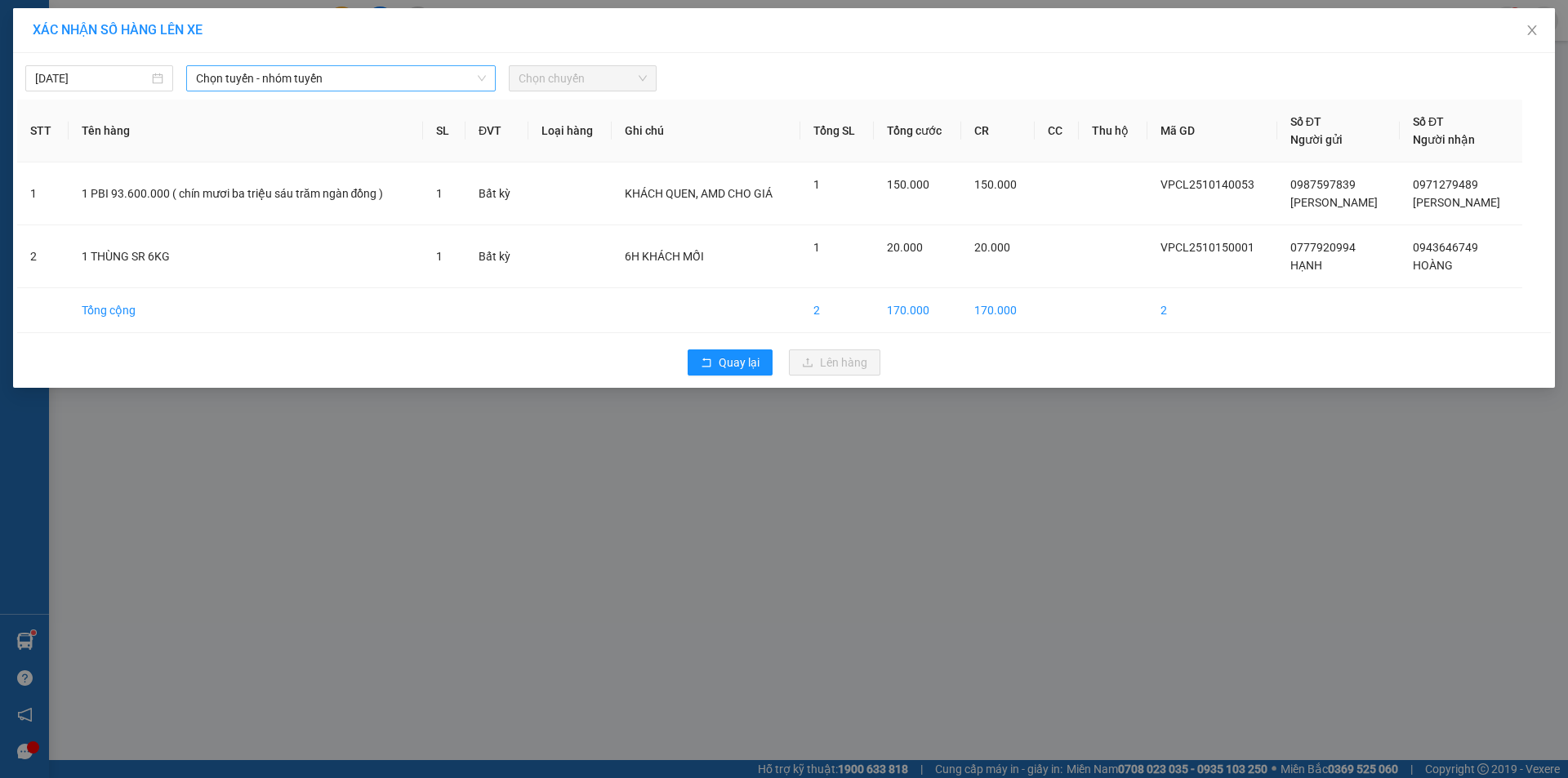
click at [395, 88] on span "Chọn tuyến - nhóm tuyến" at bounding box center [340, 78] width 289 height 25
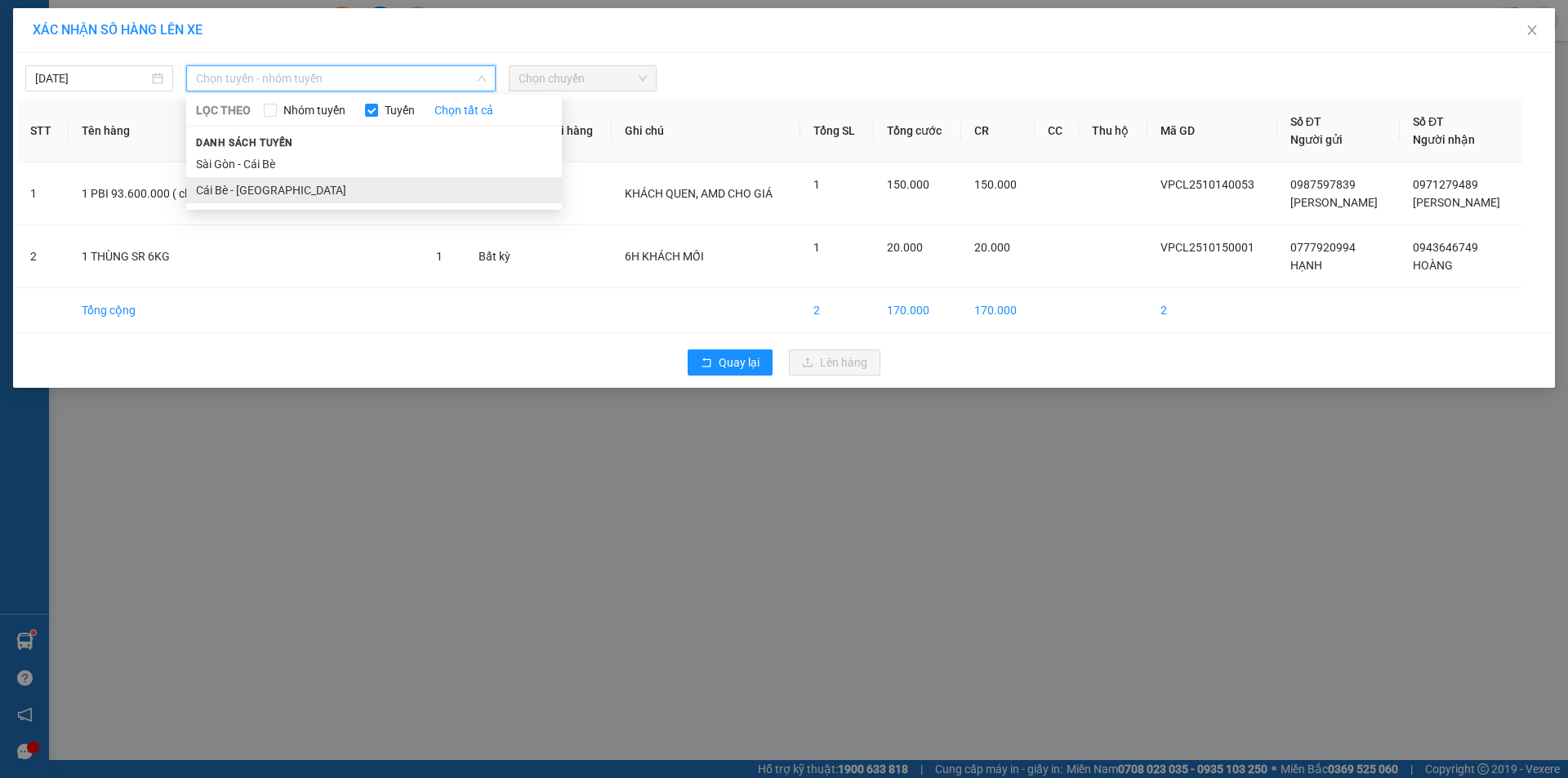
click at [388, 202] on li "Cái Bè - [GEOGRAPHIC_DATA]" at bounding box center [373, 190] width 375 height 26
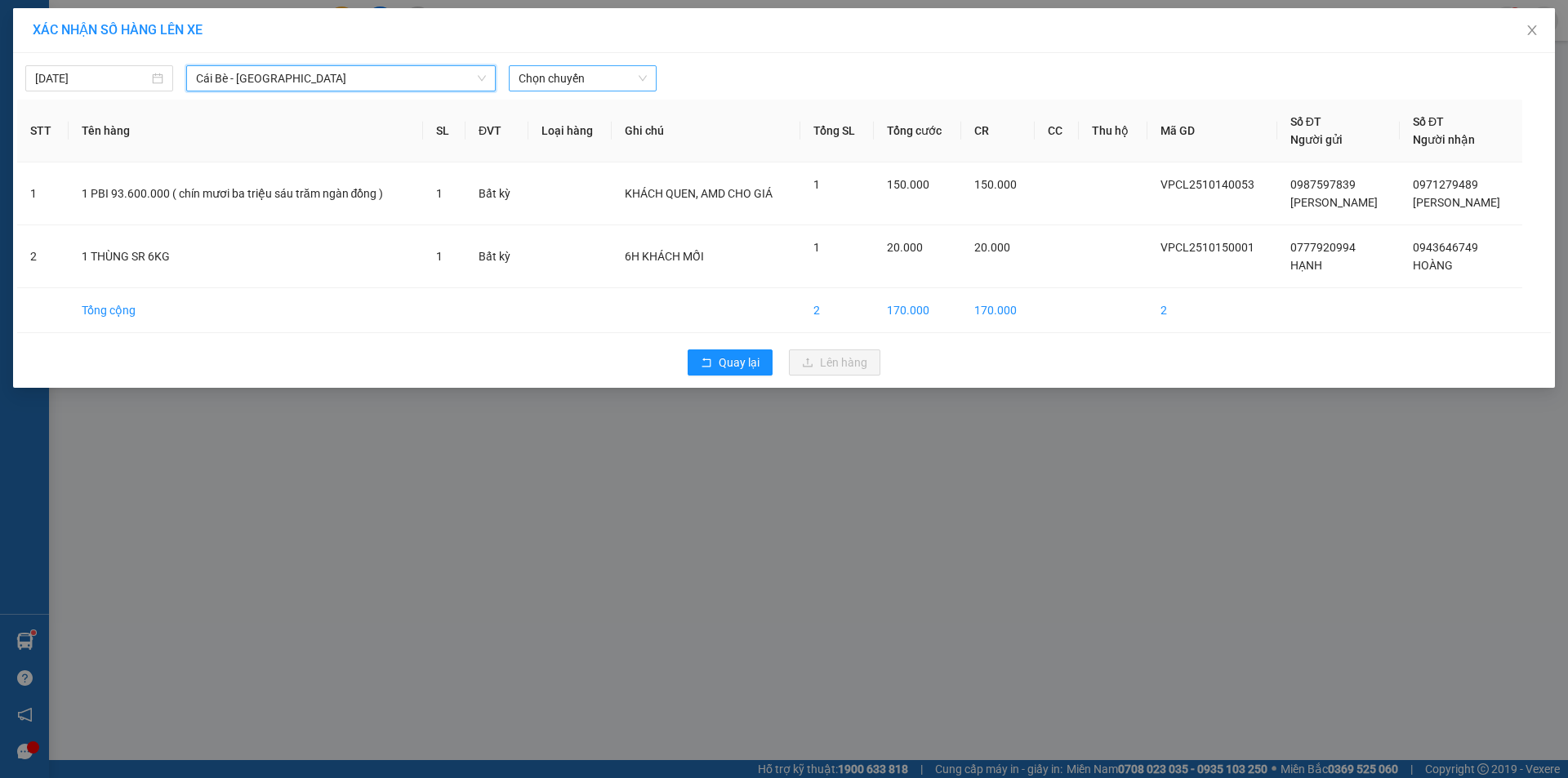
click at [594, 82] on span "Chọn chuyến" at bounding box center [583, 78] width 128 height 25
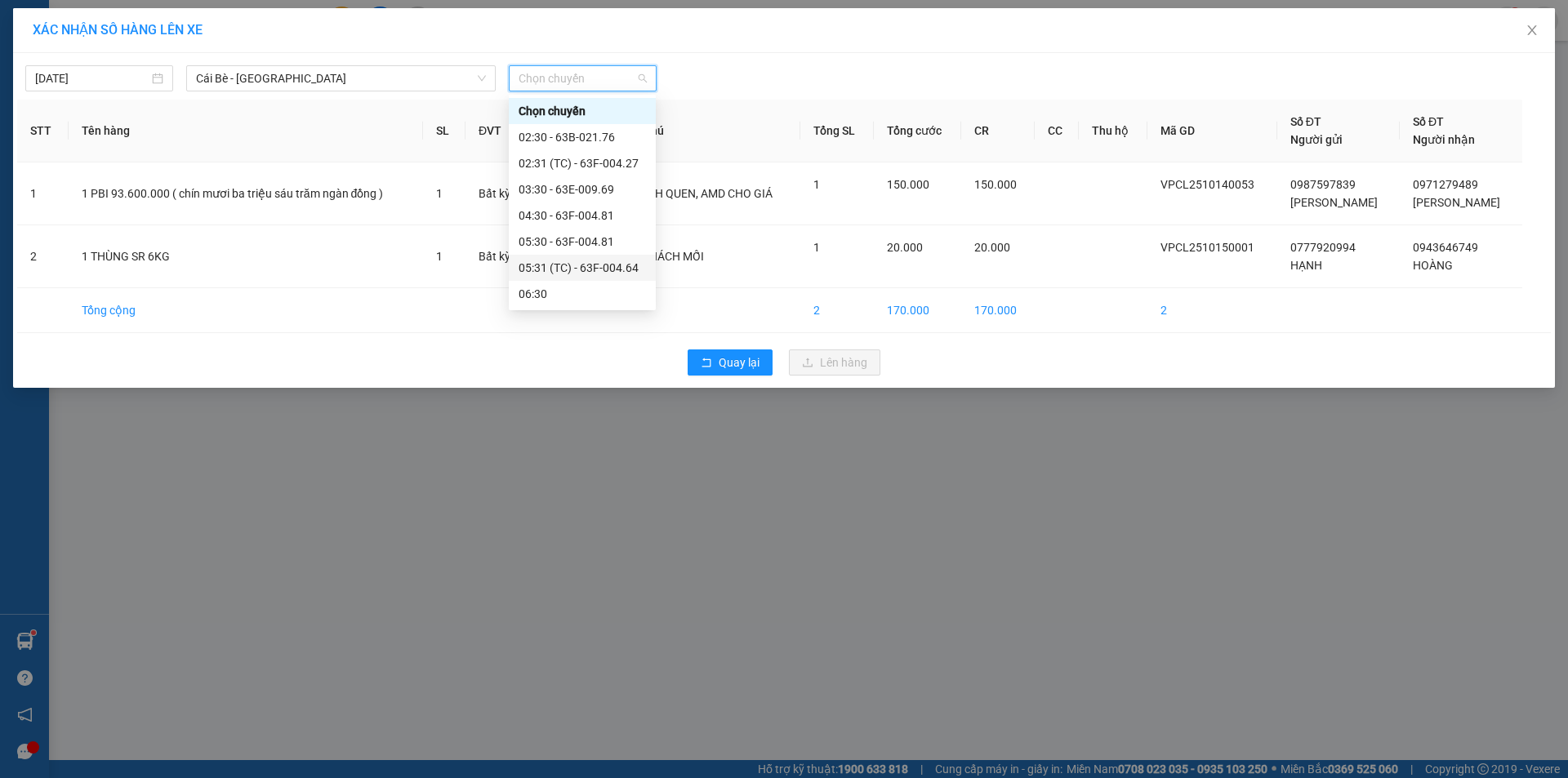
click at [607, 267] on div "05:31 (TC) - 63F-004.64" at bounding box center [582, 268] width 127 height 18
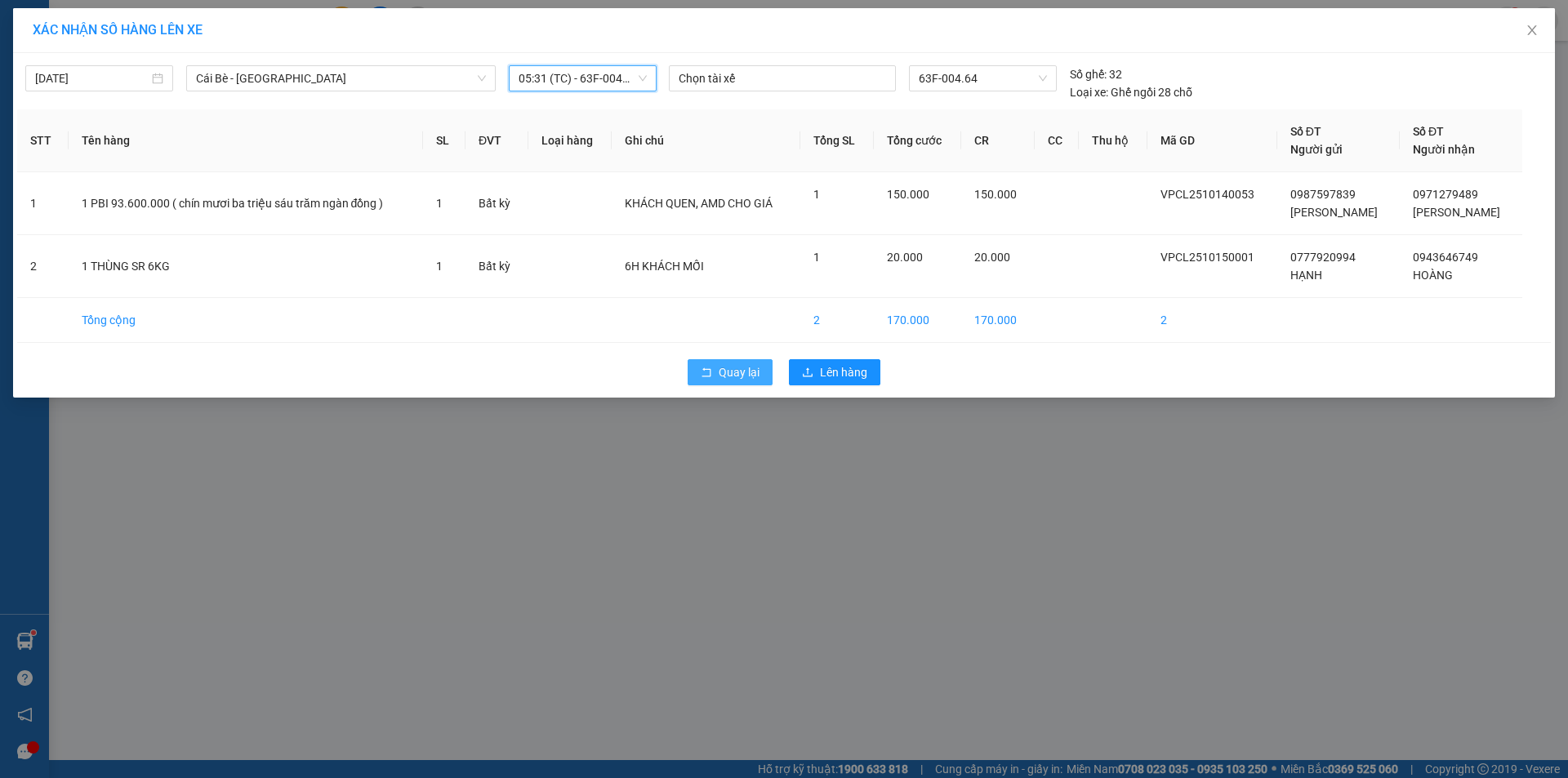
click at [709, 369] on icon "rollback" at bounding box center [706, 372] width 11 height 11
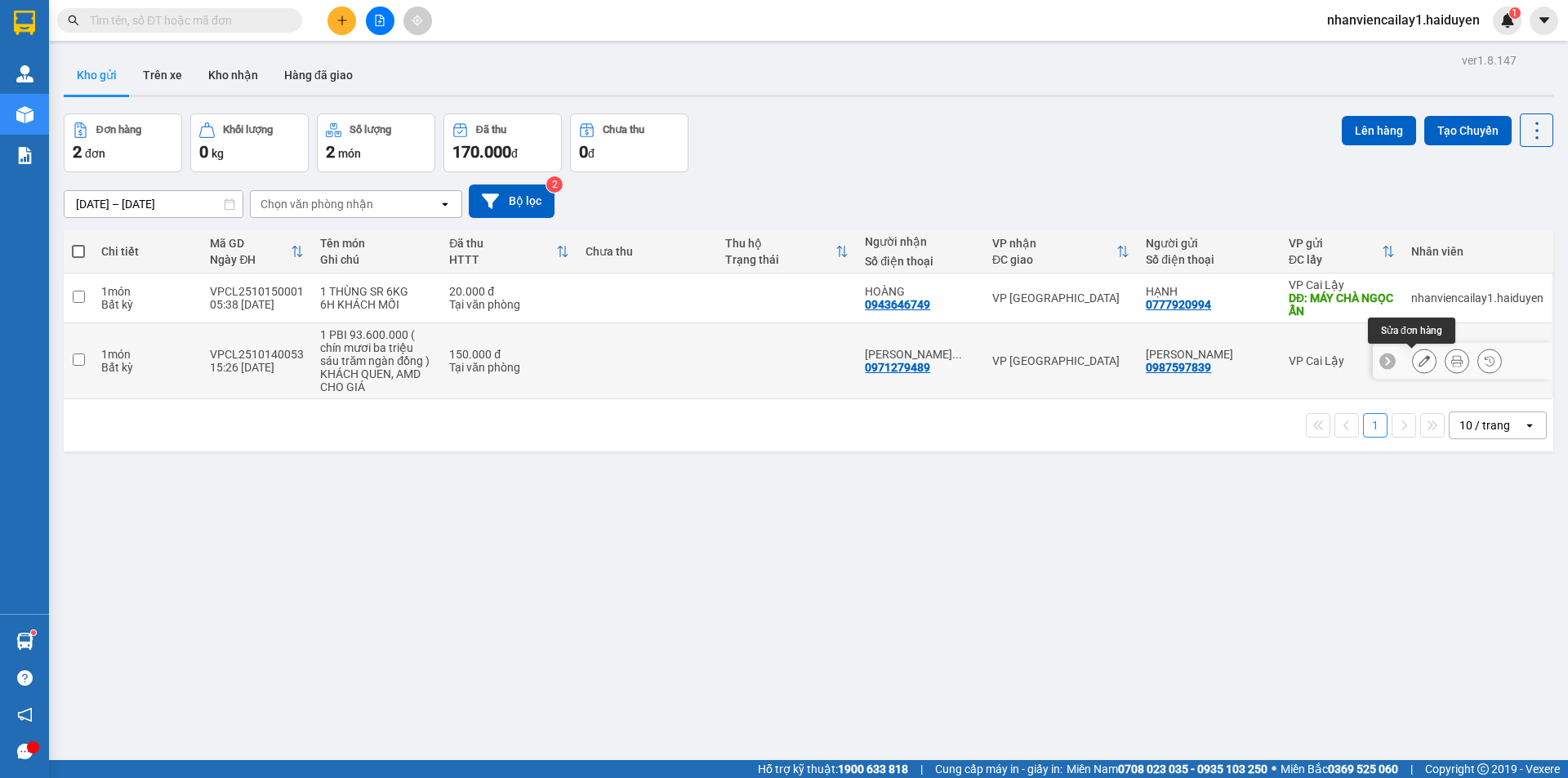
click at [1412, 369] on button at bounding box center [1424, 361] width 23 height 28
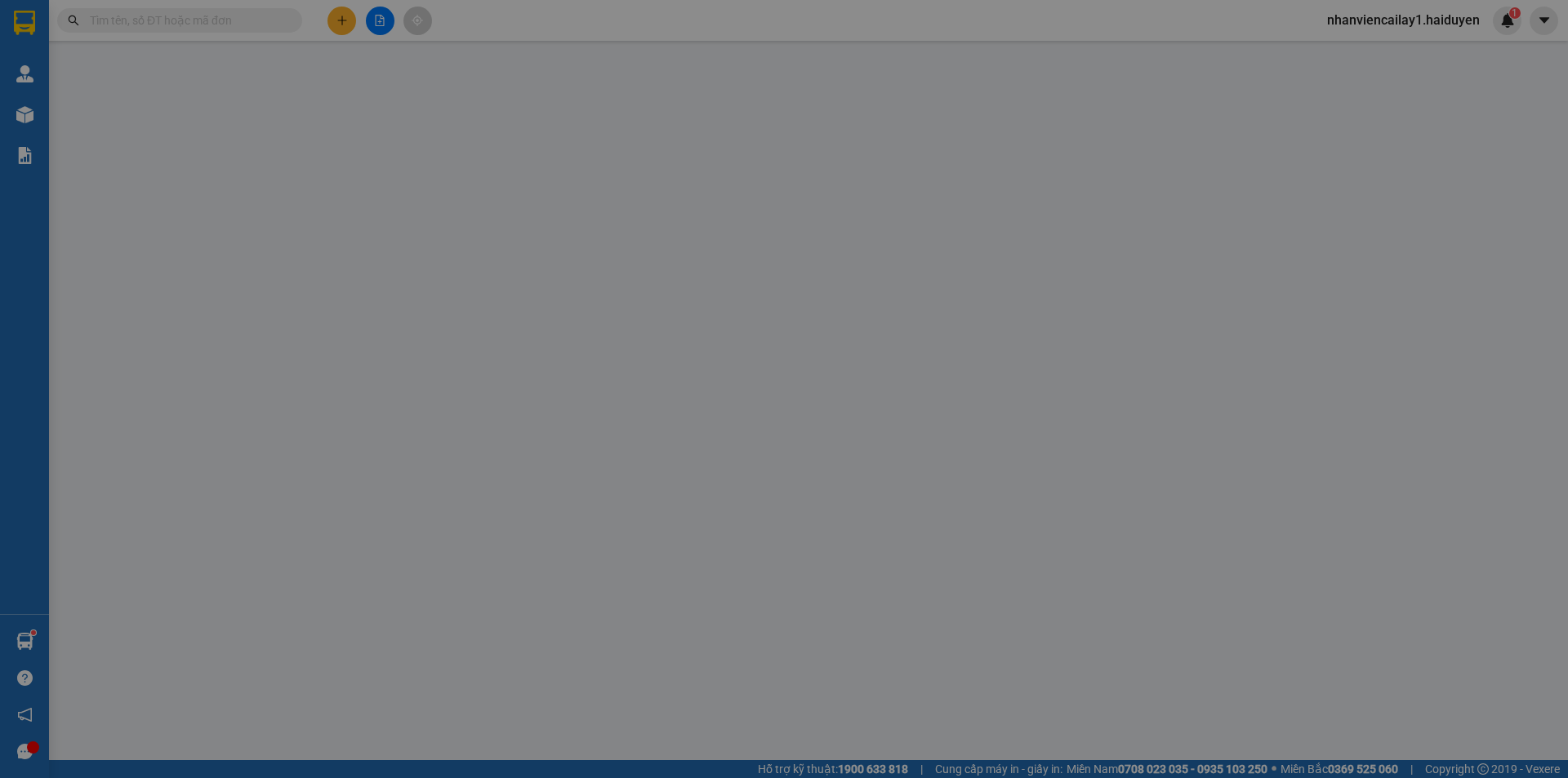
type input "0987597839"
type input "[PERSON_NAME]"
type input "0971279489"
type input "NGUYỄN MINH PHÚC"
type input "0"
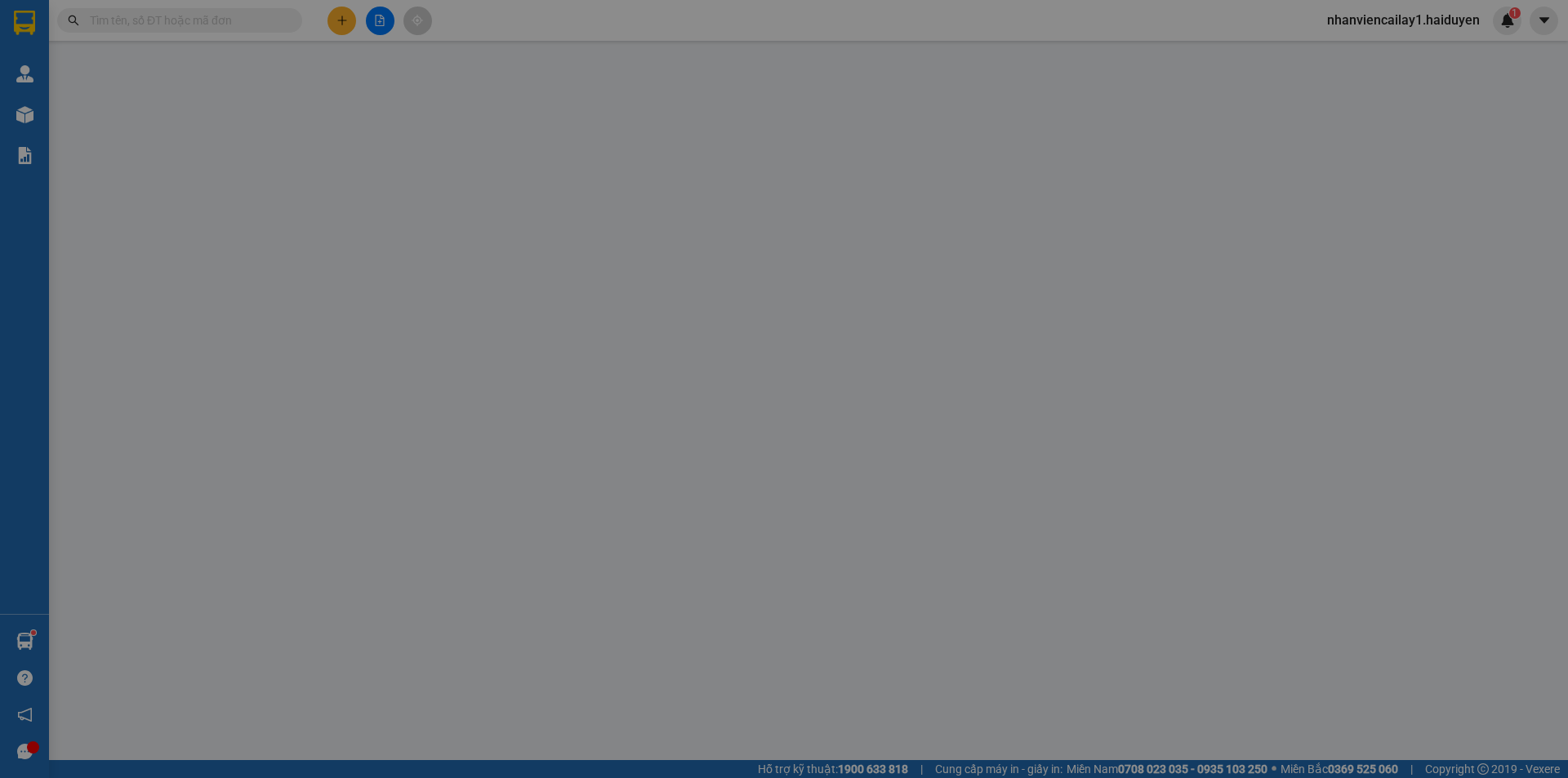
type input "150.000"
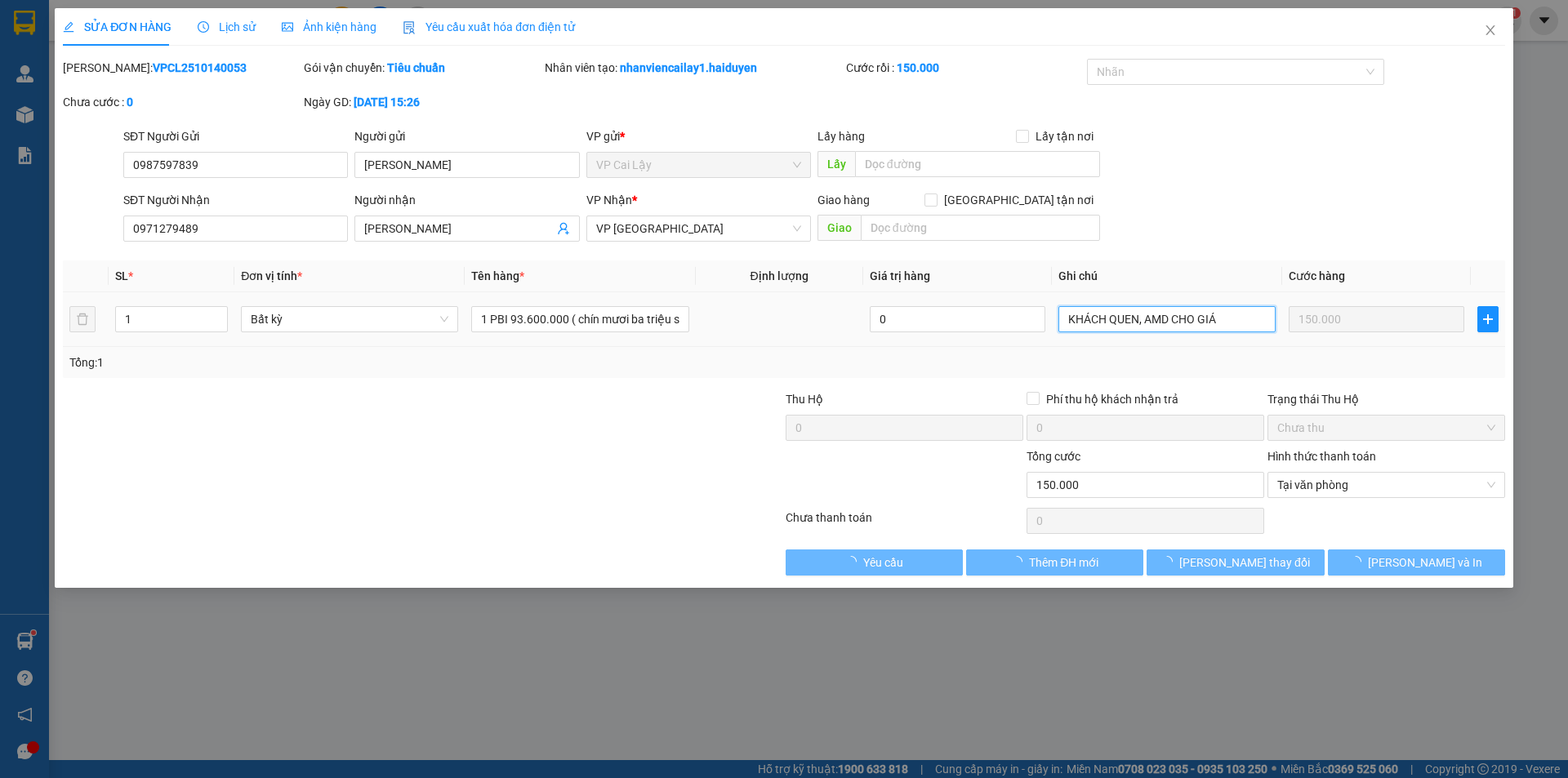
click at [1253, 310] on input "KHÁCH QUEN, AMD CHO GIÁ" at bounding box center [1166, 320] width 217 height 26
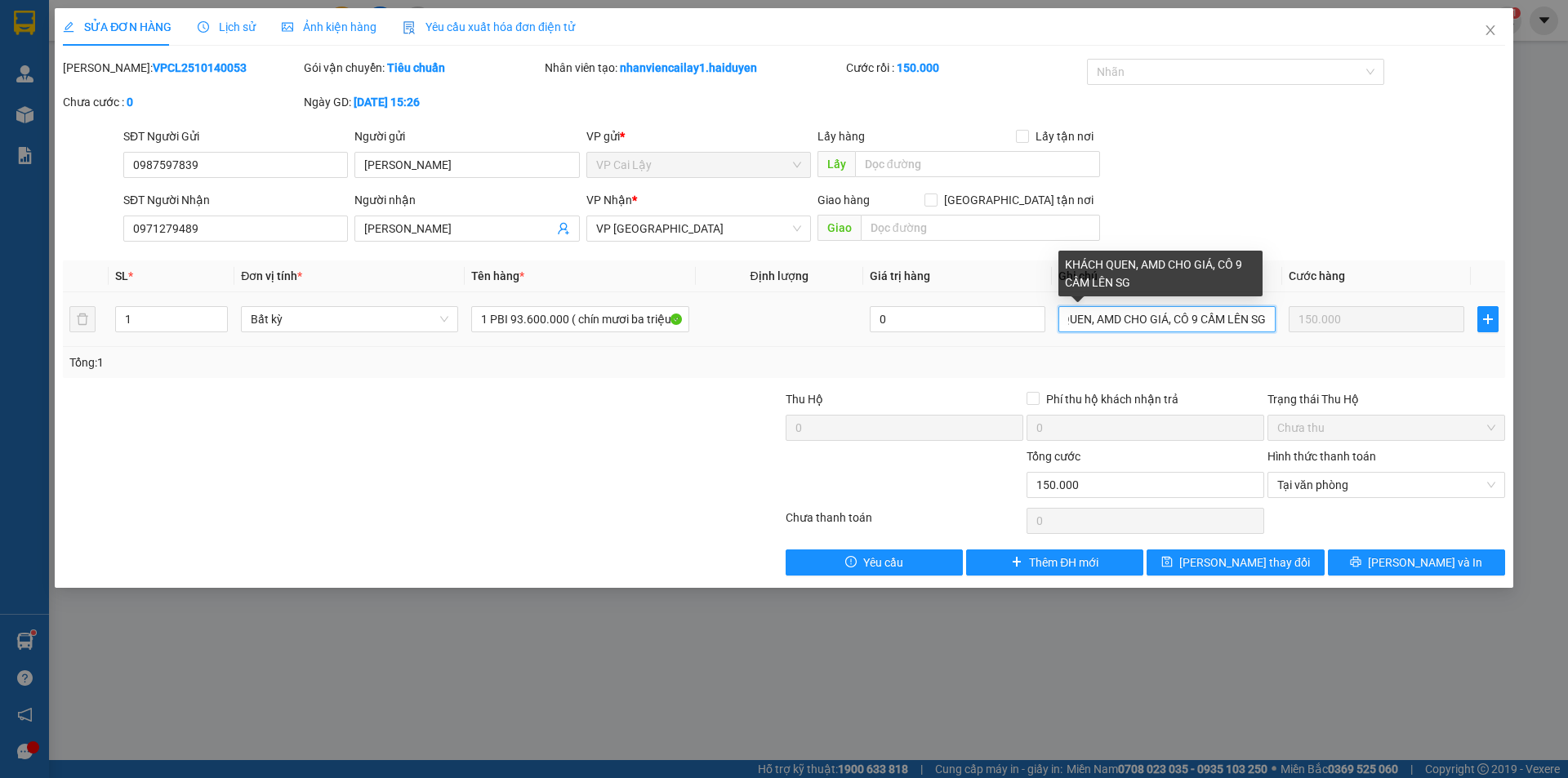
scroll to position [0, 52]
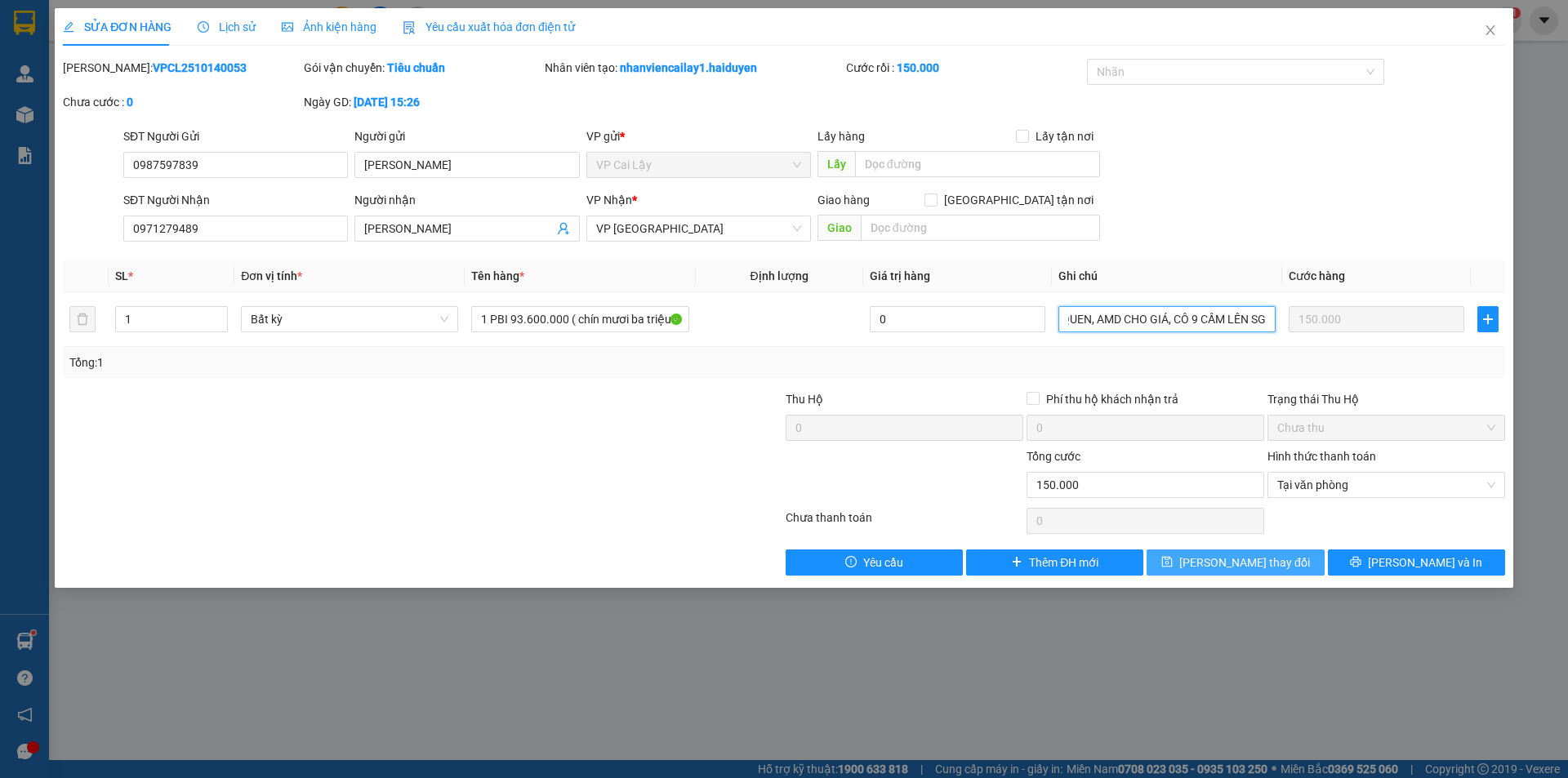
type input "KHÁCH QUEN, AMD CHO GIÁ, CÔ 9 CẦM LÊN SG"
click at [1211, 559] on button "[PERSON_NAME] thay đổi" at bounding box center [1235, 563] width 177 height 26
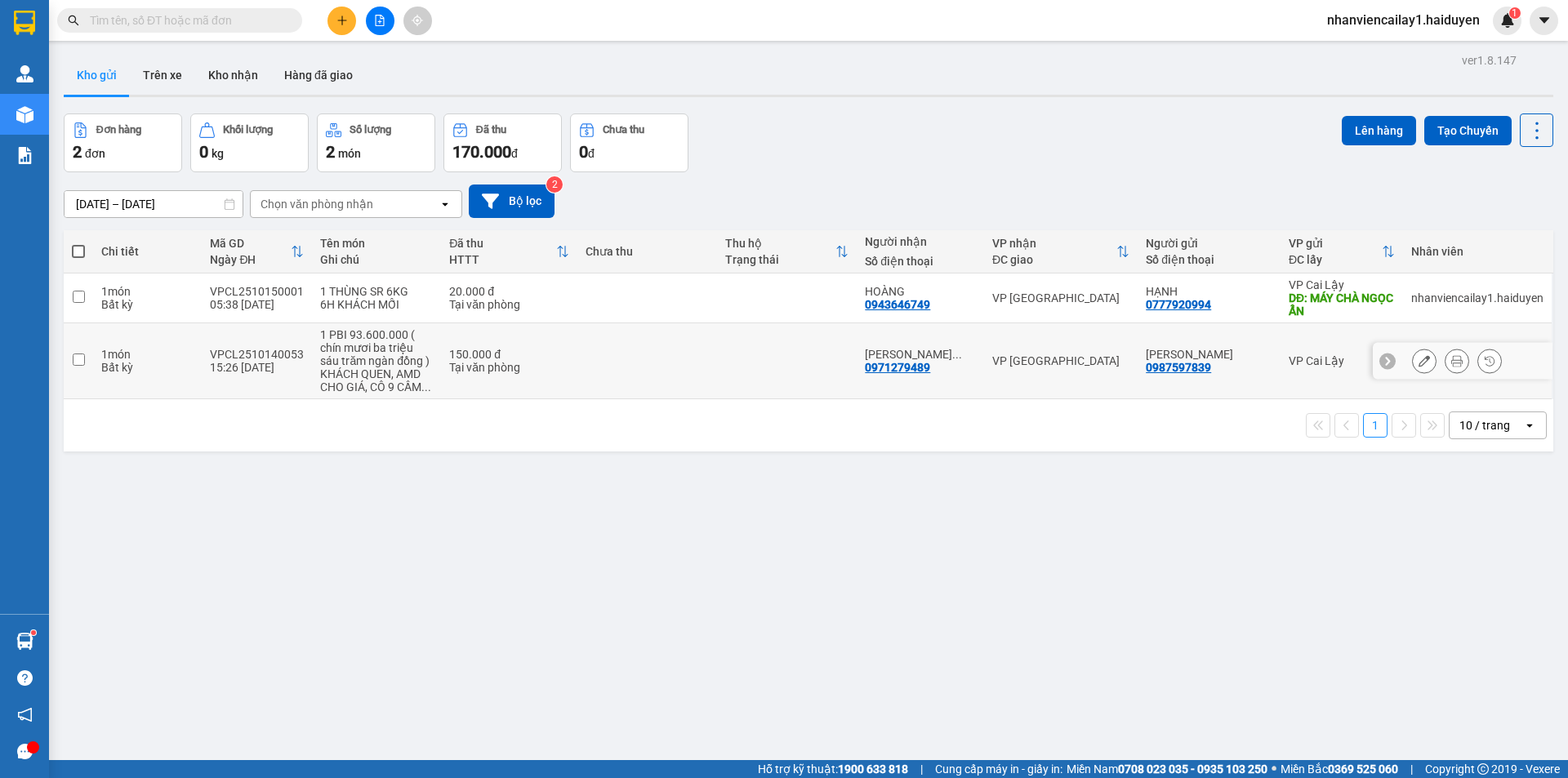
click at [553, 356] on div "150.000 đ" at bounding box center [508, 355] width 120 height 13
checkbox input "true"
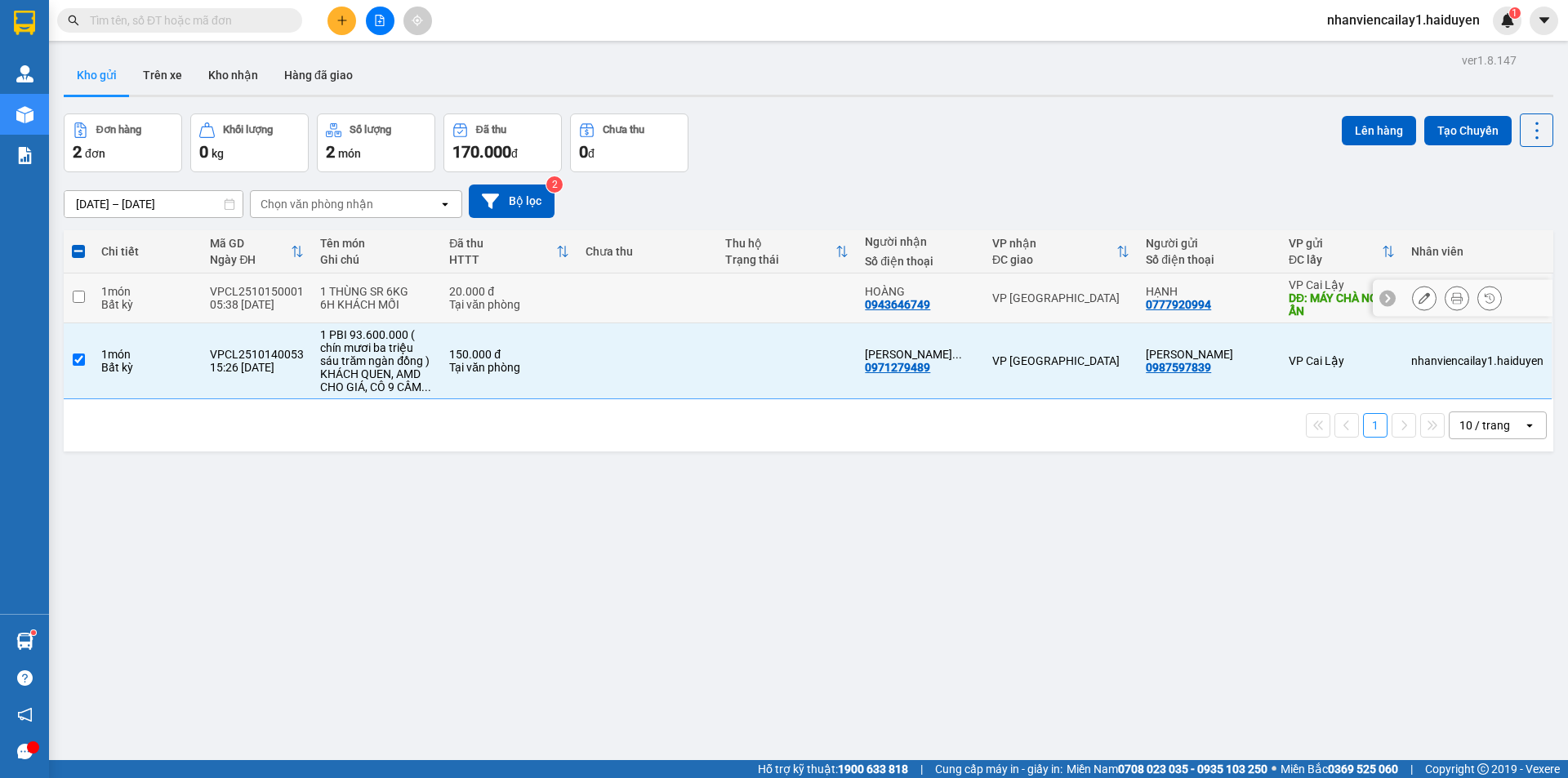
click at [609, 311] on td at bounding box center [647, 298] width 140 height 50
checkbox input "true"
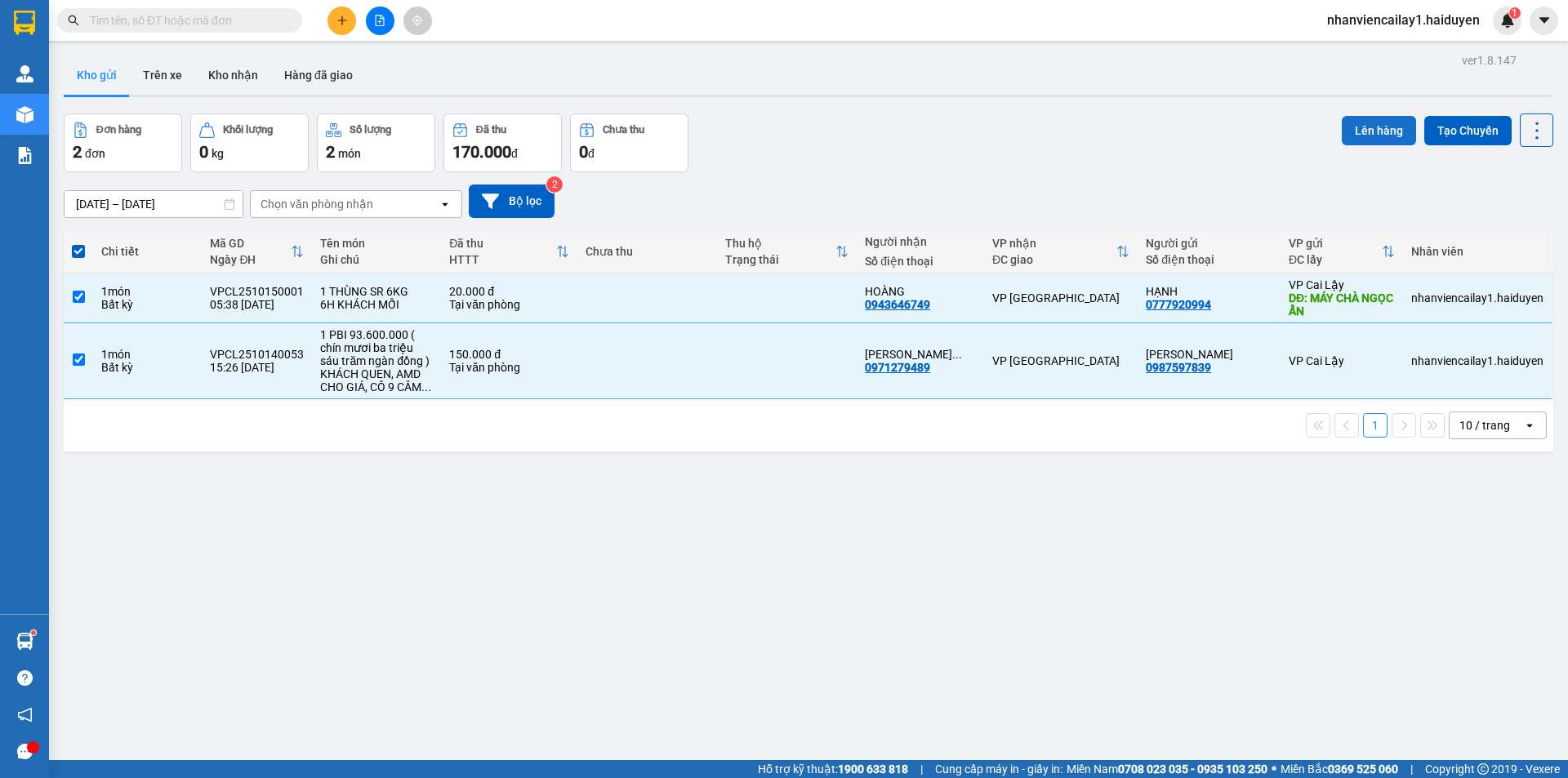
click at [1374, 137] on button "Lên hàng" at bounding box center [1378, 130] width 74 height 29
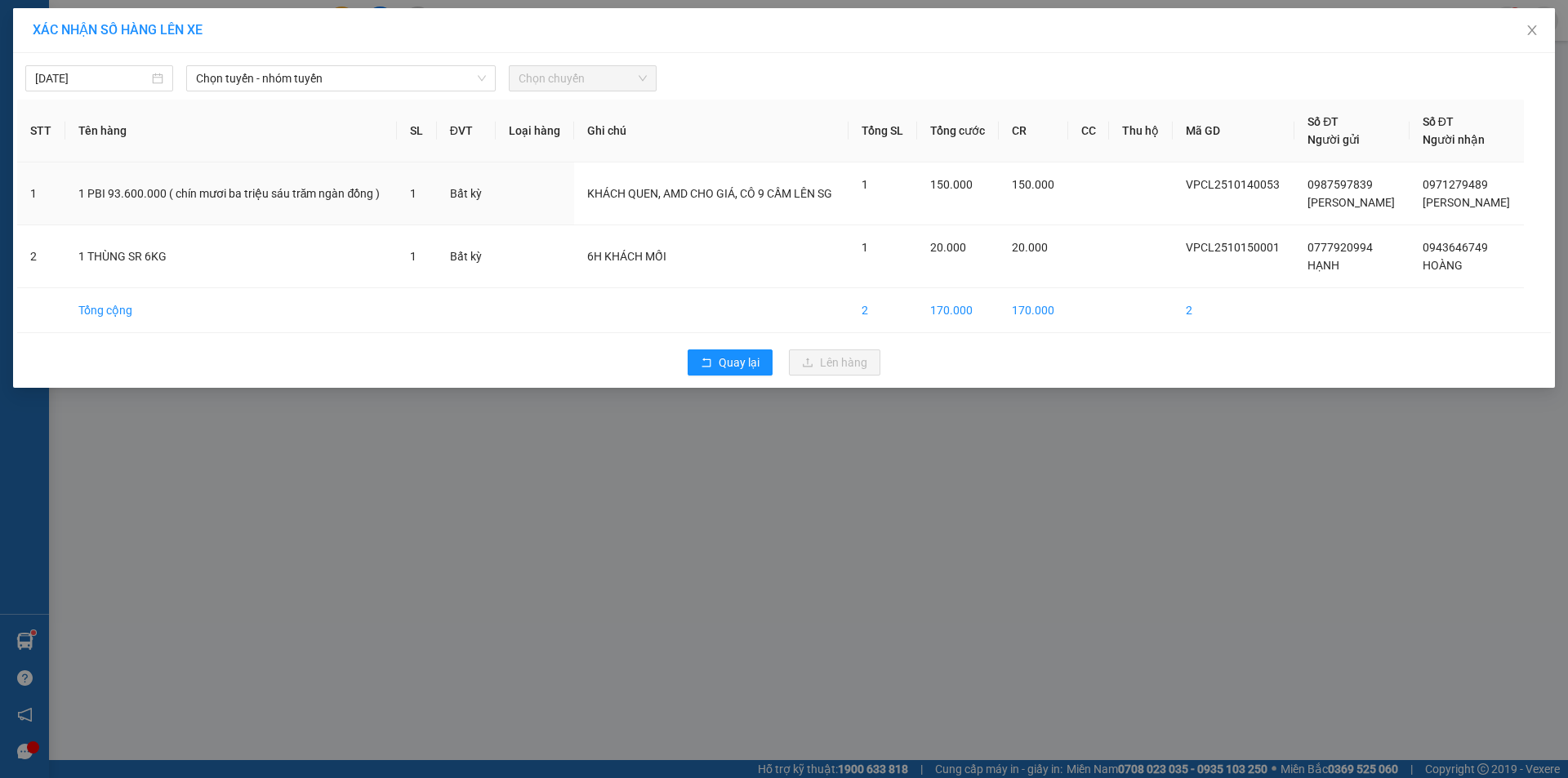
click at [424, 94] on div "14/10/2025 Chọn tuyến - nhóm tuyến Chọn chuyến STT Tên hàng SL ĐVT Loại hàng Gh…" at bounding box center [784, 220] width 1542 height 335
click at [440, 84] on span "Chọn tuyến - nhóm tuyến" at bounding box center [340, 78] width 289 height 25
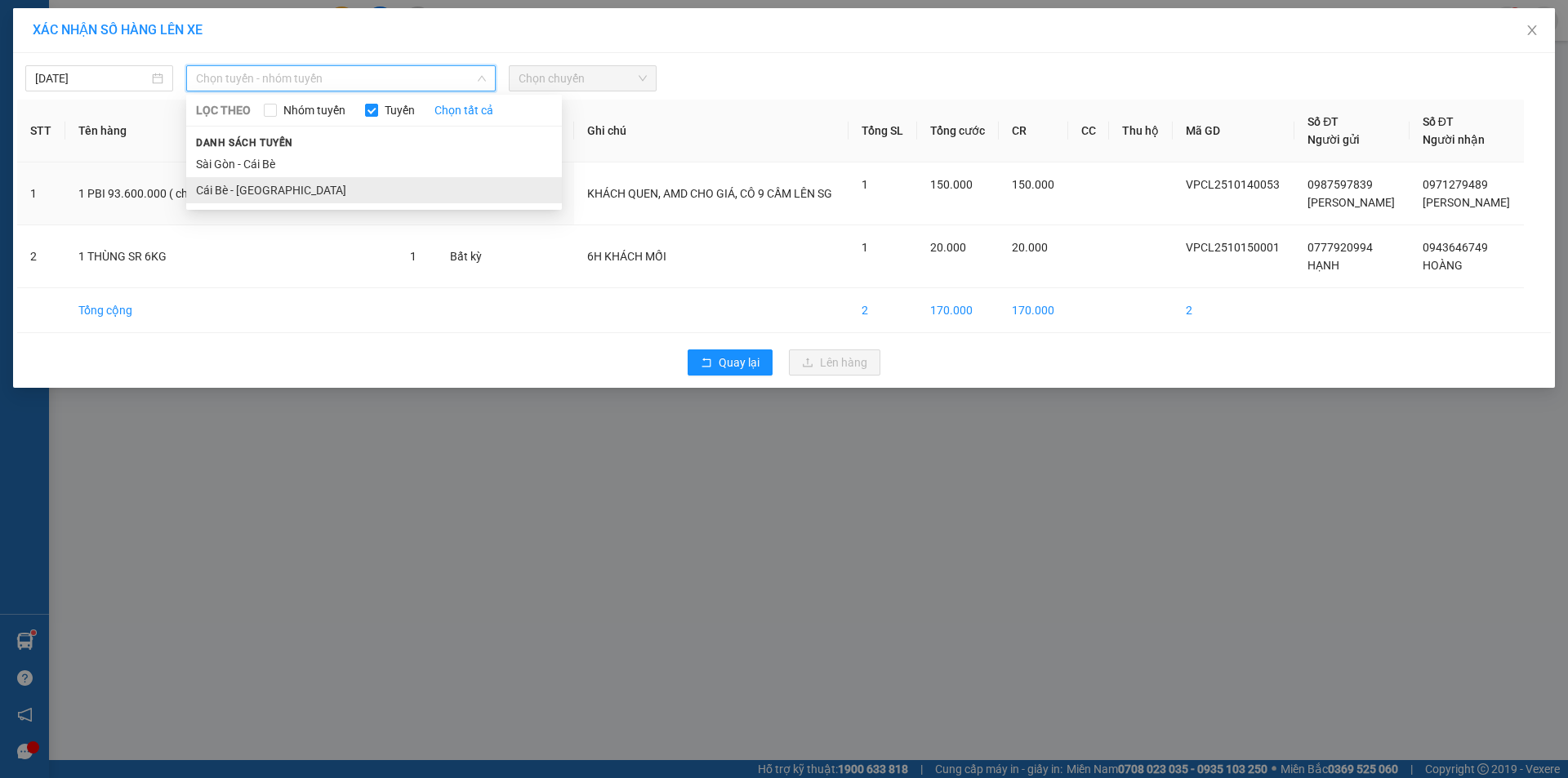
click at [389, 197] on li "Cái Bè - [GEOGRAPHIC_DATA]" at bounding box center [373, 190] width 375 height 26
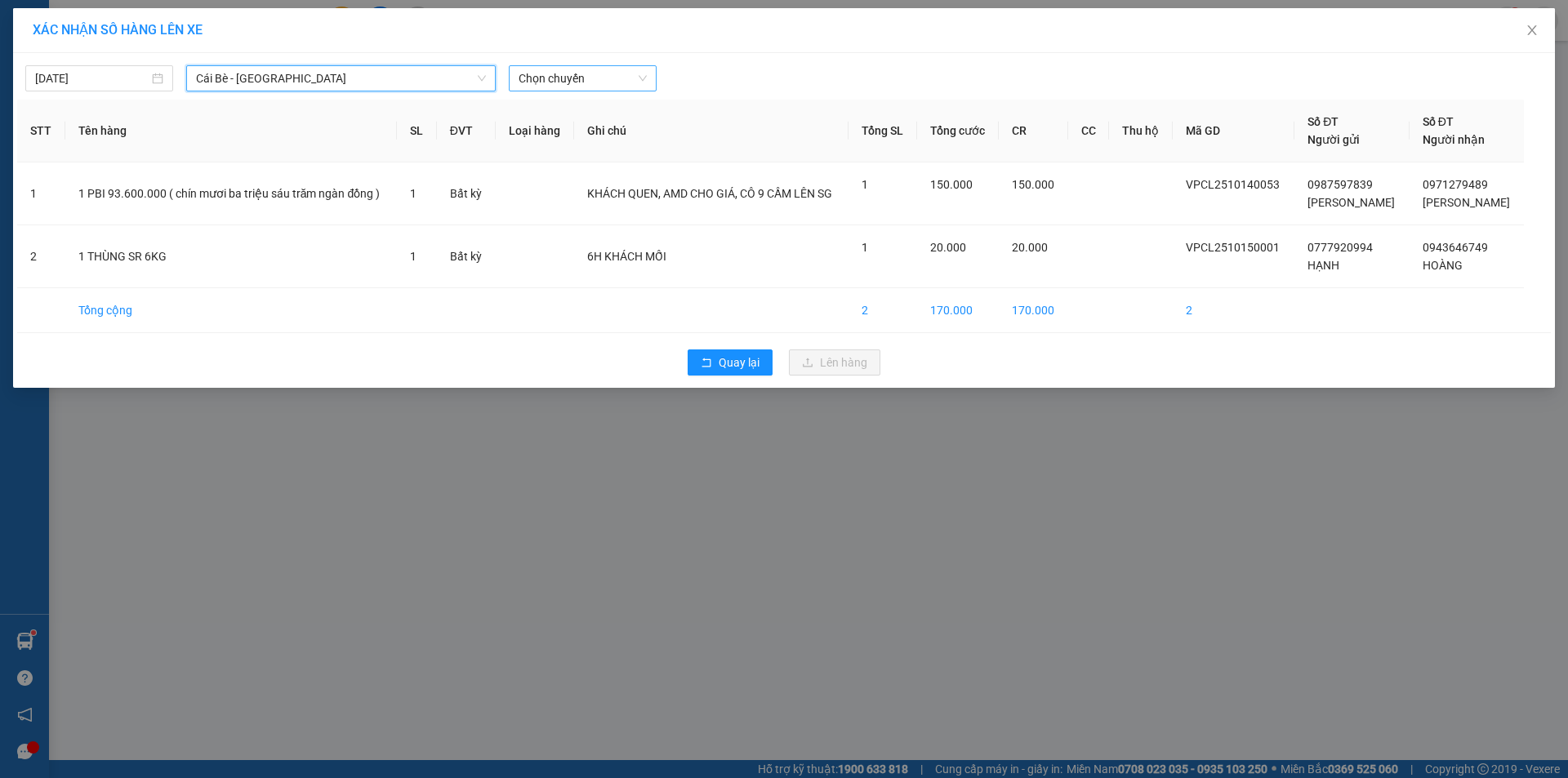
click at [565, 82] on span "Chọn chuyến" at bounding box center [583, 78] width 128 height 25
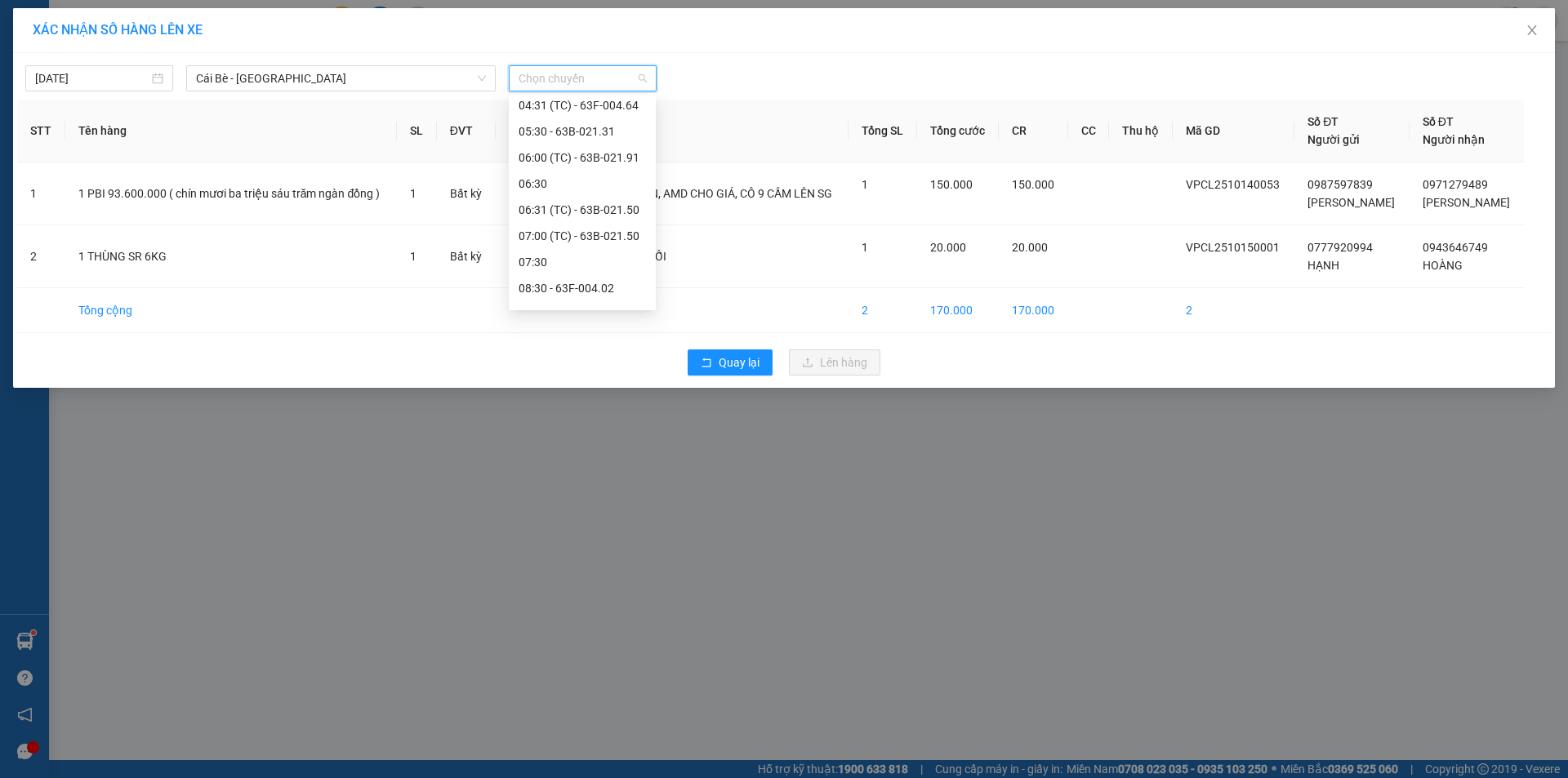
scroll to position [163, 0]
click at [72, 75] on input "14/10/2025" at bounding box center [91, 78] width 113 height 18
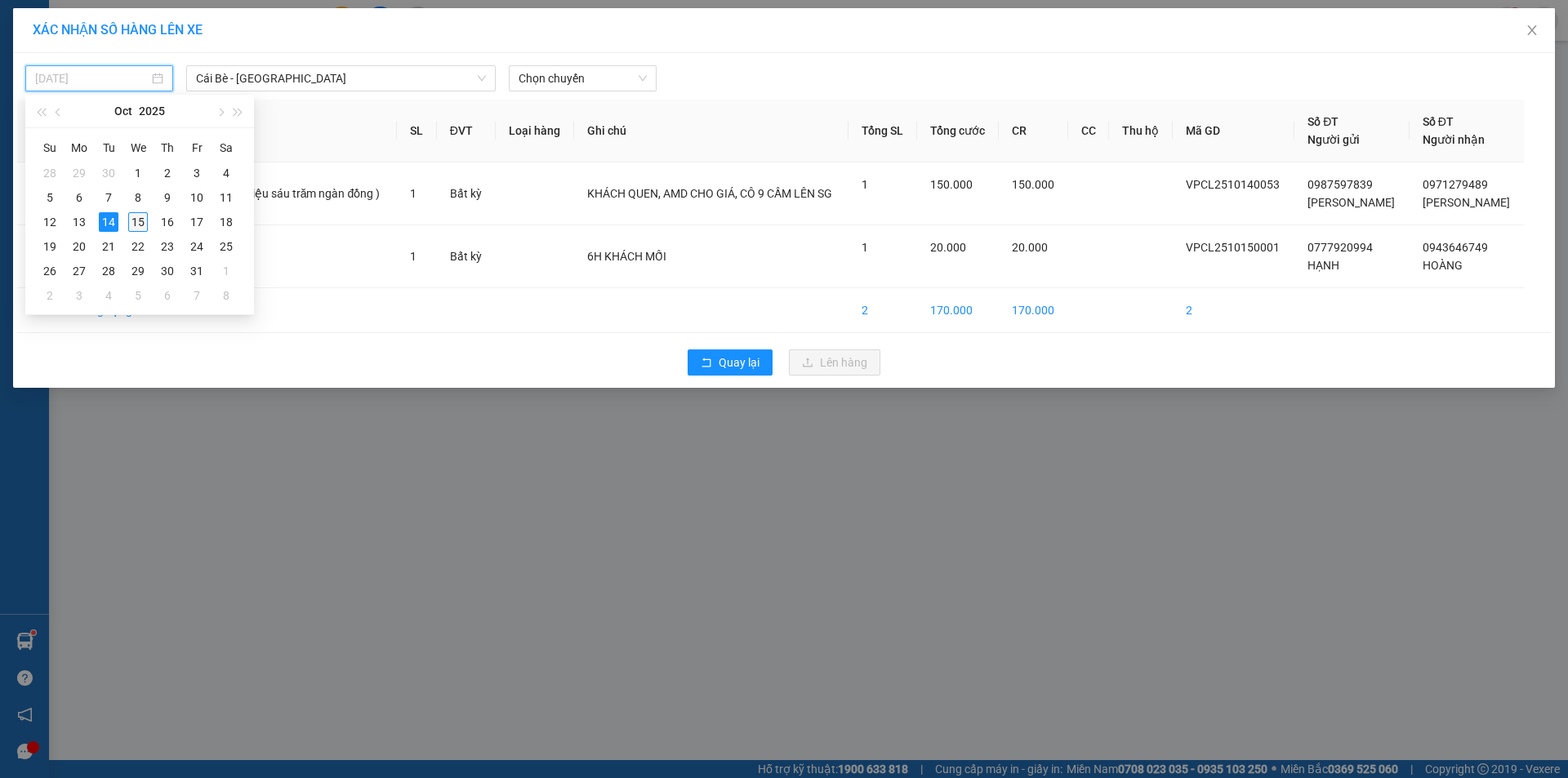
click at [149, 222] on td "15" at bounding box center [138, 223] width 29 height 25
type input "15/10/2025"
click at [569, 82] on span "Chọn chuyến" at bounding box center [583, 78] width 128 height 25
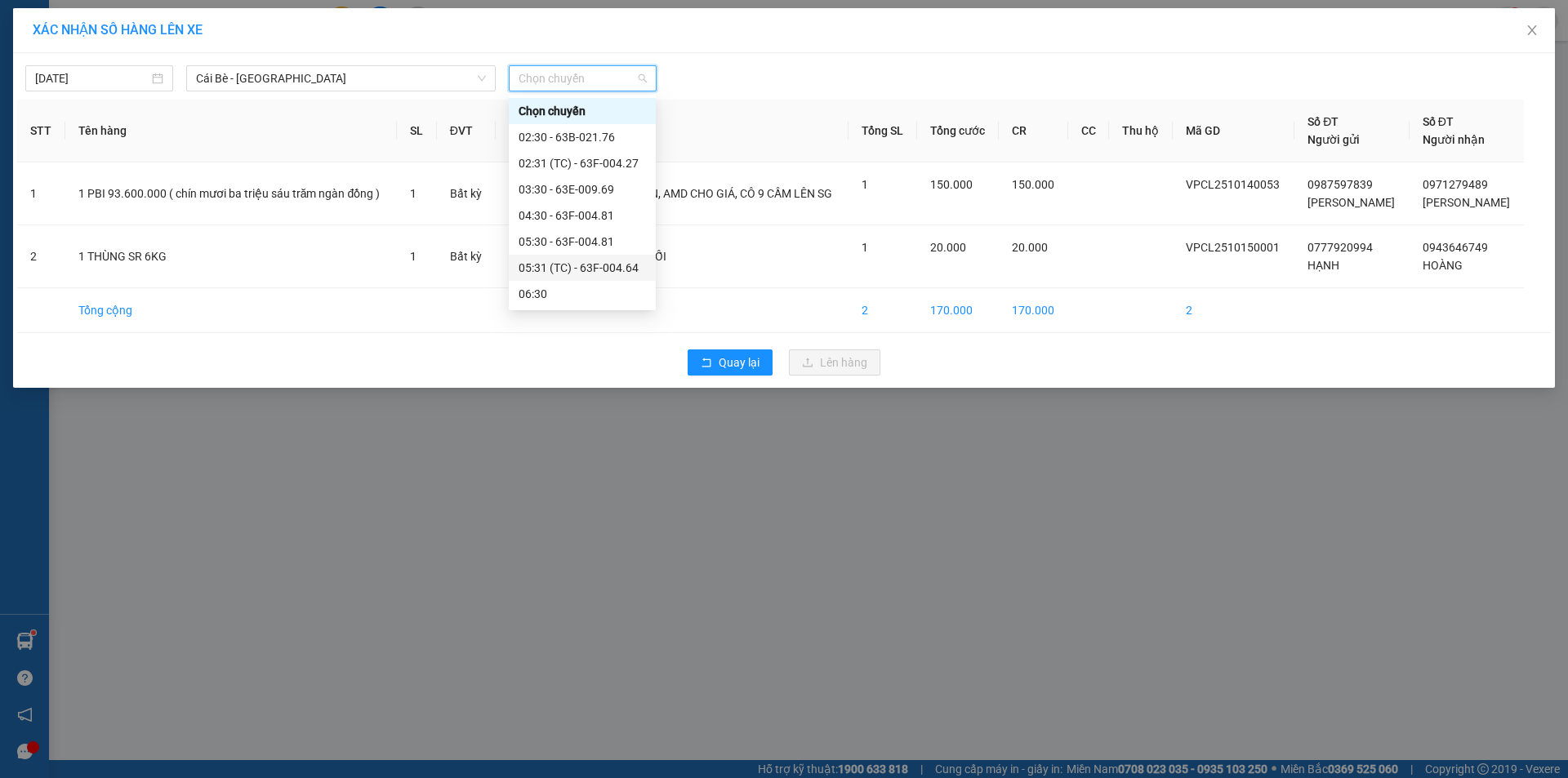
click at [577, 265] on div "05:31 (TC) - 63F-004.64" at bounding box center [582, 268] width 127 height 18
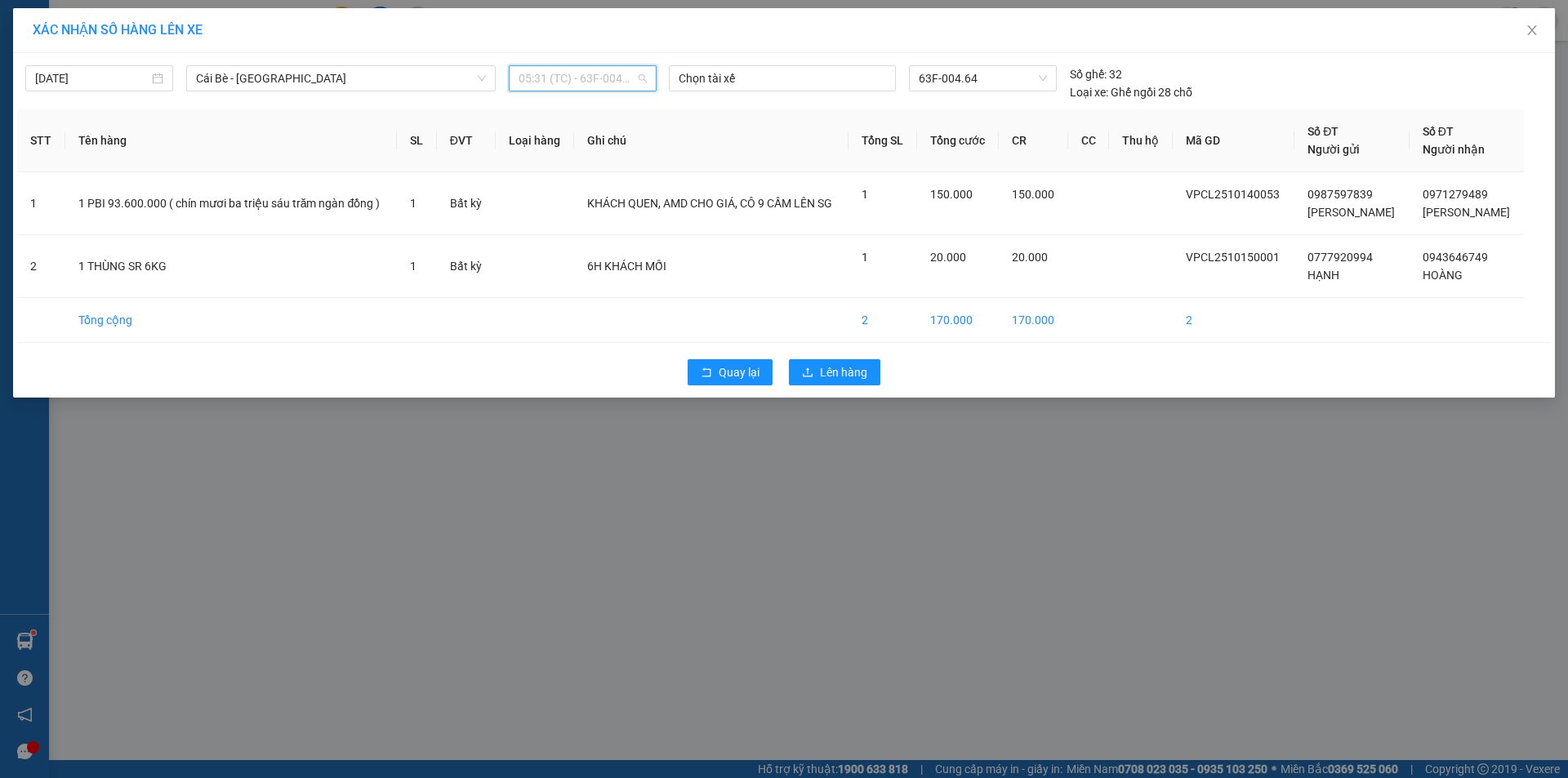
click at [615, 77] on span "05:31 (TC) - 63F-004.64" at bounding box center [583, 78] width 128 height 25
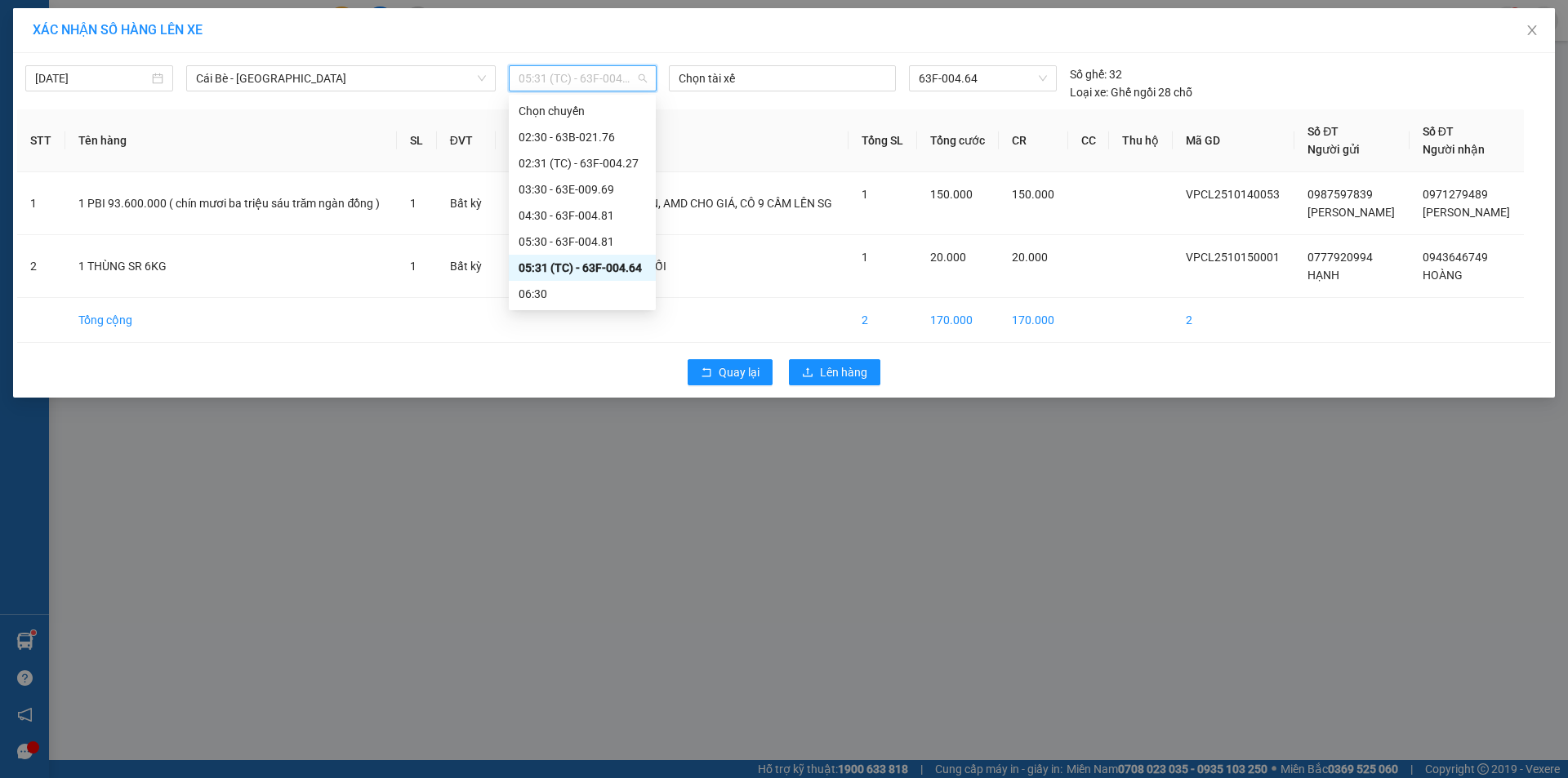
click at [615, 77] on span "05:31 (TC) - 63F-004.64" at bounding box center [583, 78] width 128 height 25
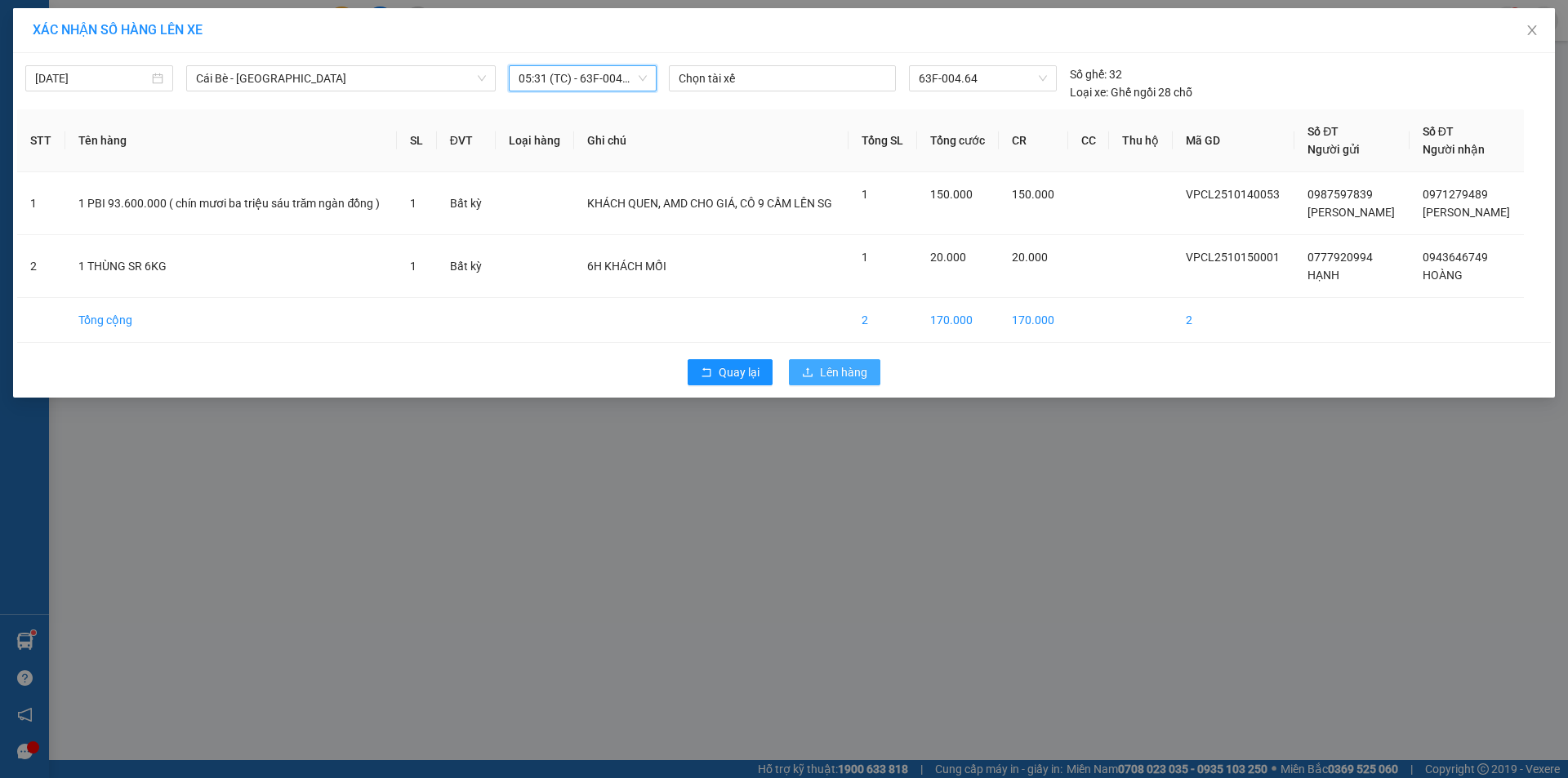
click at [840, 381] on span "Lên hàng" at bounding box center [844, 372] width 47 height 18
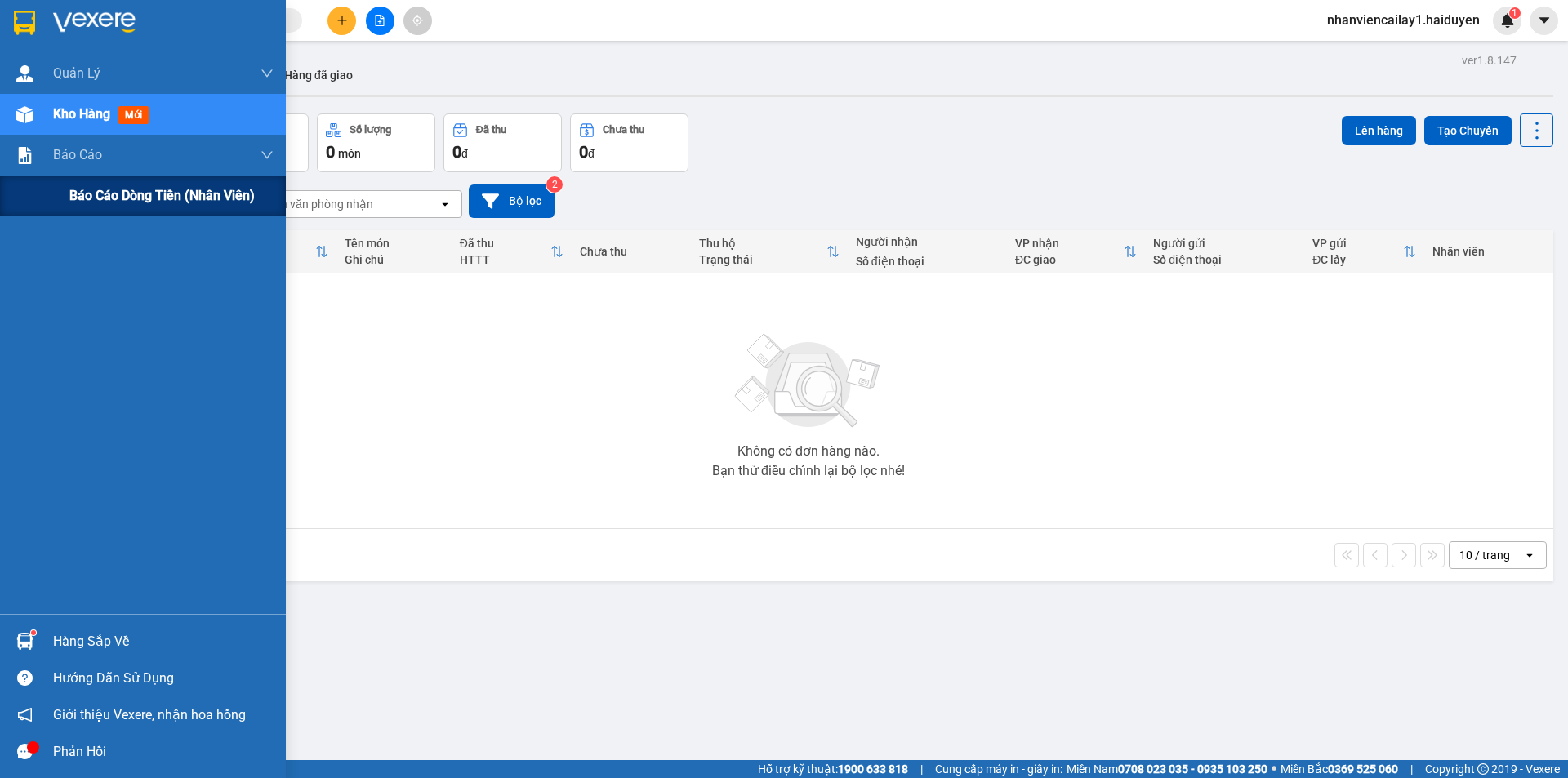
click at [160, 200] on span "Báo cáo dòng tiền (nhân viên)" at bounding box center [162, 196] width 186 height 21
